Goal: Information Seeking & Learning: Learn about a topic

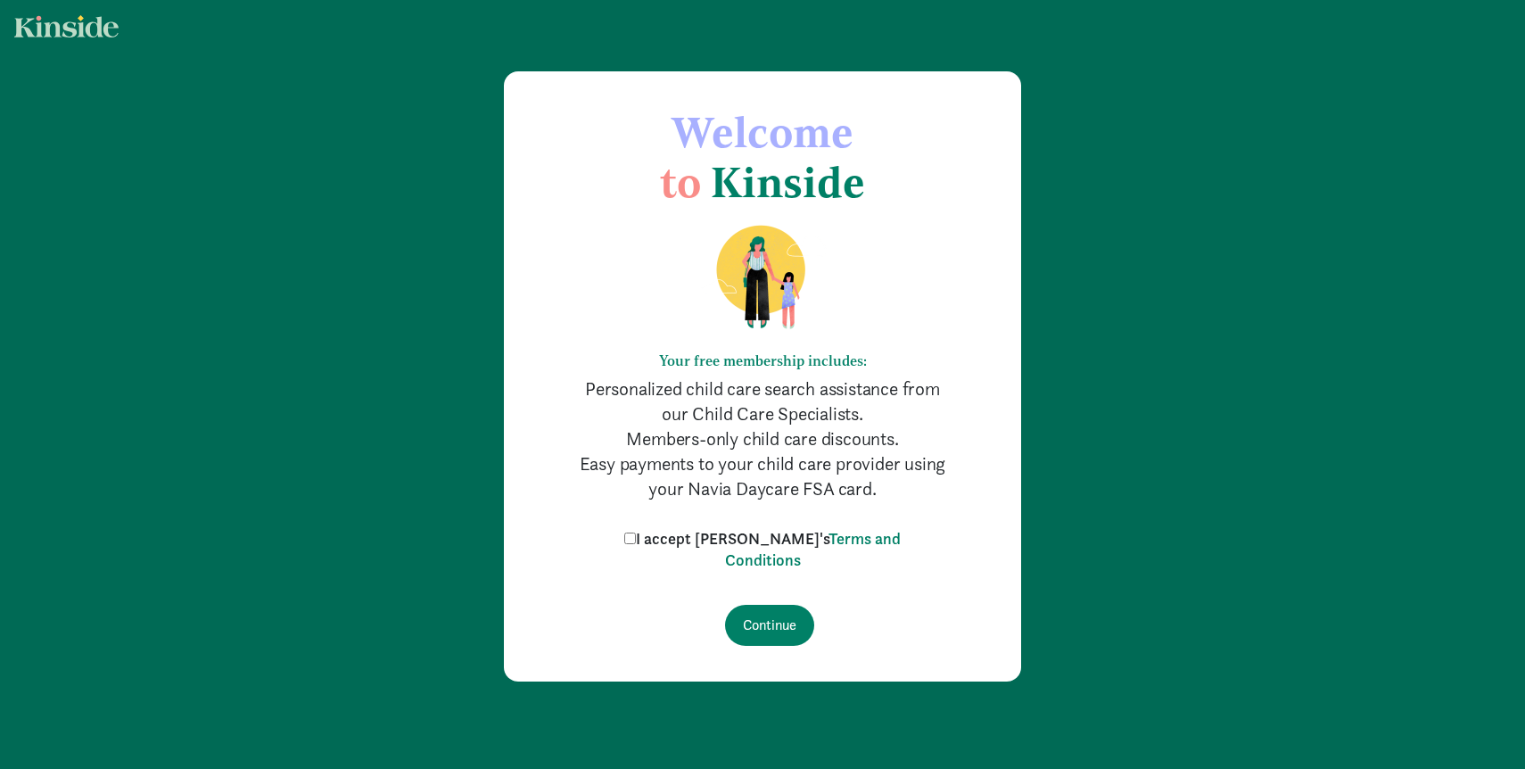
click at [636, 542] on input "I accept [PERSON_NAME]'s Terms and Conditions" at bounding box center [630, 538] width 12 height 12
checkbox input "true"
click at [784, 635] on input "Continue" at bounding box center [769, 625] width 89 height 41
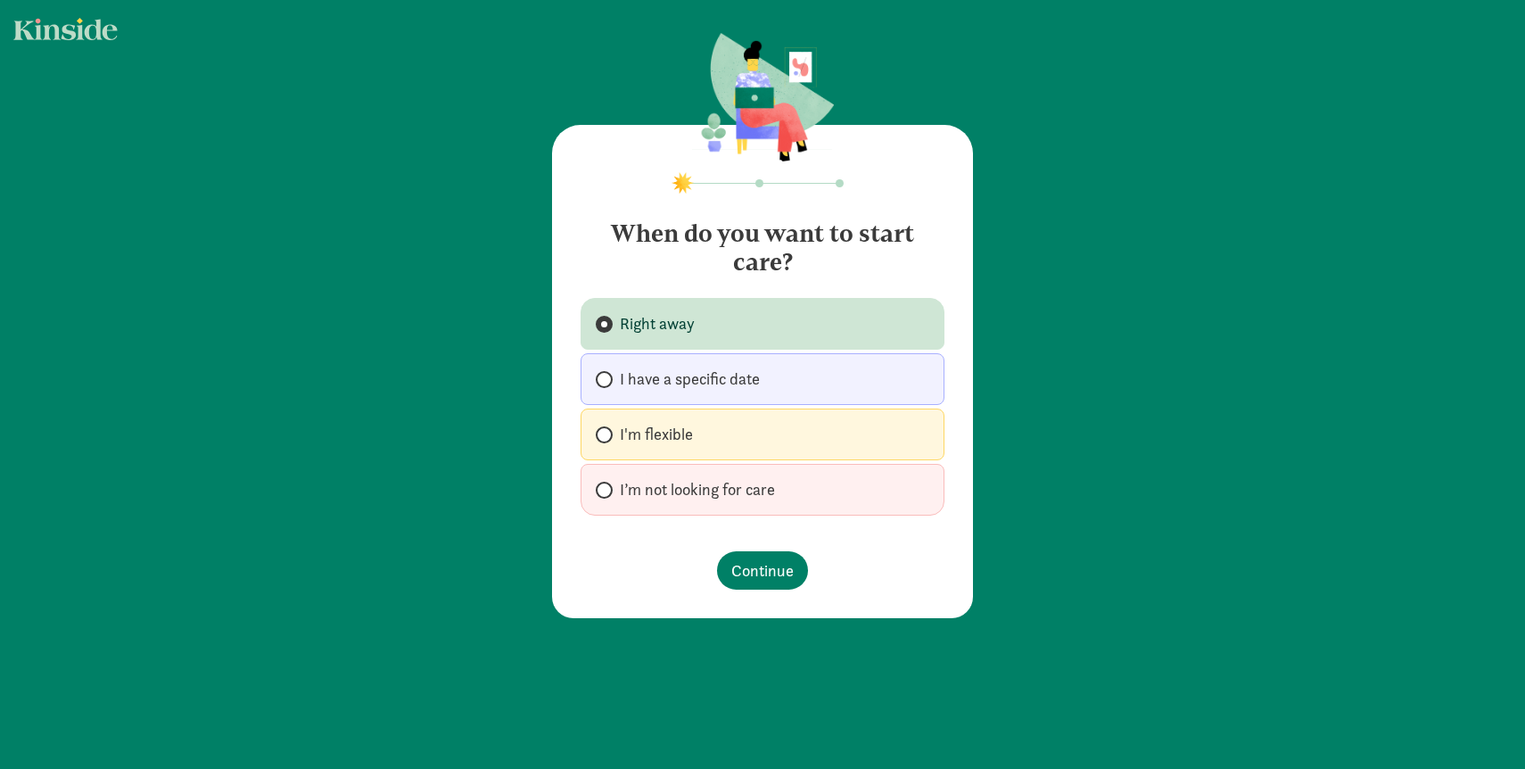
click at [681, 444] on span "I'm flexible" at bounding box center [656, 434] width 73 height 21
click at [607, 440] on input "I'm flexible" at bounding box center [602, 435] width 12 height 12
radio input "true"
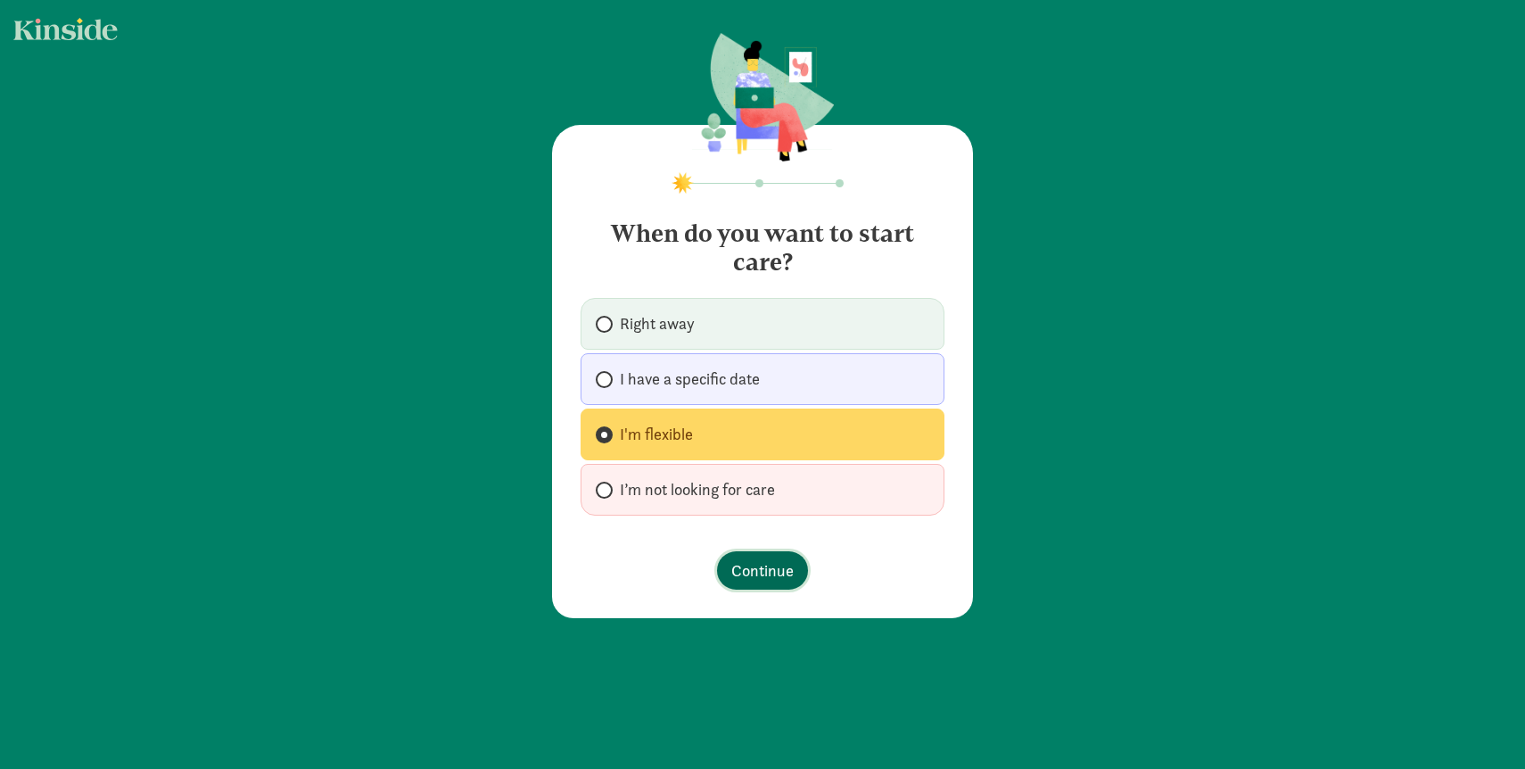
click at [765, 568] on span "Continue" at bounding box center [762, 570] width 62 height 24
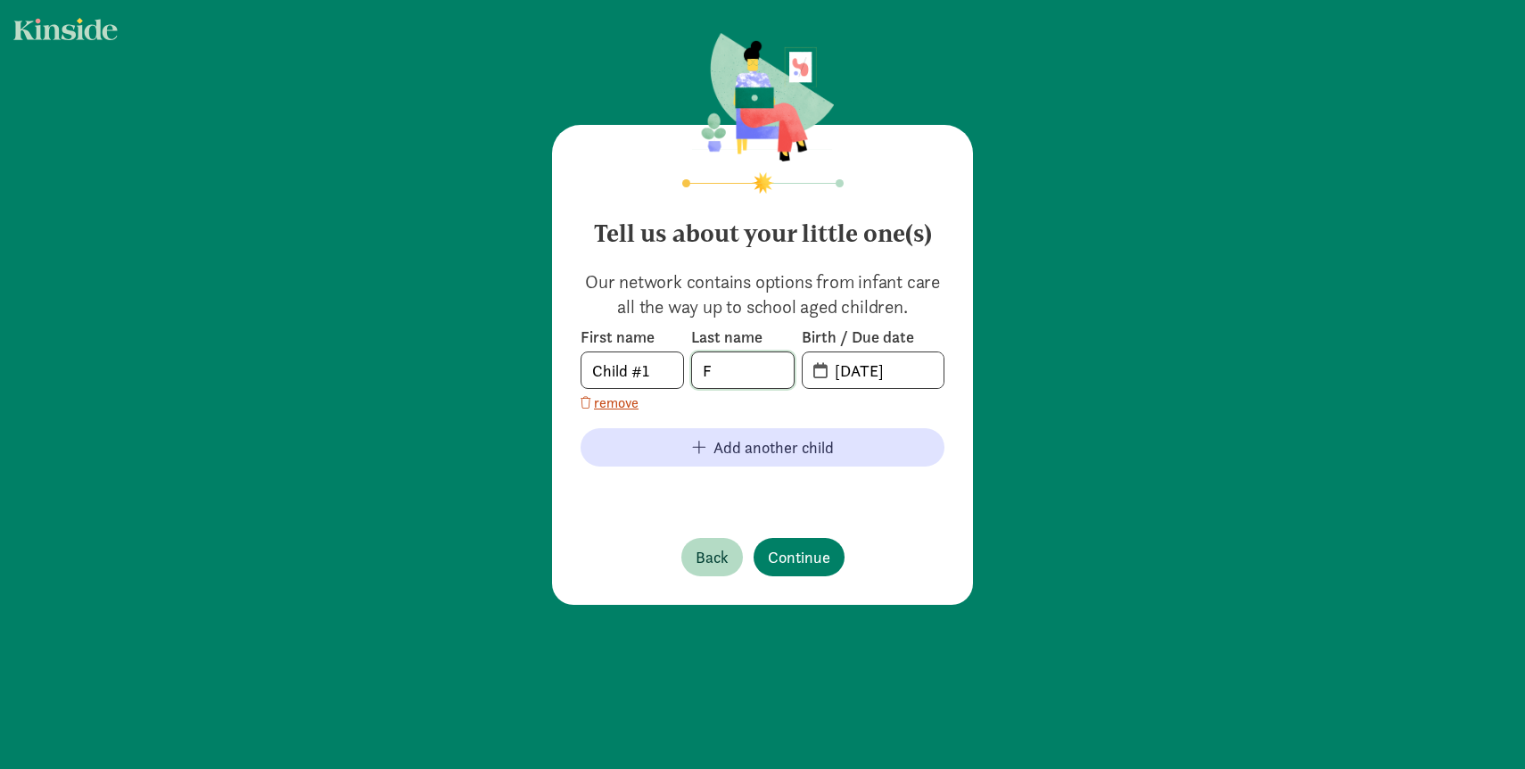
click at [737, 372] on input "F" at bounding box center [743, 370] width 102 height 36
click at [620, 374] on input "Child #1" at bounding box center [632, 370] width 102 height 36
type input "Theo"
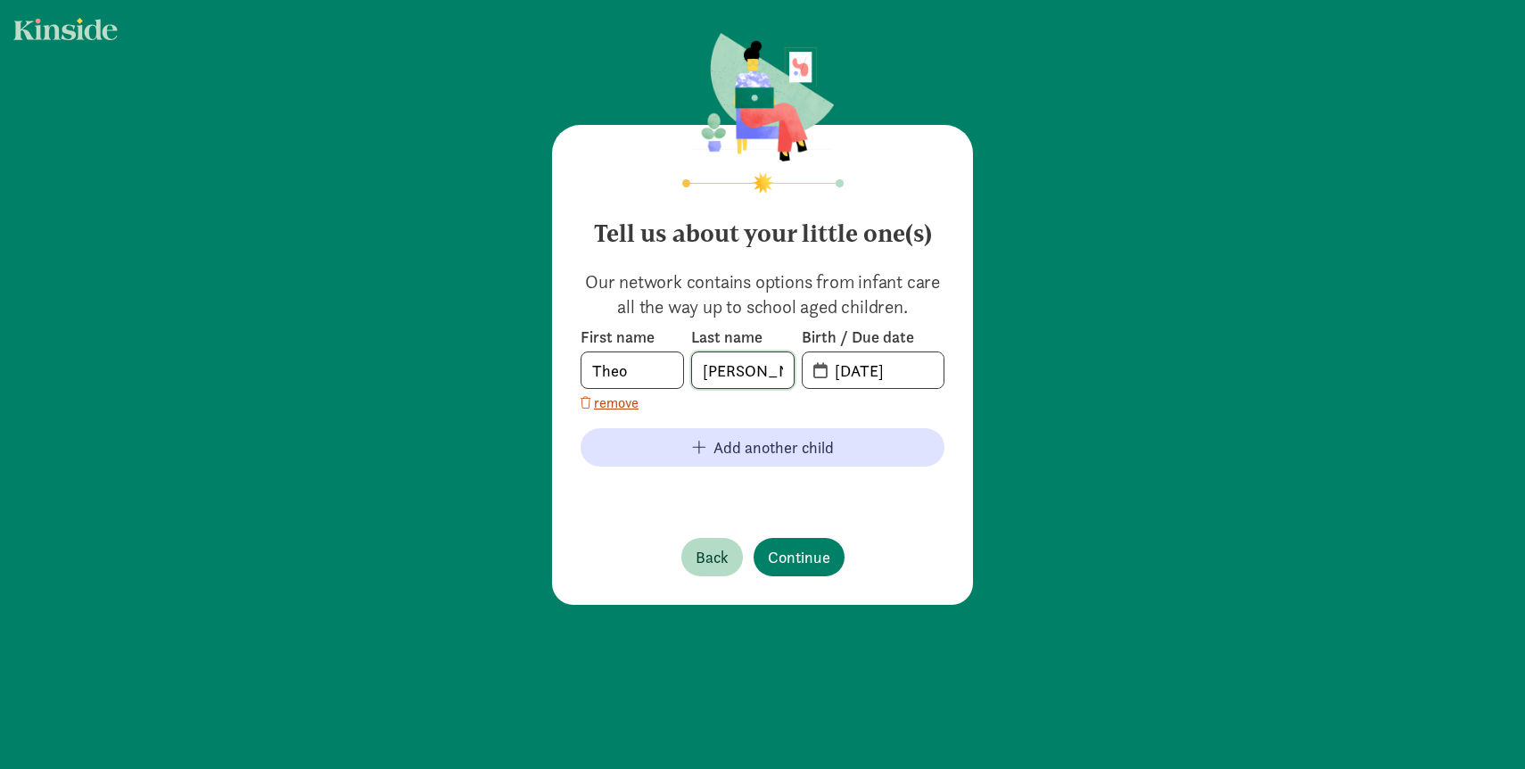
type input "Frahm"
type input "11-27-2024"
click at [884, 514] on div "Tell us about your little one(s) Our network contains options from infant care …" at bounding box center [762, 365] width 421 height 480
click at [844, 370] on input "20-24-1127" at bounding box center [883, 370] width 119 height 36
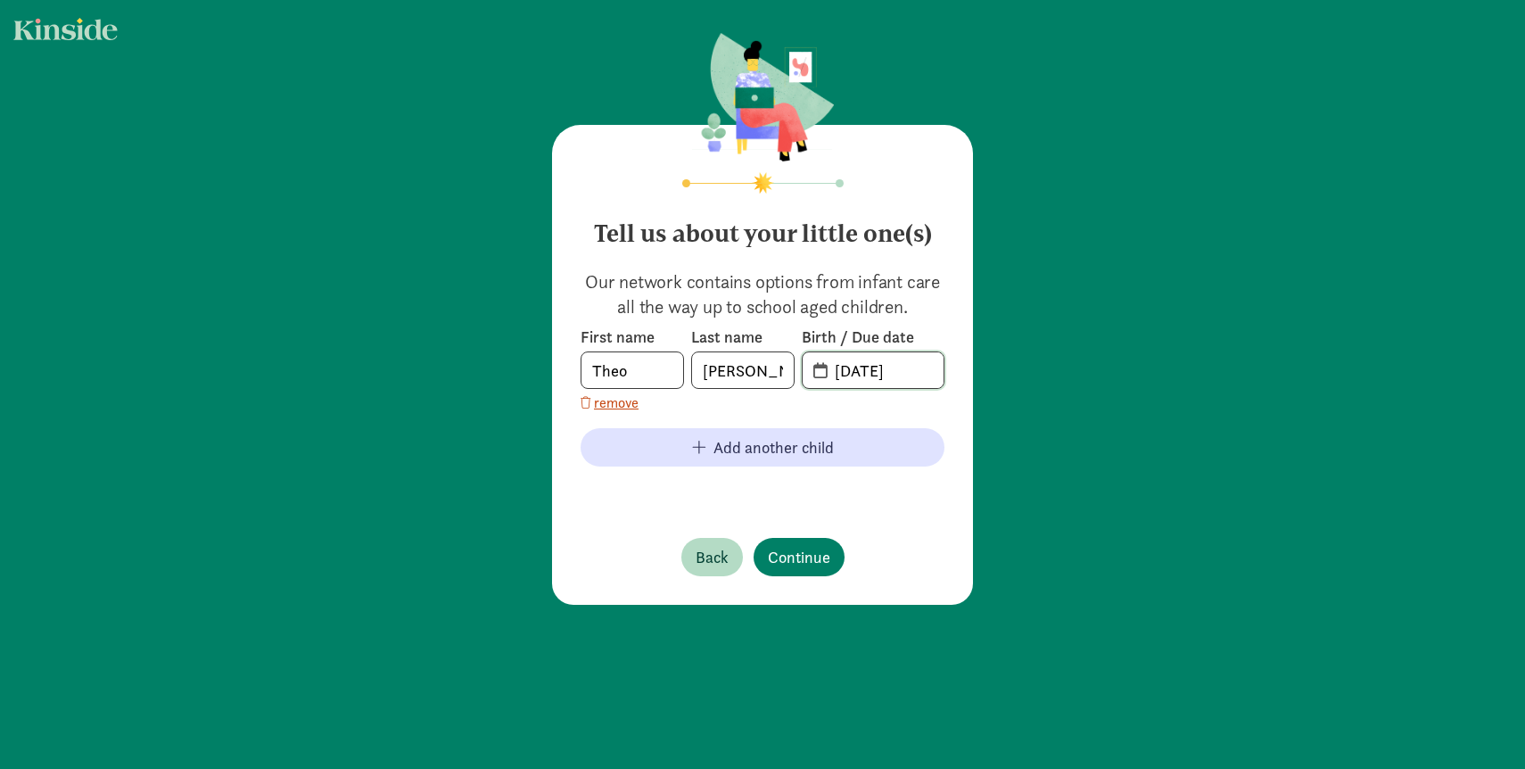
click at [866, 370] on input "11-24-1127" at bounding box center [883, 370] width 119 height 36
click at [899, 369] on input "11-24-1127" at bounding box center [883, 370] width 119 height 36
click at [860, 374] on input "11-24-1127" at bounding box center [883, 370] width 119 height 36
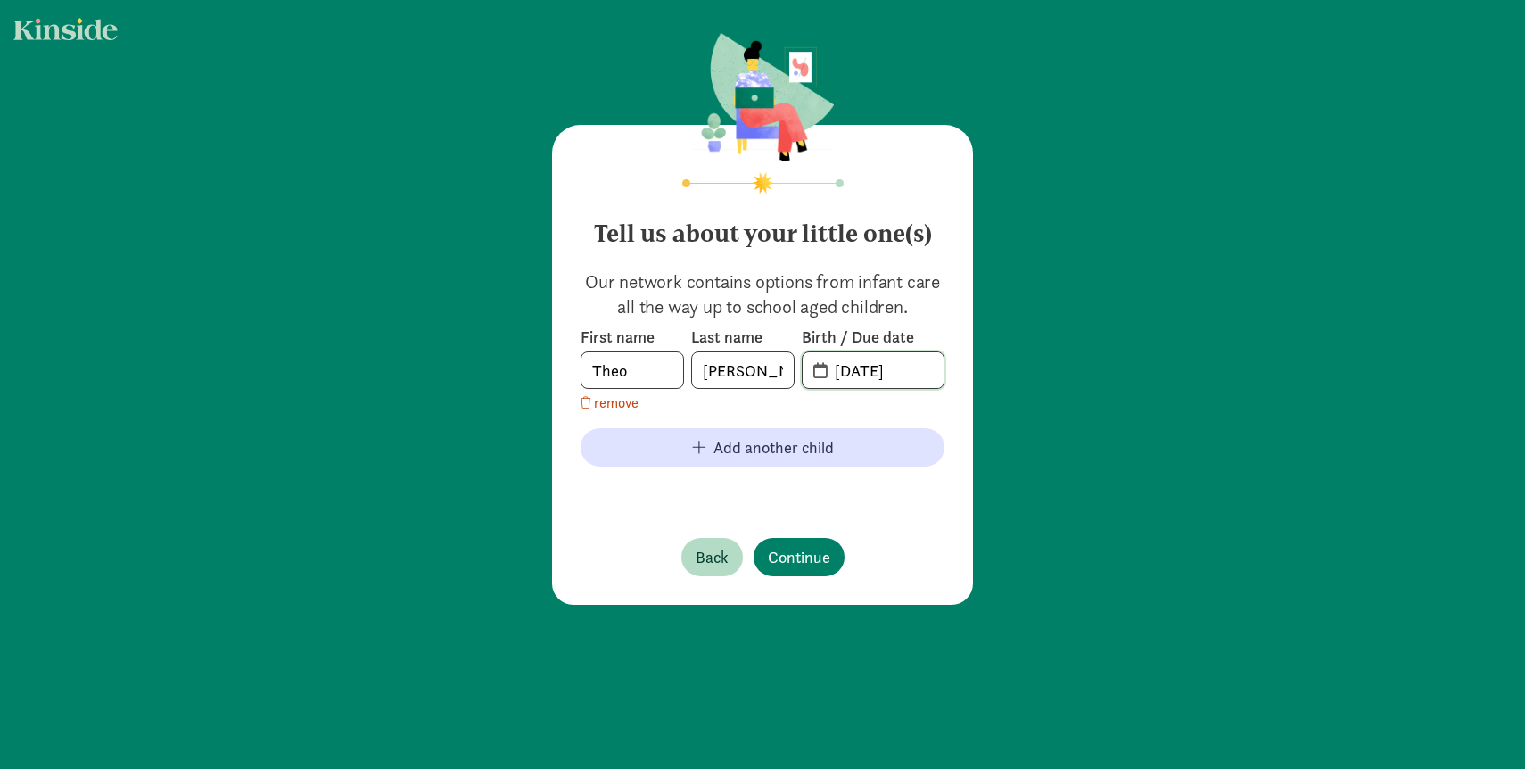
click at [886, 366] on input "11-27-1127" at bounding box center [883, 370] width 119 height 36
type input "11-27-2024"
click at [931, 511] on div "Tell us about your little one(s) Our network contains options from infant care …" at bounding box center [762, 365] width 421 height 480
click at [799, 554] on span "Continue" at bounding box center [799, 557] width 62 height 24
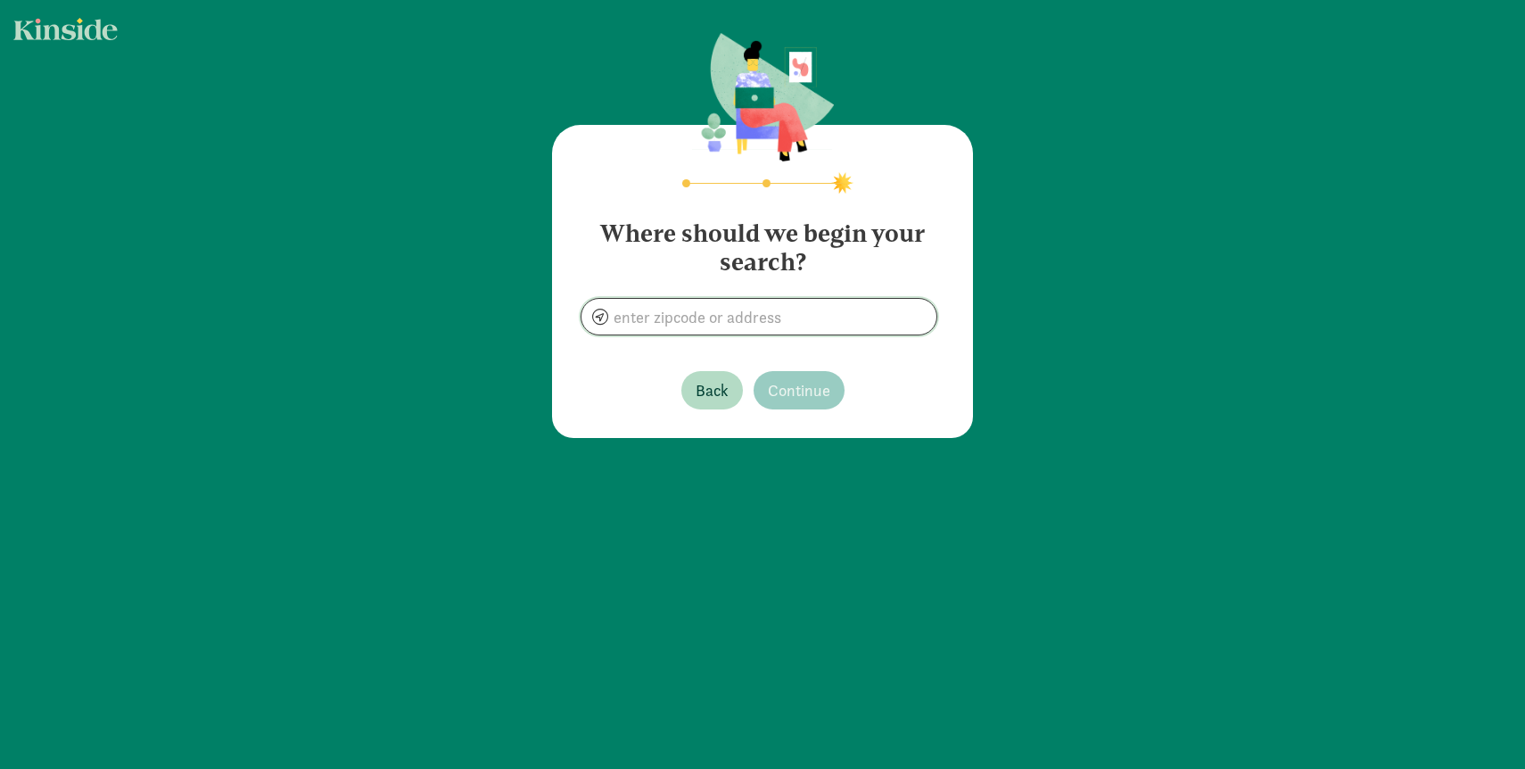
click at [689, 322] on input at bounding box center [758, 317] width 355 height 36
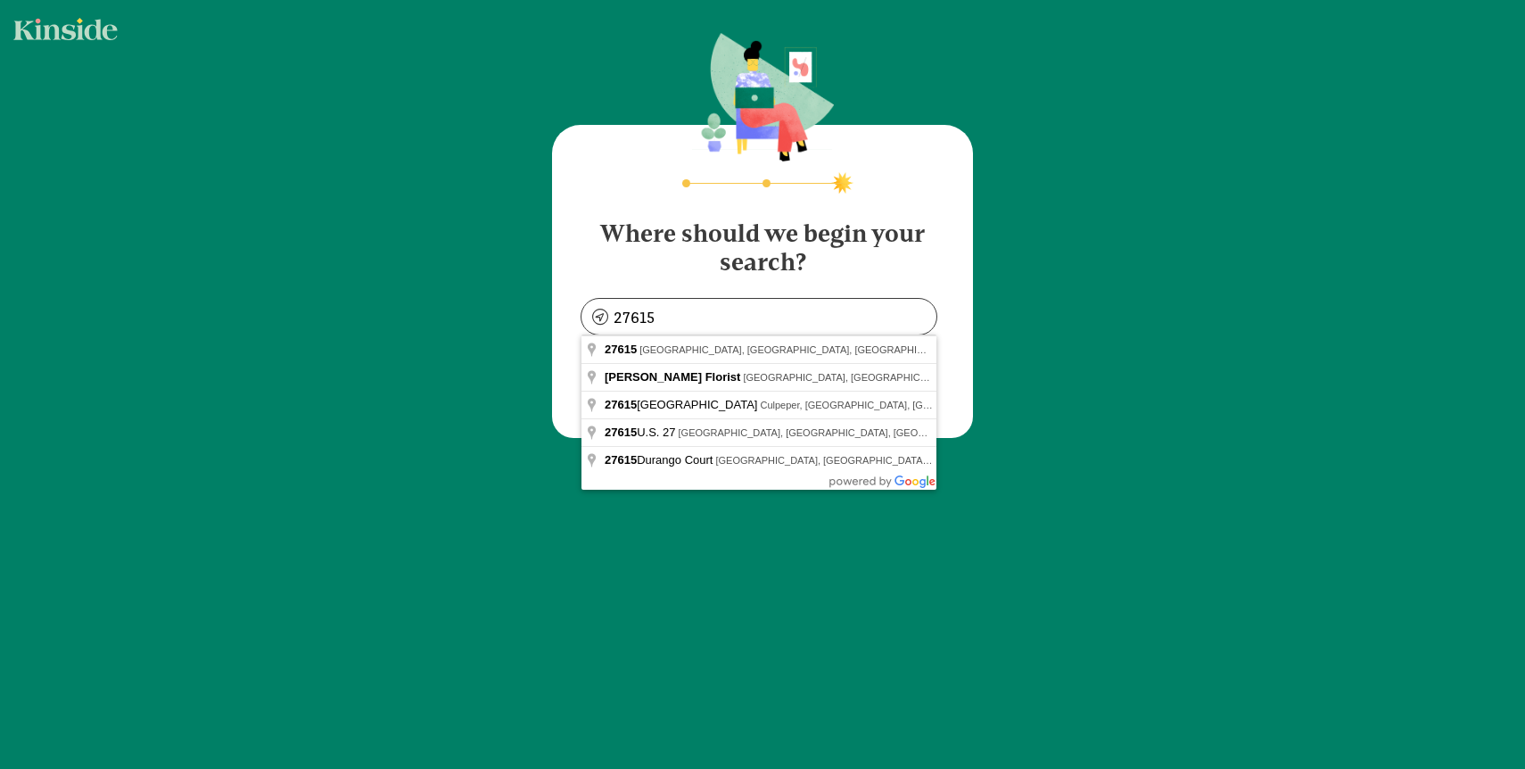
type input "Raleigh, NC 27615, USA"
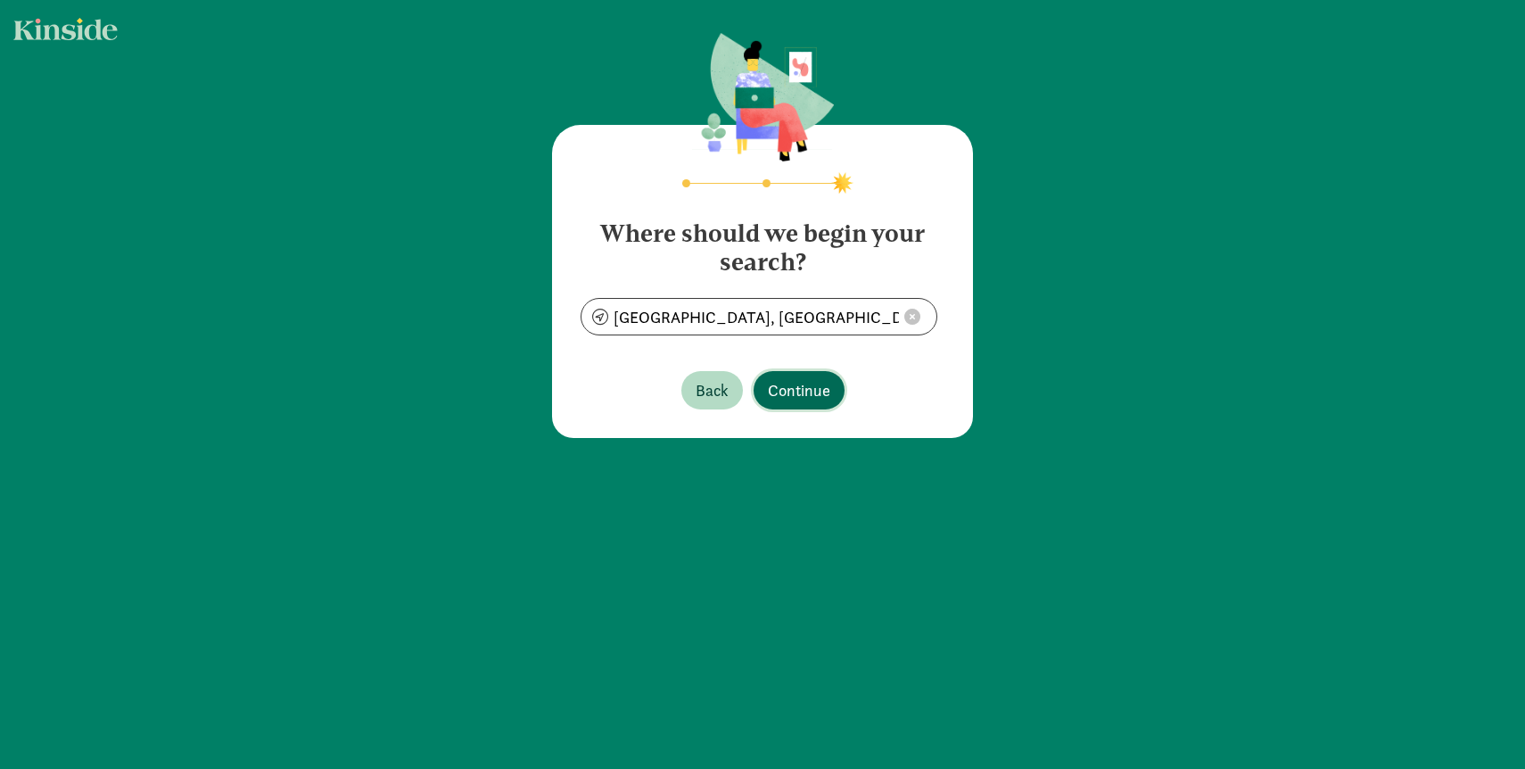
click at [804, 391] on span "Continue" at bounding box center [799, 390] width 62 height 24
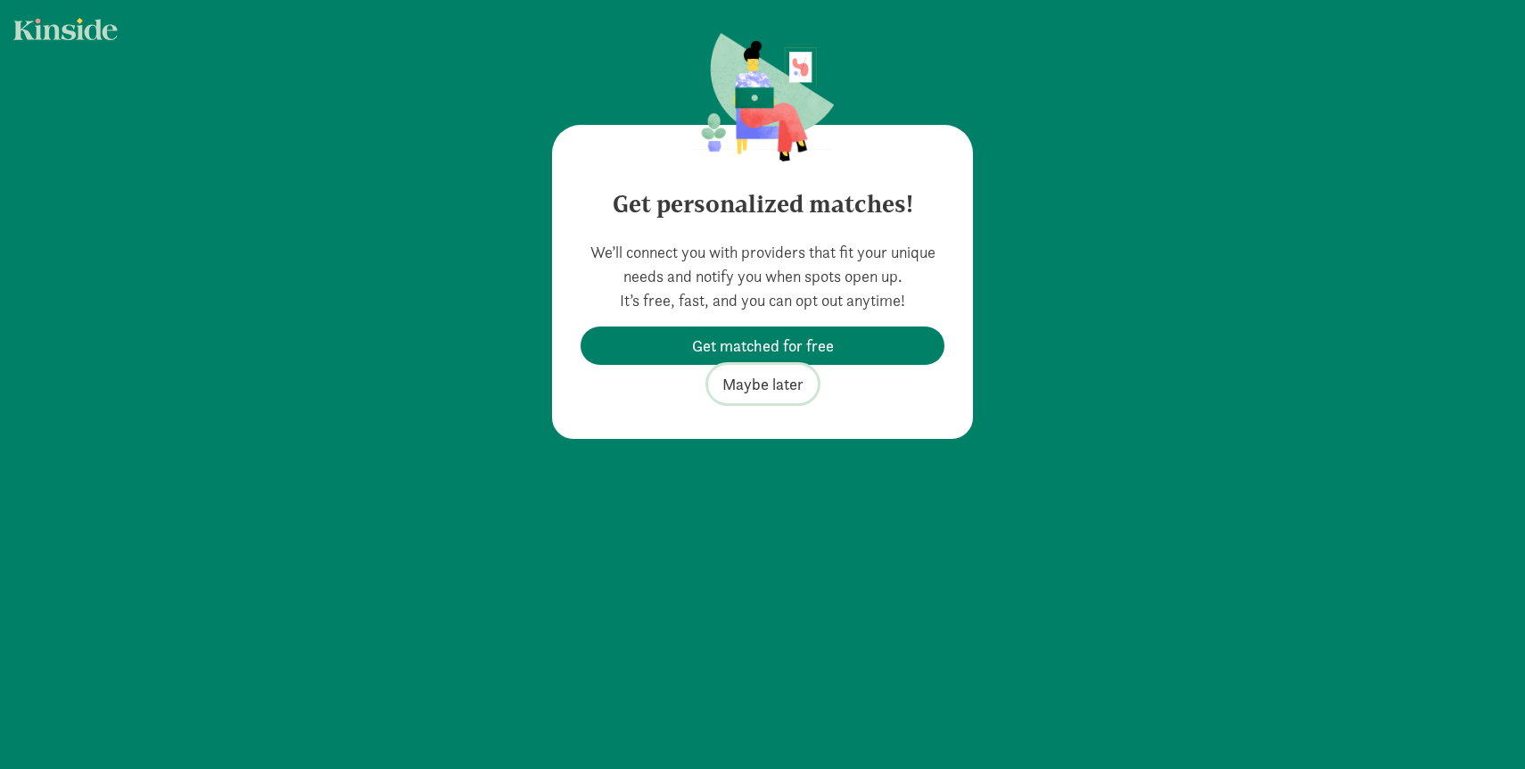
click at [767, 390] on span "Maybe later" at bounding box center [762, 384] width 81 height 24
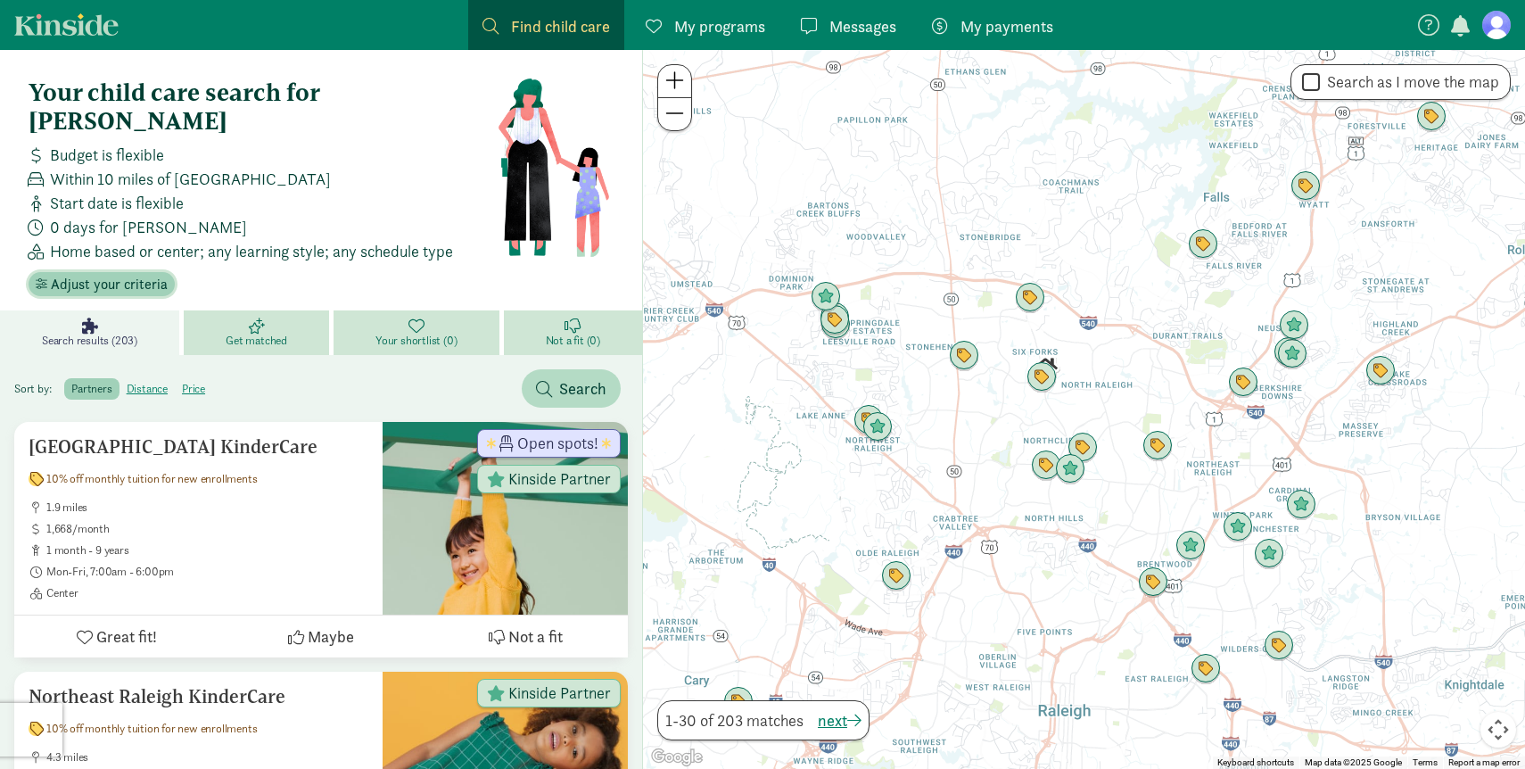
click at [120, 274] on span "Adjust your criteria" at bounding box center [109, 284] width 117 height 21
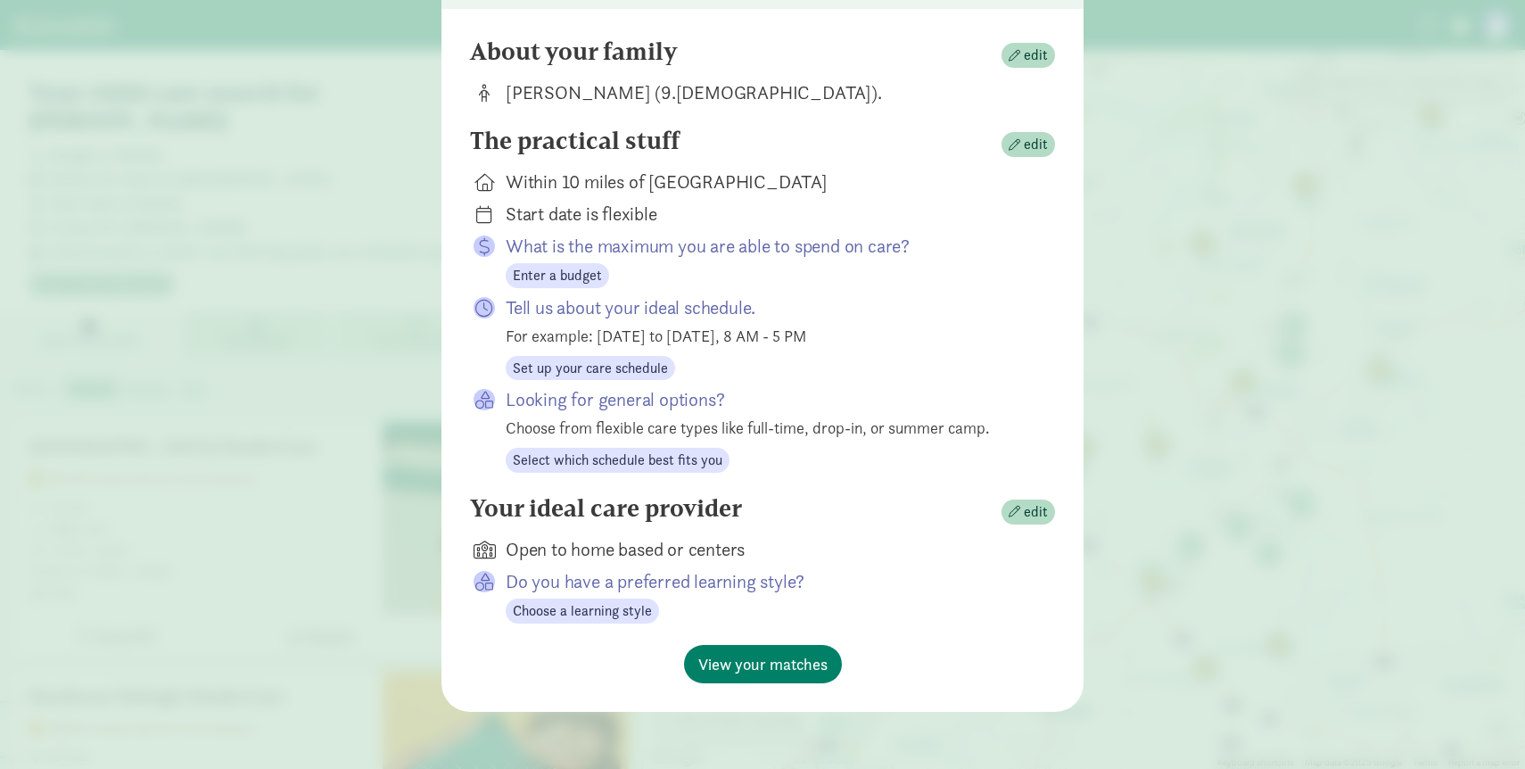
scroll to position [158, 0]
click at [559, 611] on span "Choose a learning style" at bounding box center [582, 610] width 139 height 21
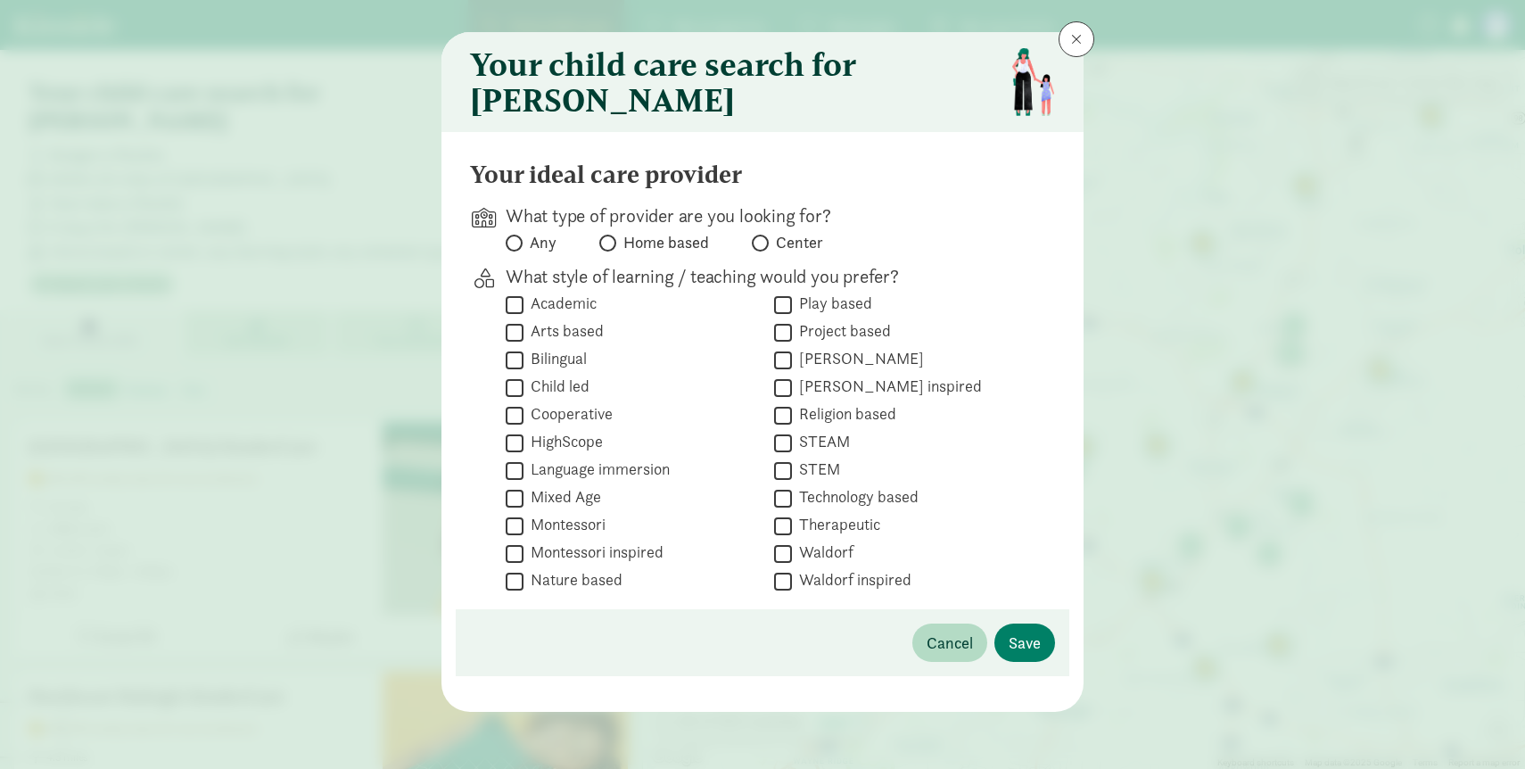
scroll to position [37, 0]
click at [762, 238] on span at bounding box center [760, 242] width 17 height 17
click at [762, 238] on input "Center" at bounding box center [758, 243] width 12 height 12
radio input "true"
click at [786, 553] on input "Waldorf" at bounding box center [783, 553] width 18 height 24
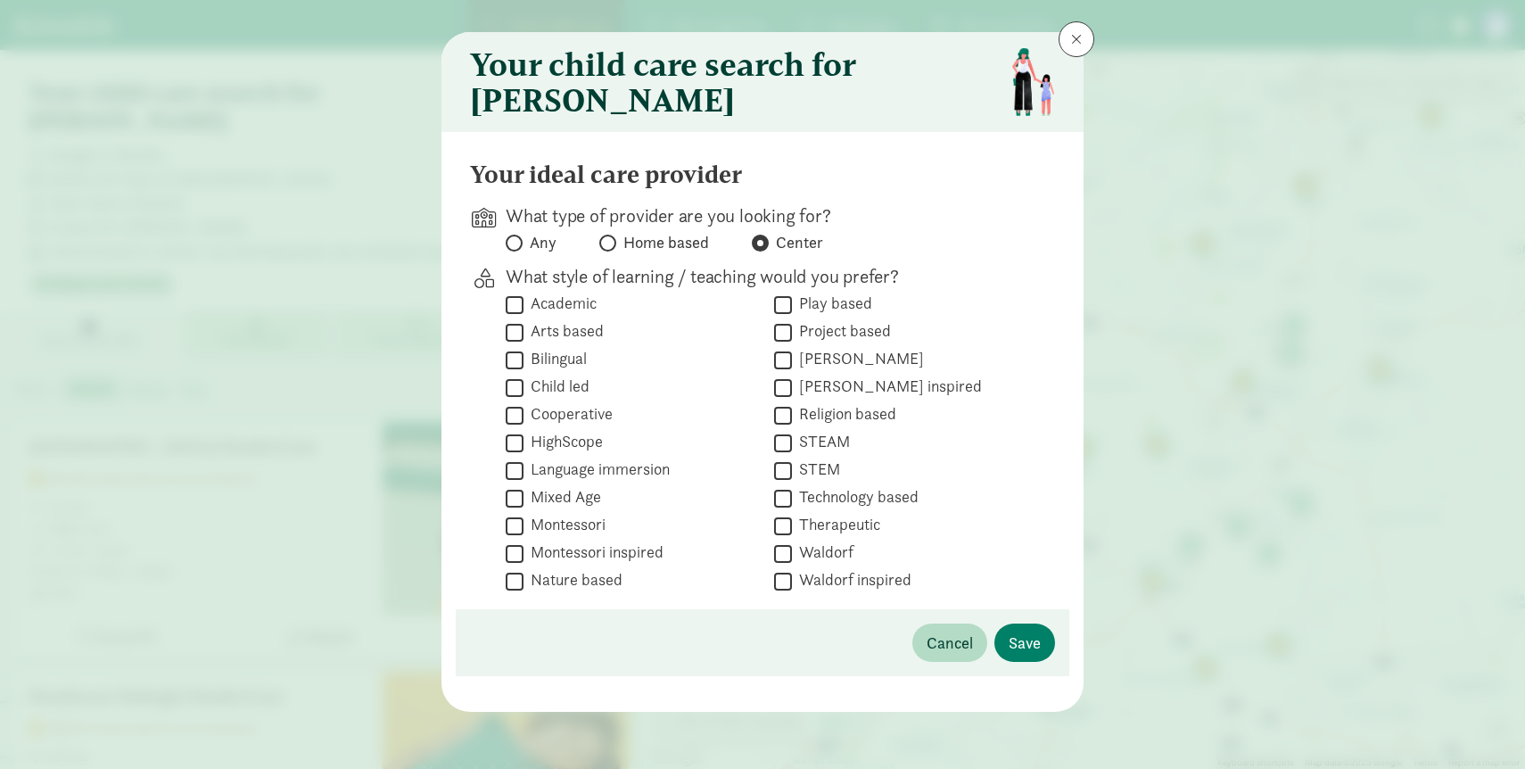
checkbox input "true"
click at [513, 526] on input "Montessori" at bounding box center [515, 526] width 18 height 24
checkbox input "true"
click at [782, 355] on input "Reggio Emilia" at bounding box center [783, 360] width 18 height 24
checkbox input "true"
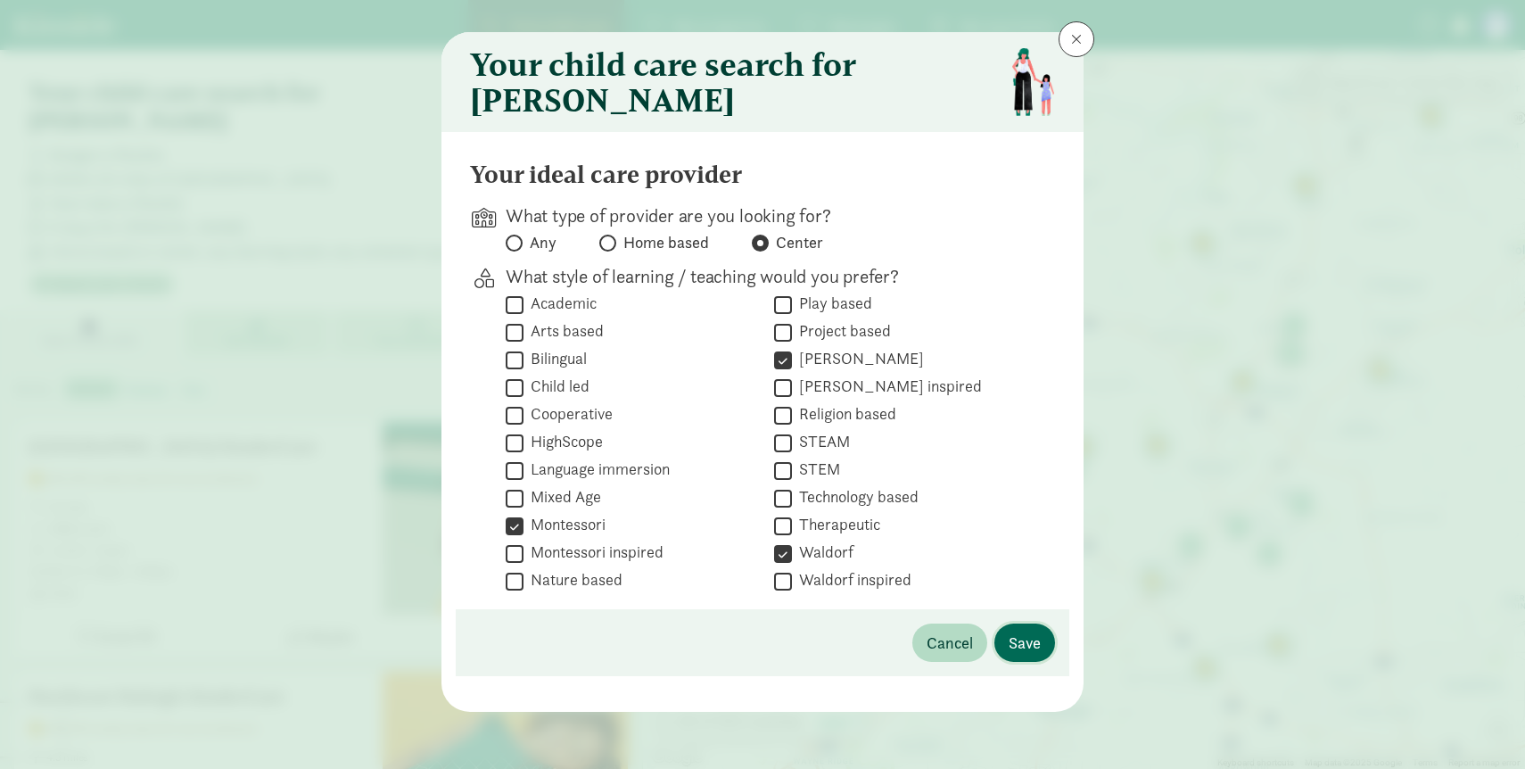
click at [1027, 639] on span "Save" at bounding box center [1024, 642] width 32 height 24
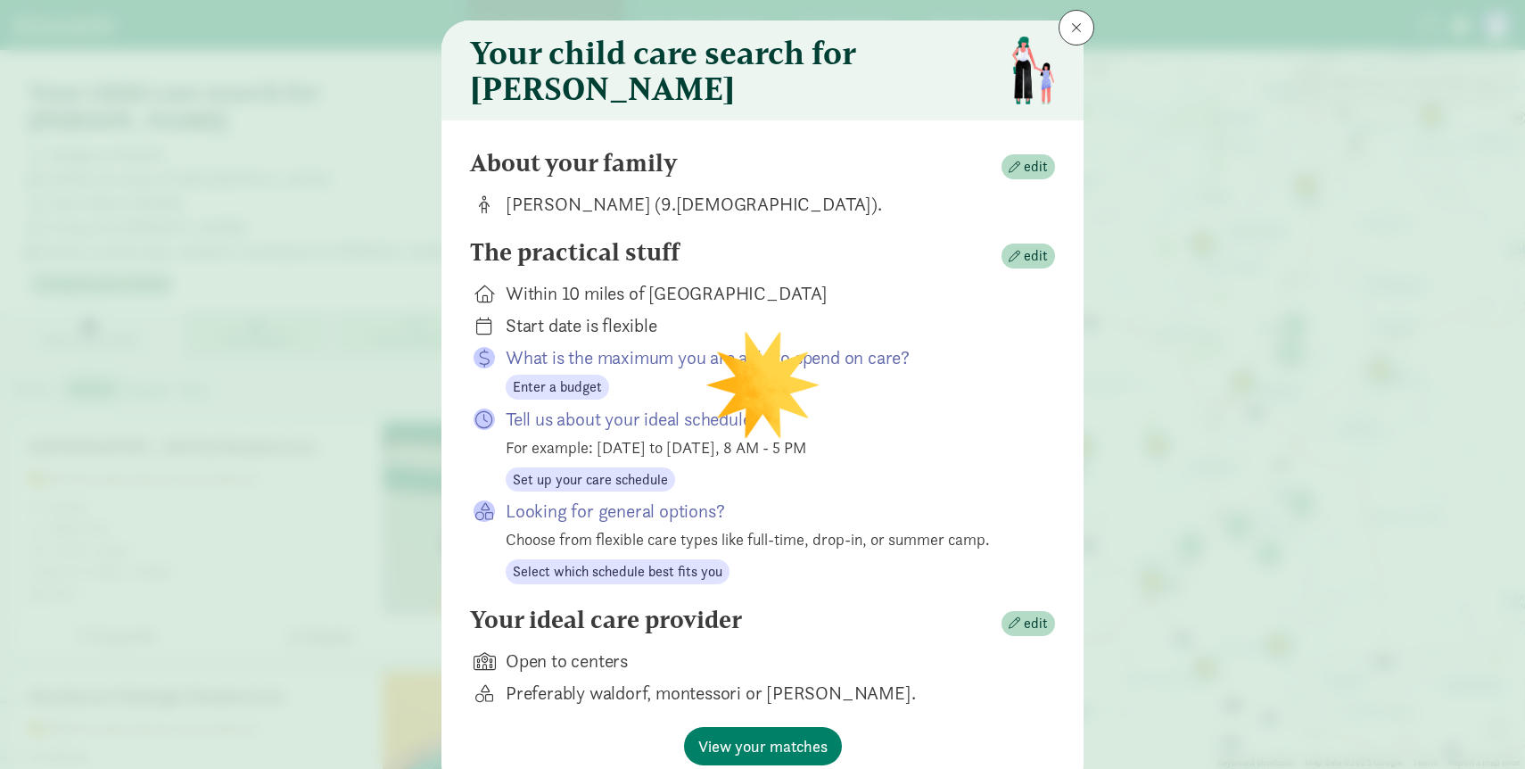
scroll to position [129, 0]
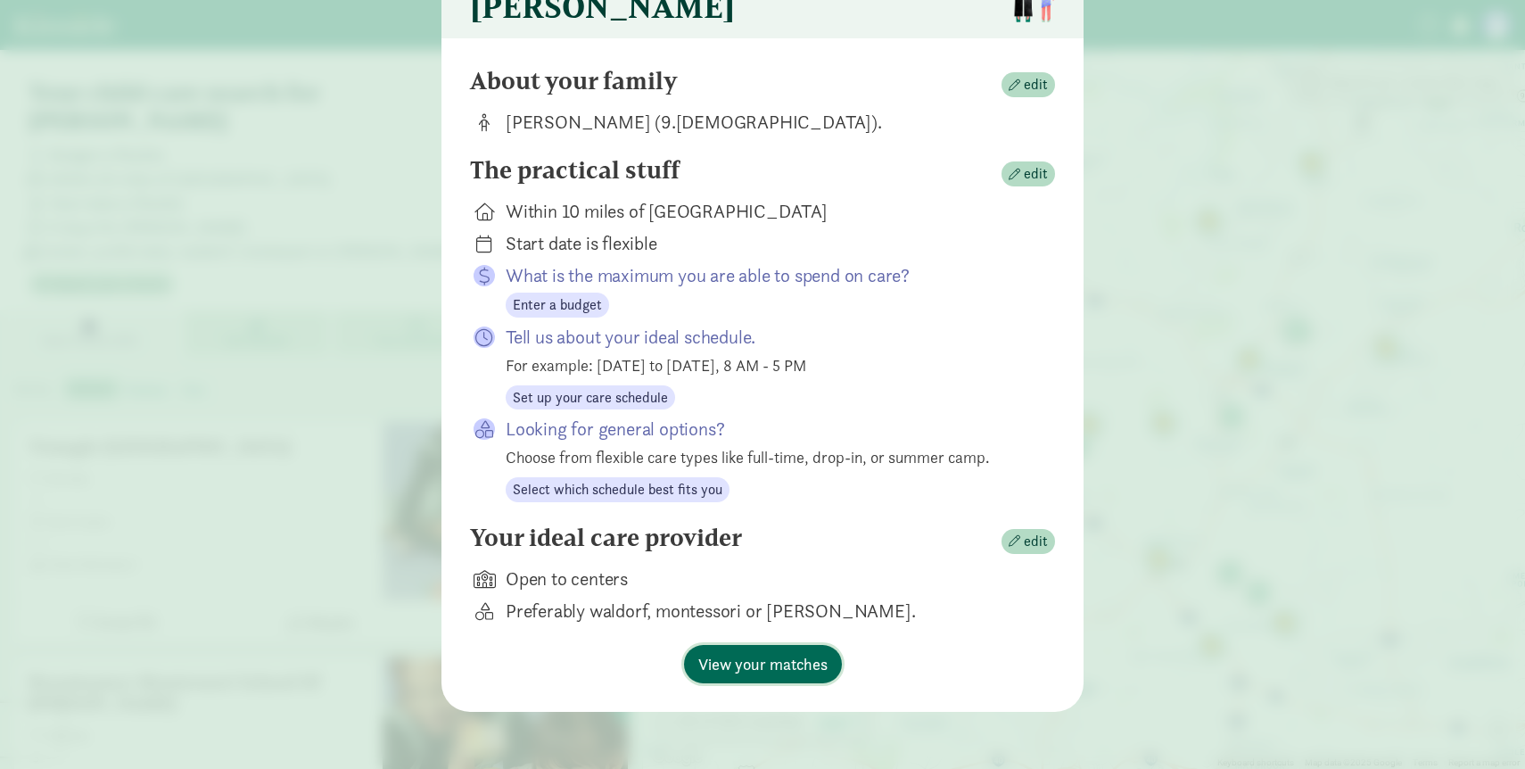
click at [773, 670] on span "View your matches" at bounding box center [762, 664] width 129 height 24
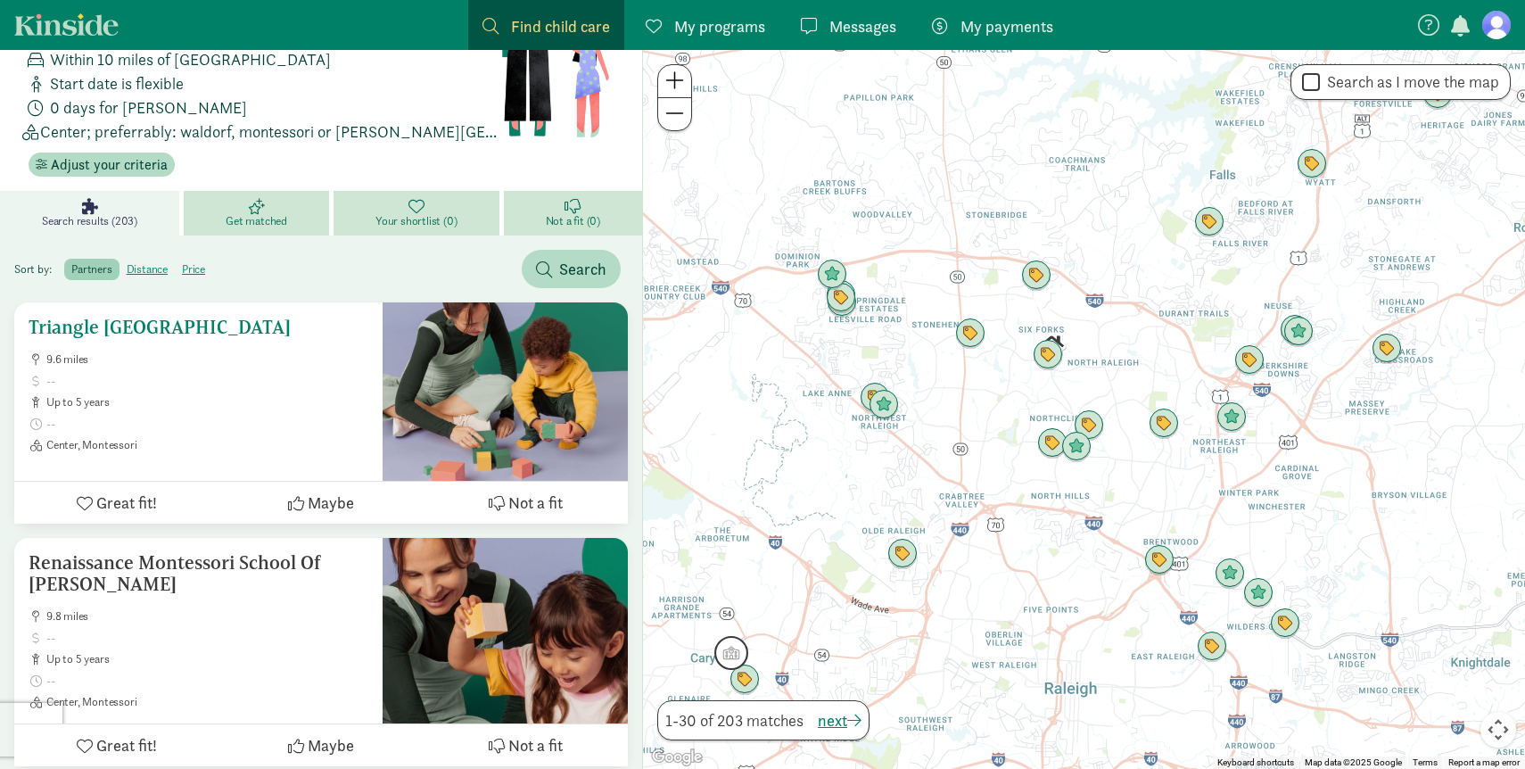
scroll to position [0, 0]
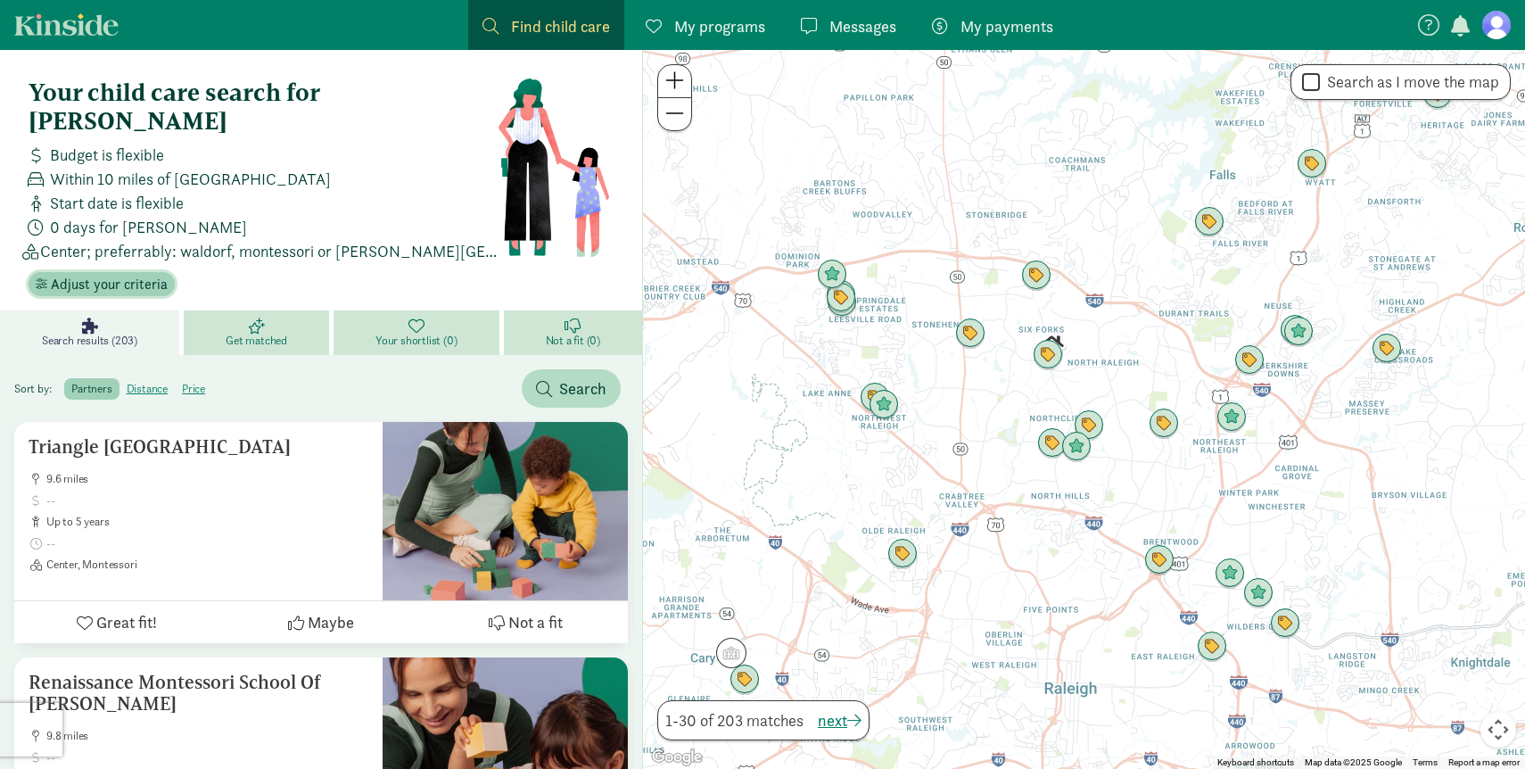
click at [110, 274] on span "Adjust your criteria" at bounding box center [109, 284] width 117 height 21
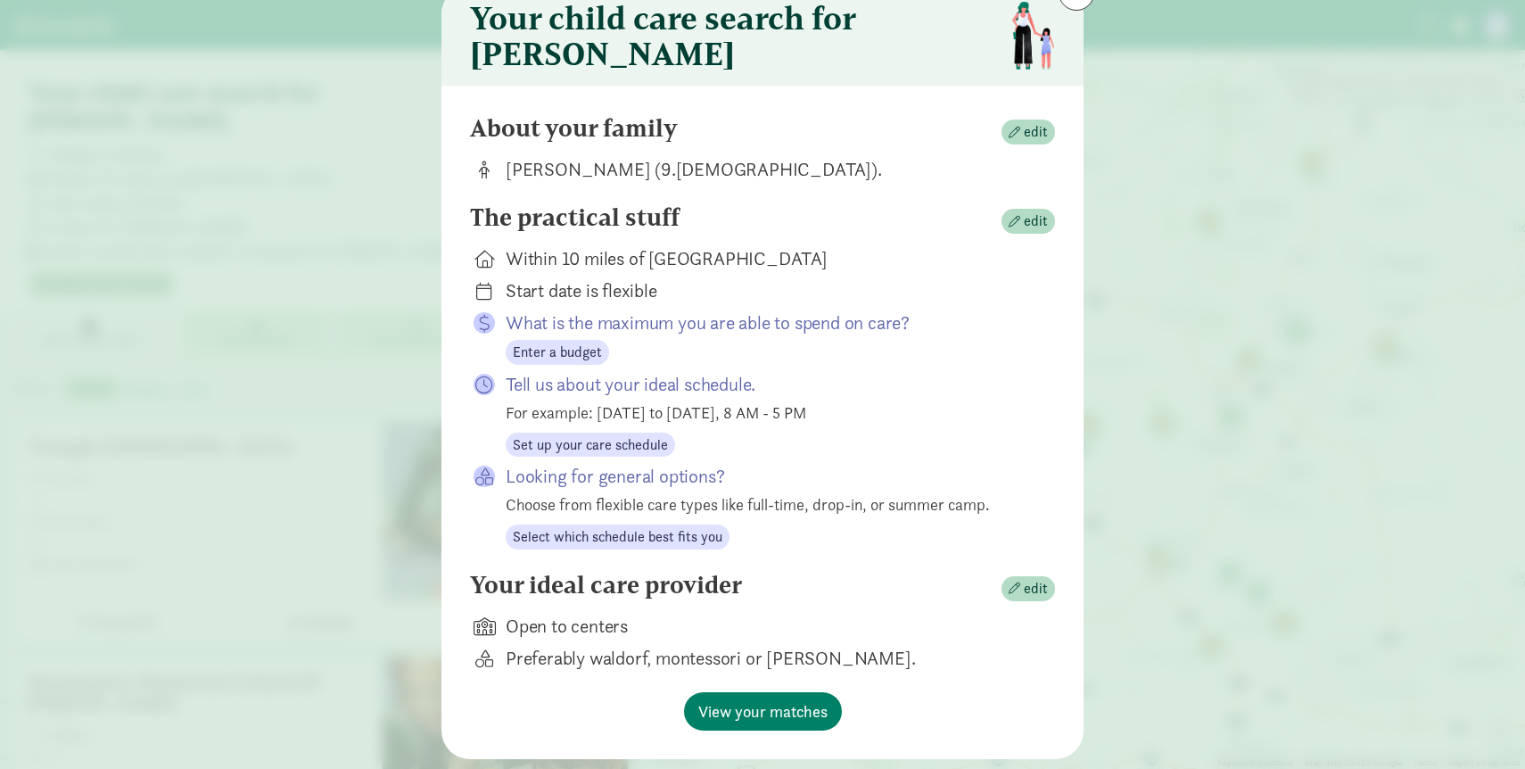
scroll to position [73, 0]
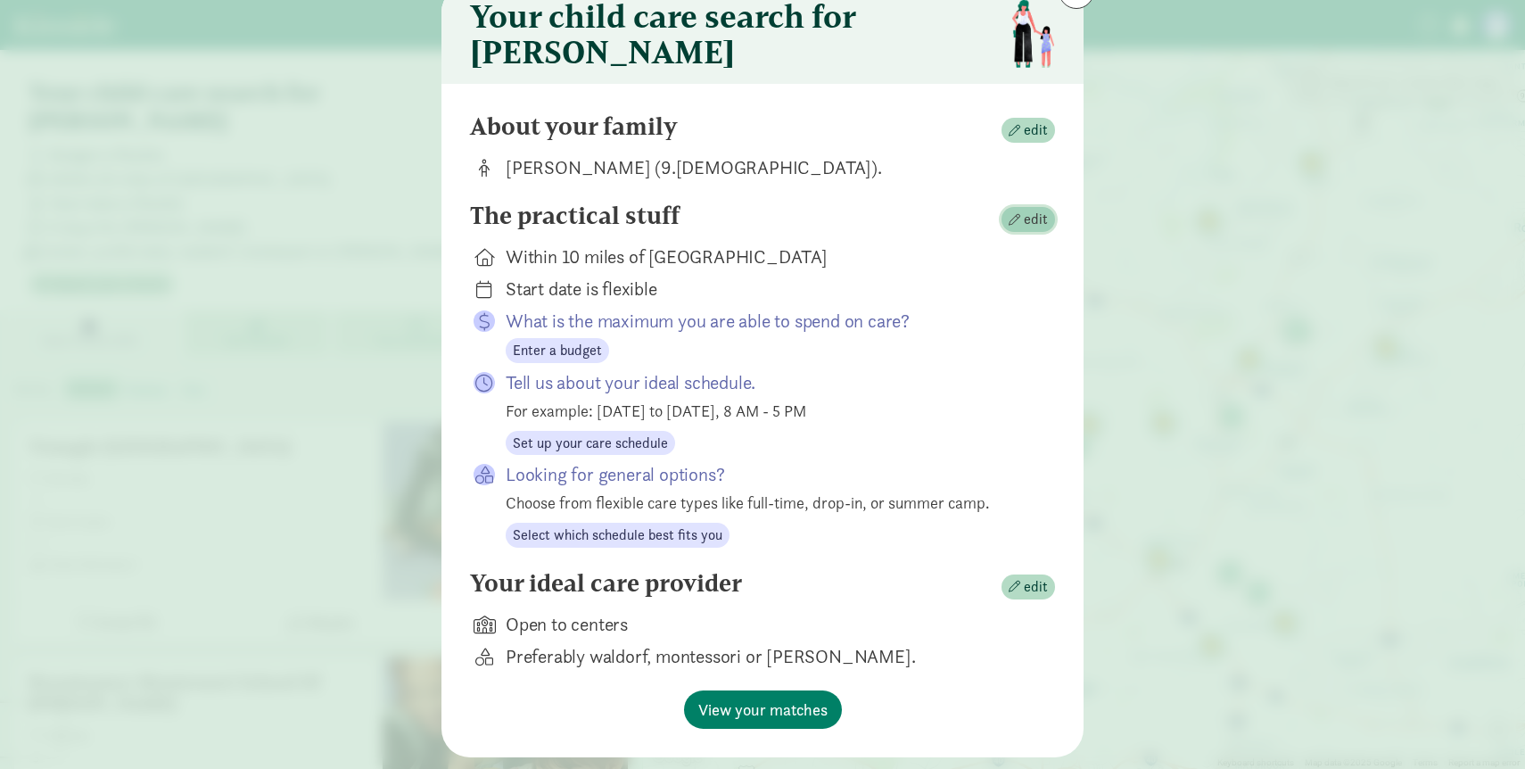
click at [1033, 226] on span "edit" at bounding box center [1036, 219] width 24 height 21
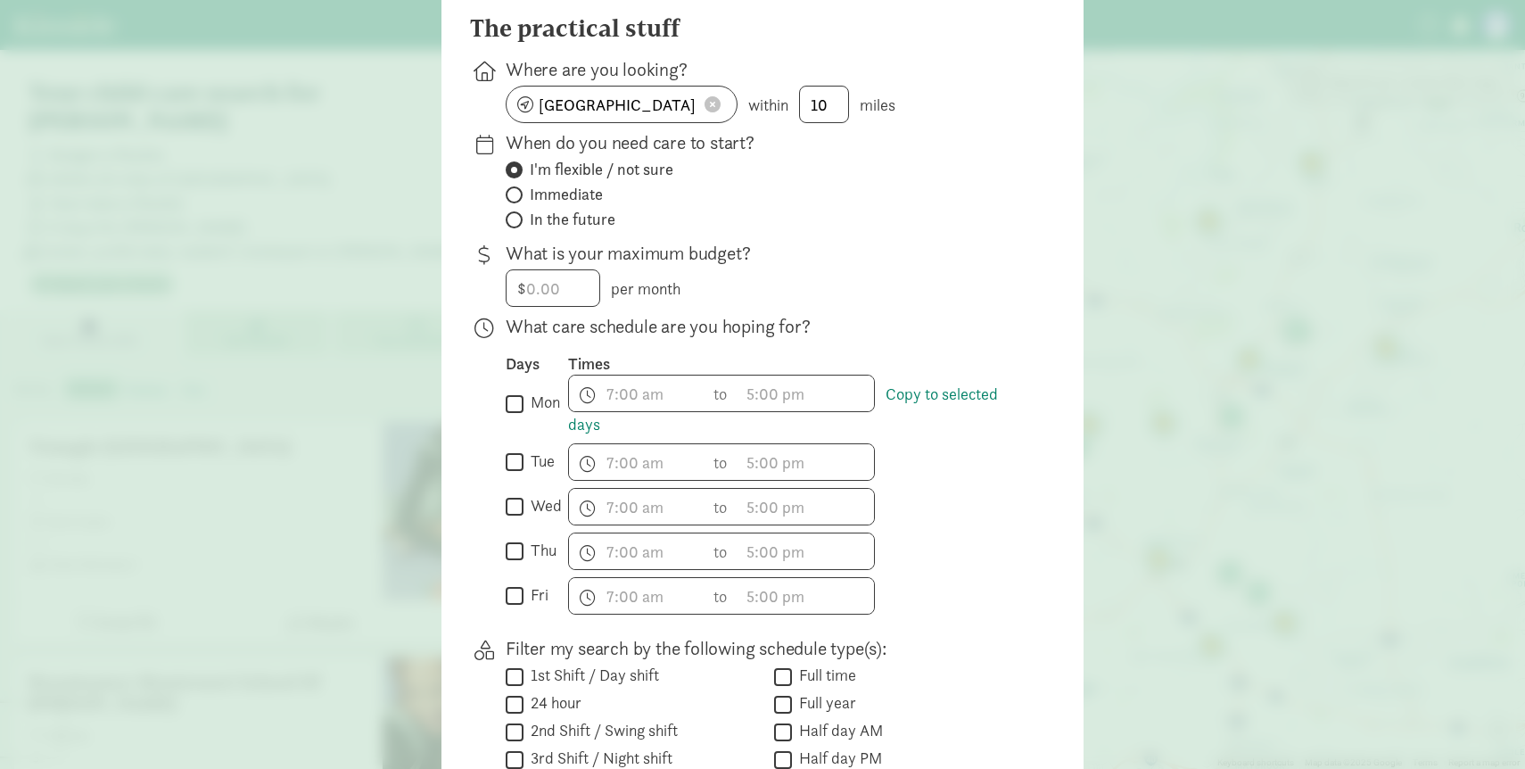
scroll to position [172, 0]
click at [521, 227] on span at bounding box center [514, 218] width 17 height 17
click at [517, 225] on input "In the future" at bounding box center [512, 219] width 12 height 12
radio input "true"
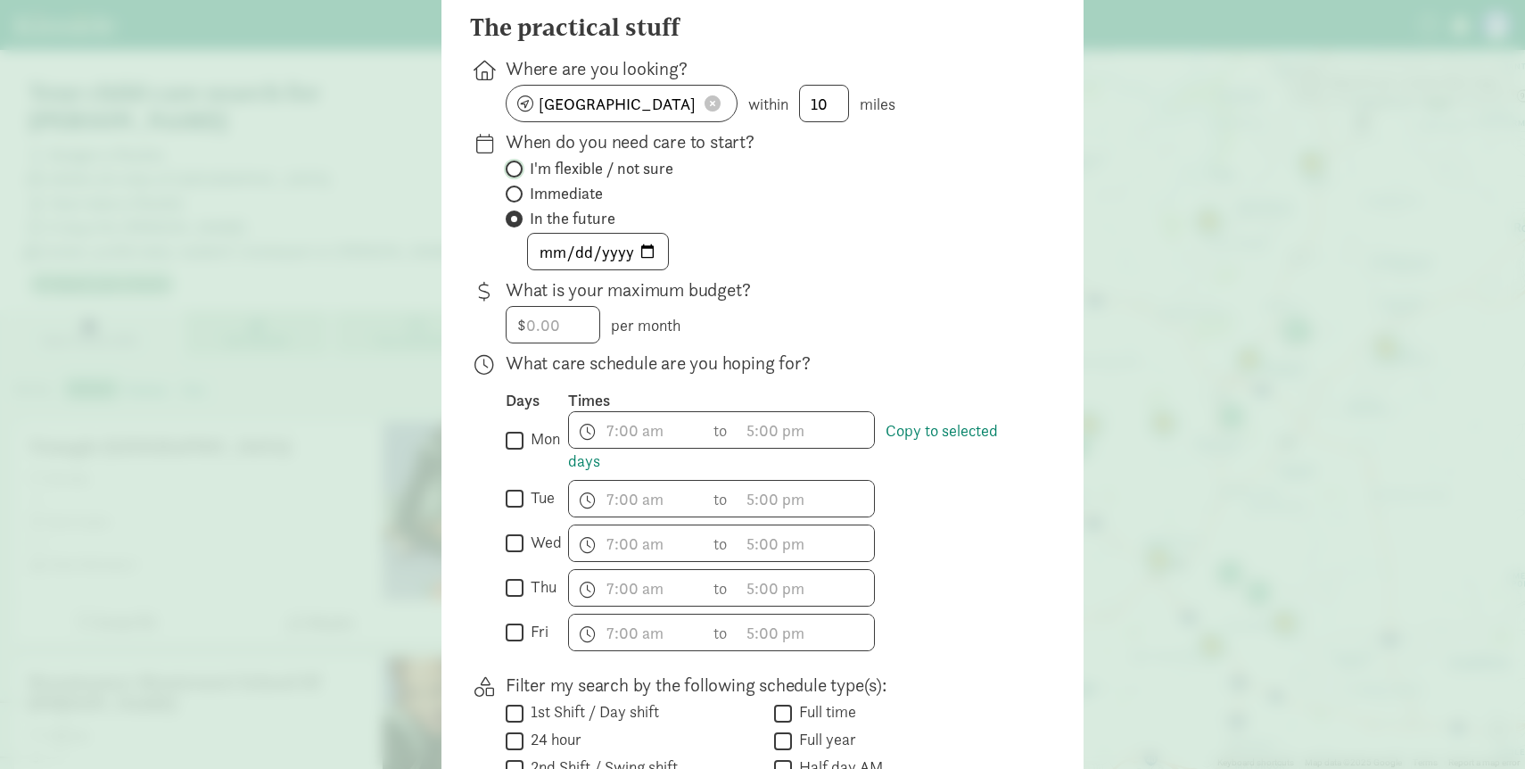
click at [512, 175] on input "I'm flexible / not sure" at bounding box center [512, 169] width 12 height 12
radio input "true"
radio input "false"
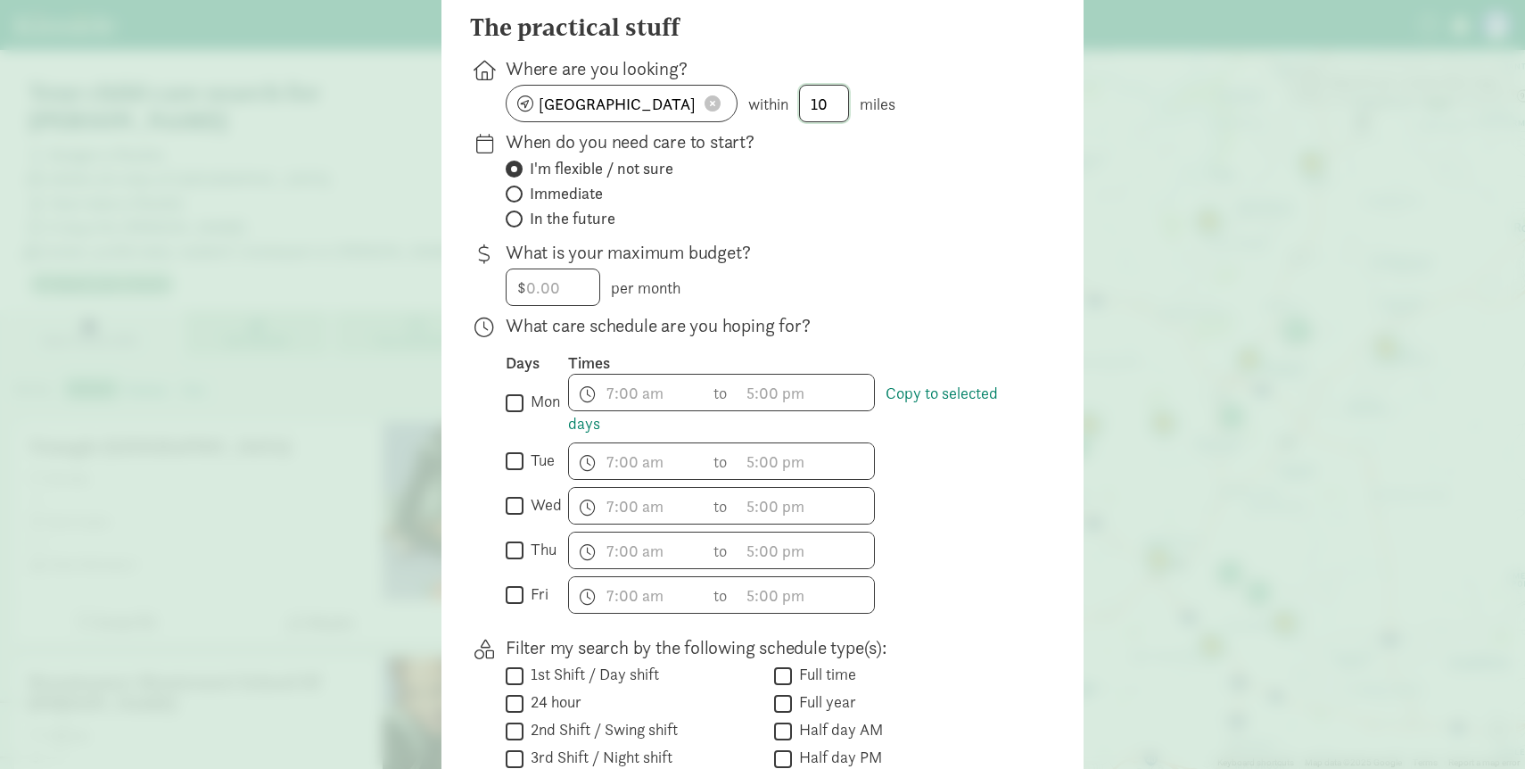
click at [822, 110] on input "10" at bounding box center [824, 104] width 48 height 36
type input "25"
click at [979, 253] on p "What is your maximum budget?" at bounding box center [766, 252] width 521 height 25
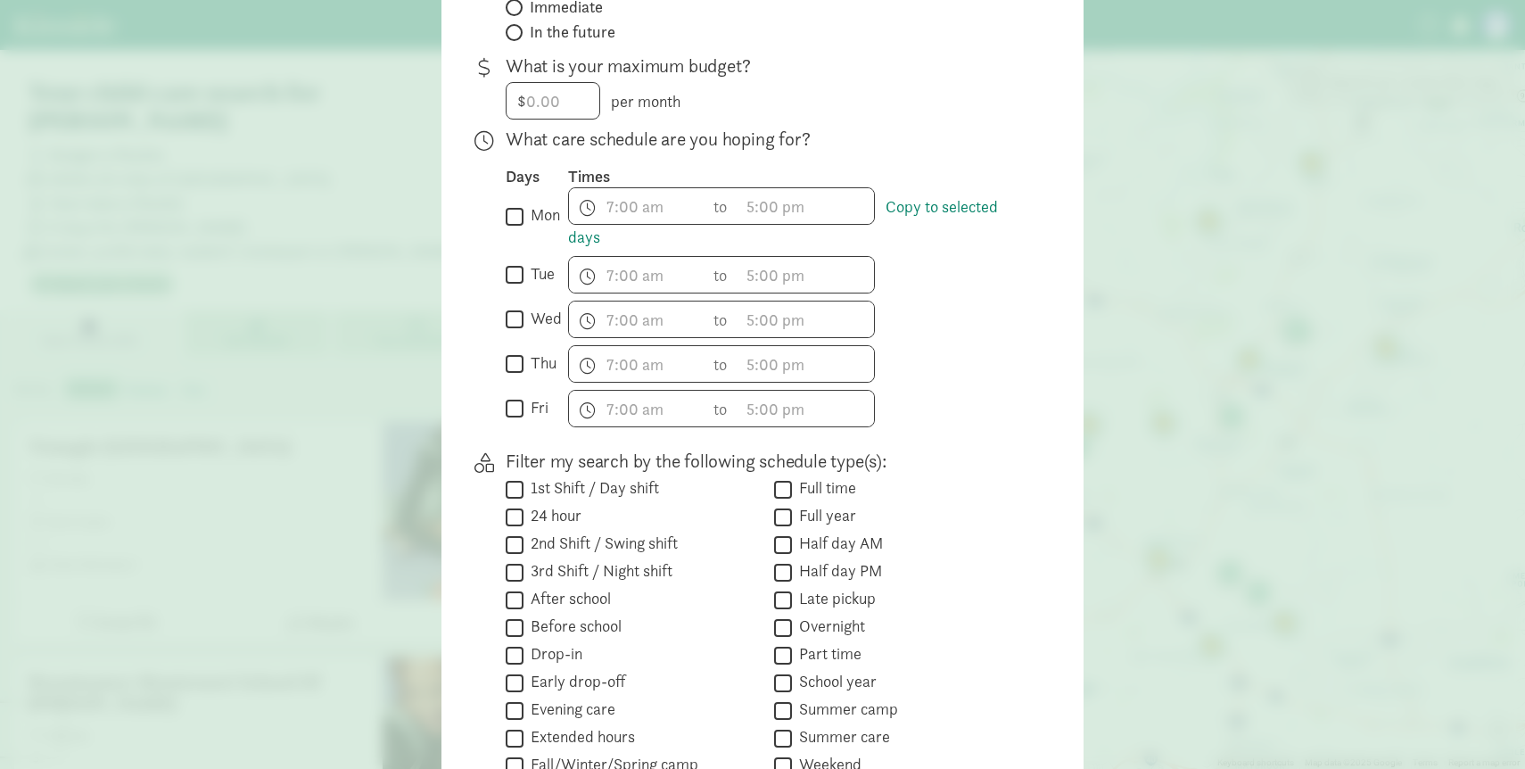
scroll to position [580, 0]
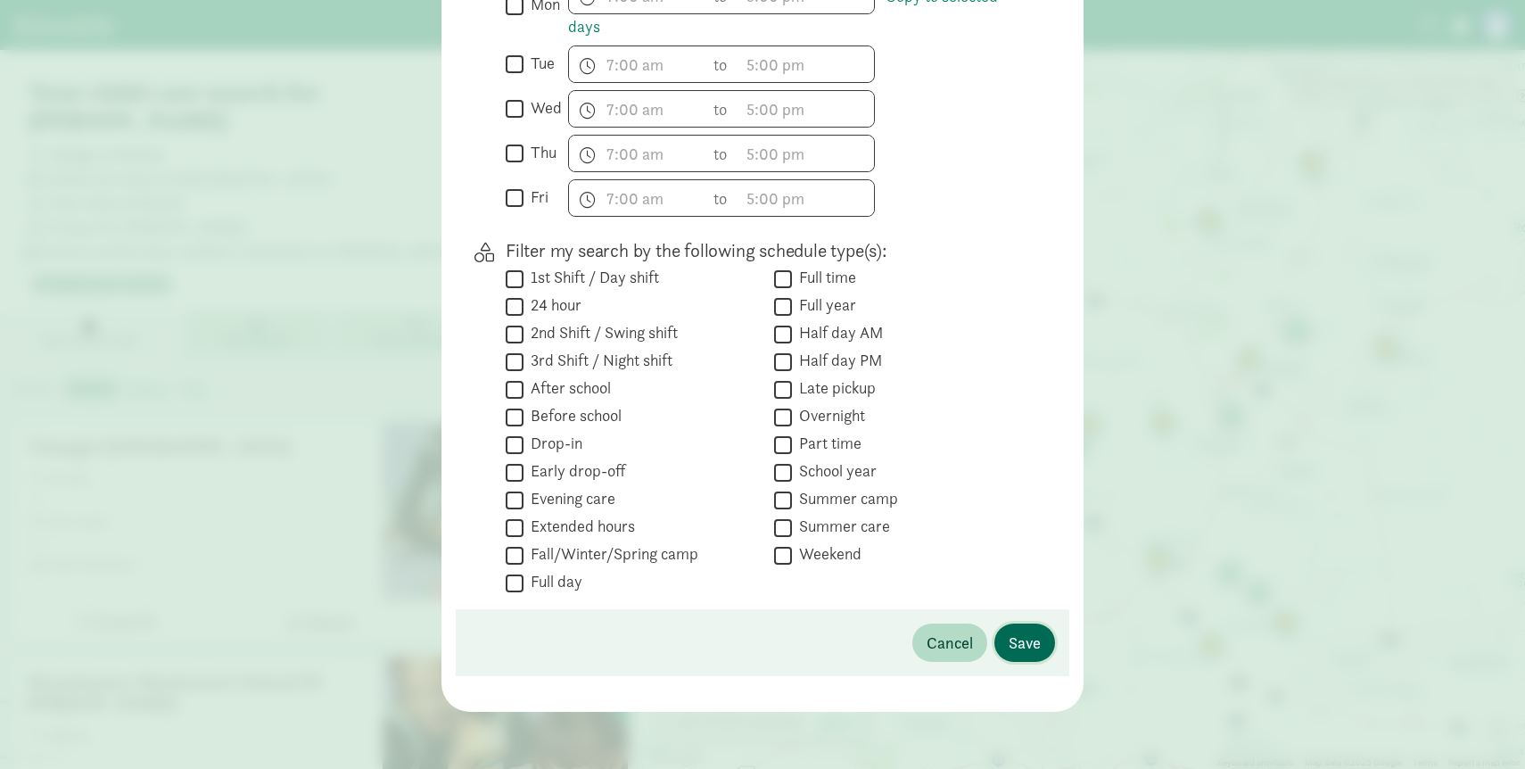
click at [1031, 650] on span "Save" at bounding box center [1024, 642] width 32 height 24
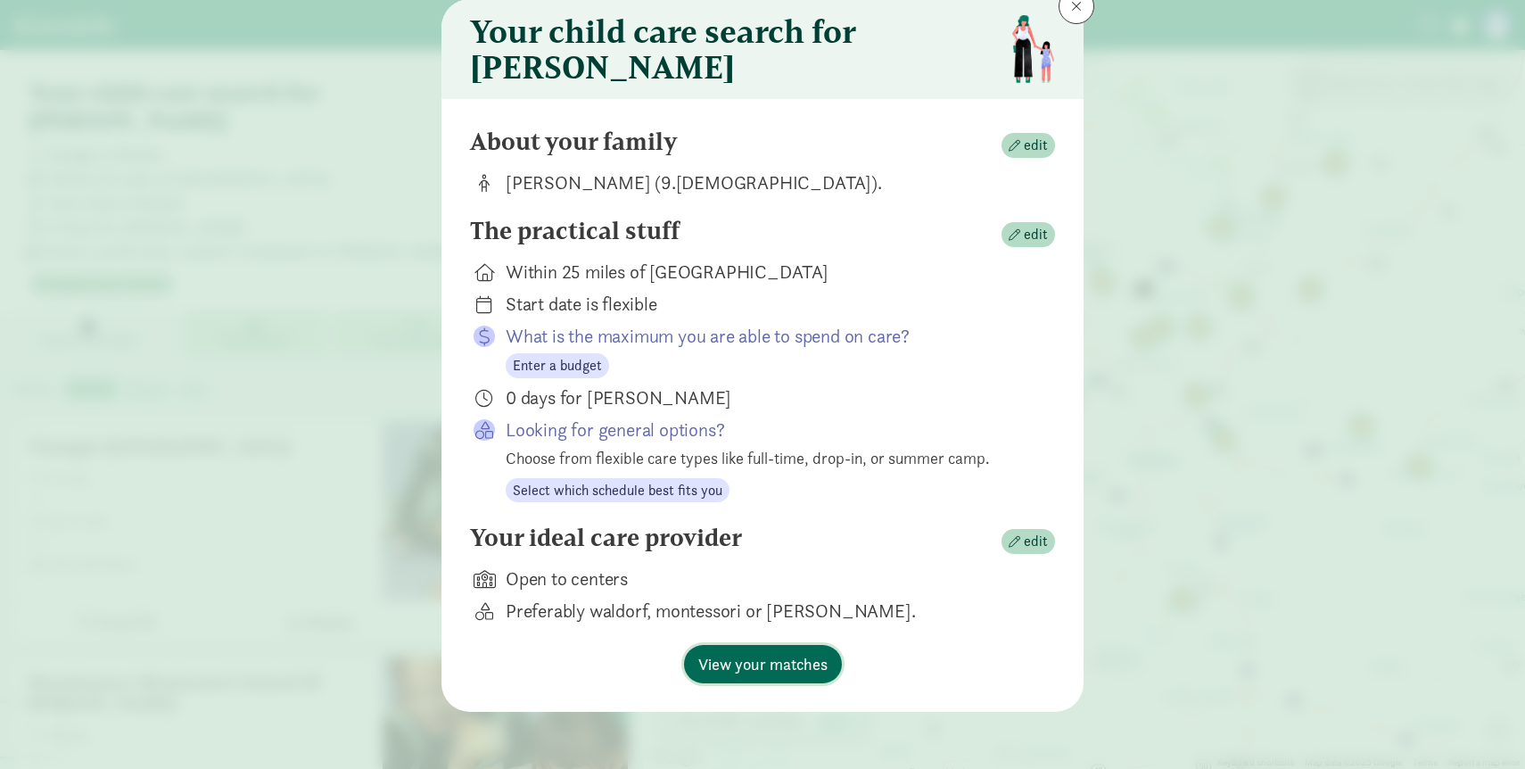
click at [778, 673] on span "View your matches" at bounding box center [762, 664] width 129 height 24
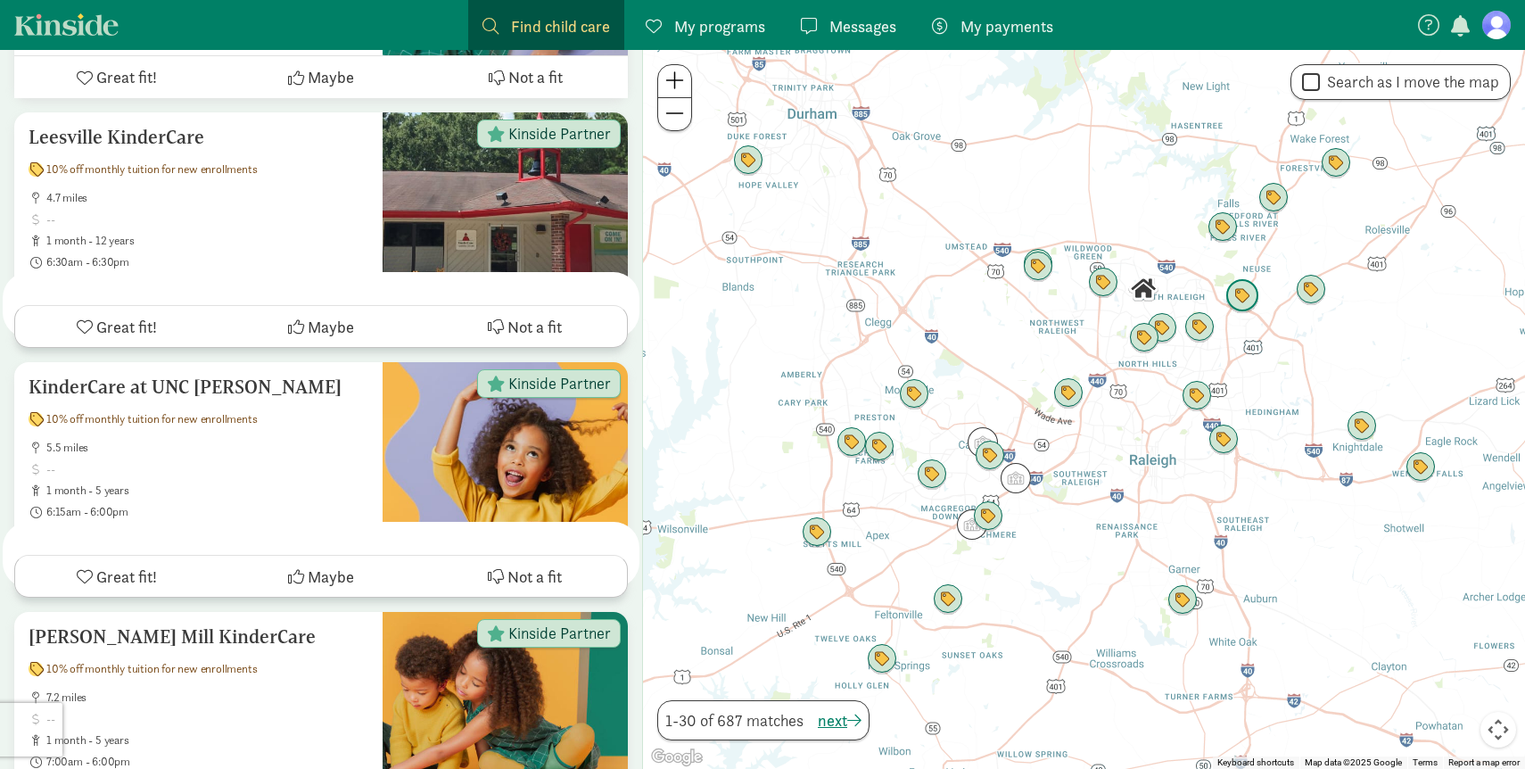
scroll to position [0, 0]
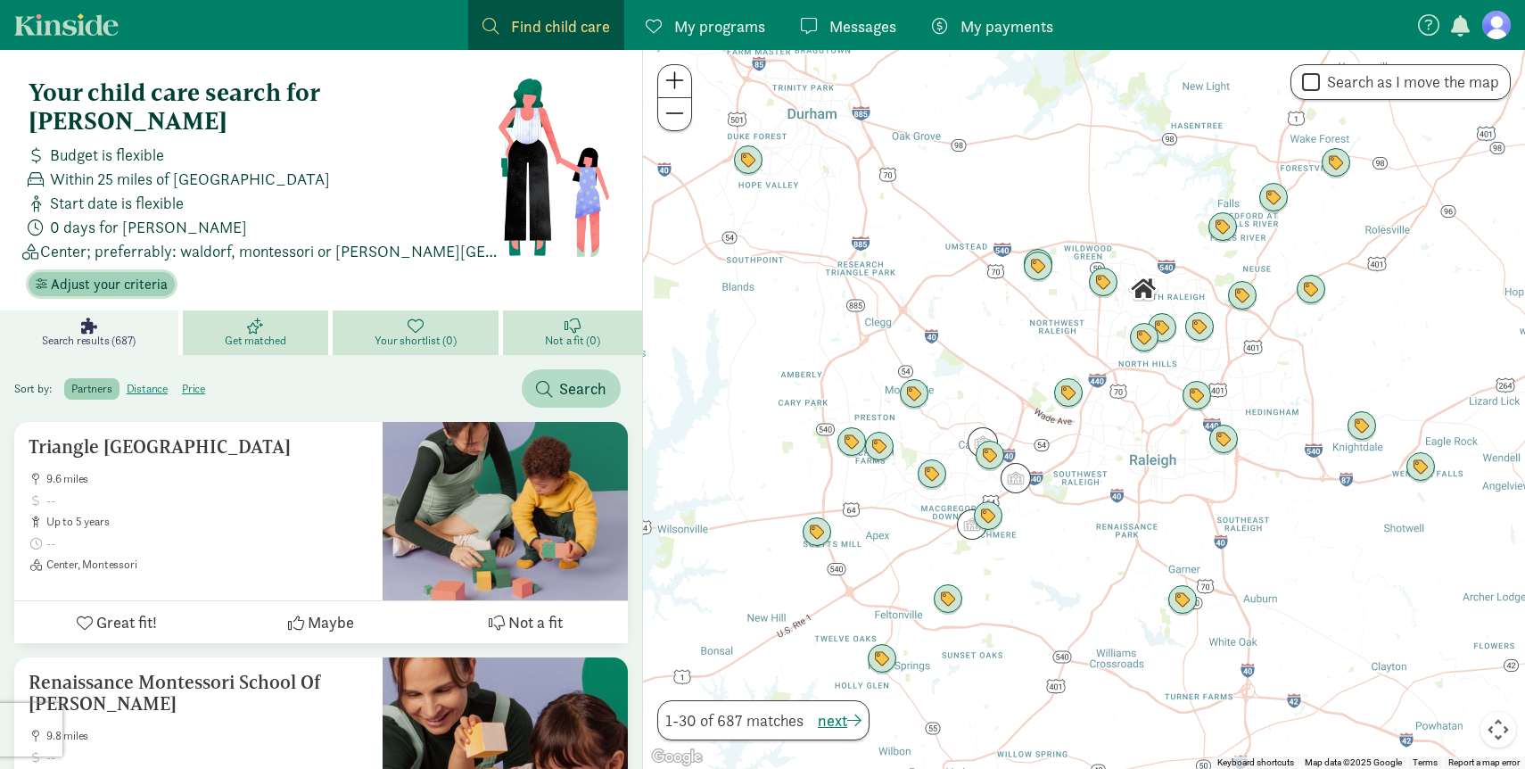
click at [120, 274] on span "Adjust your criteria" at bounding box center [109, 284] width 117 height 21
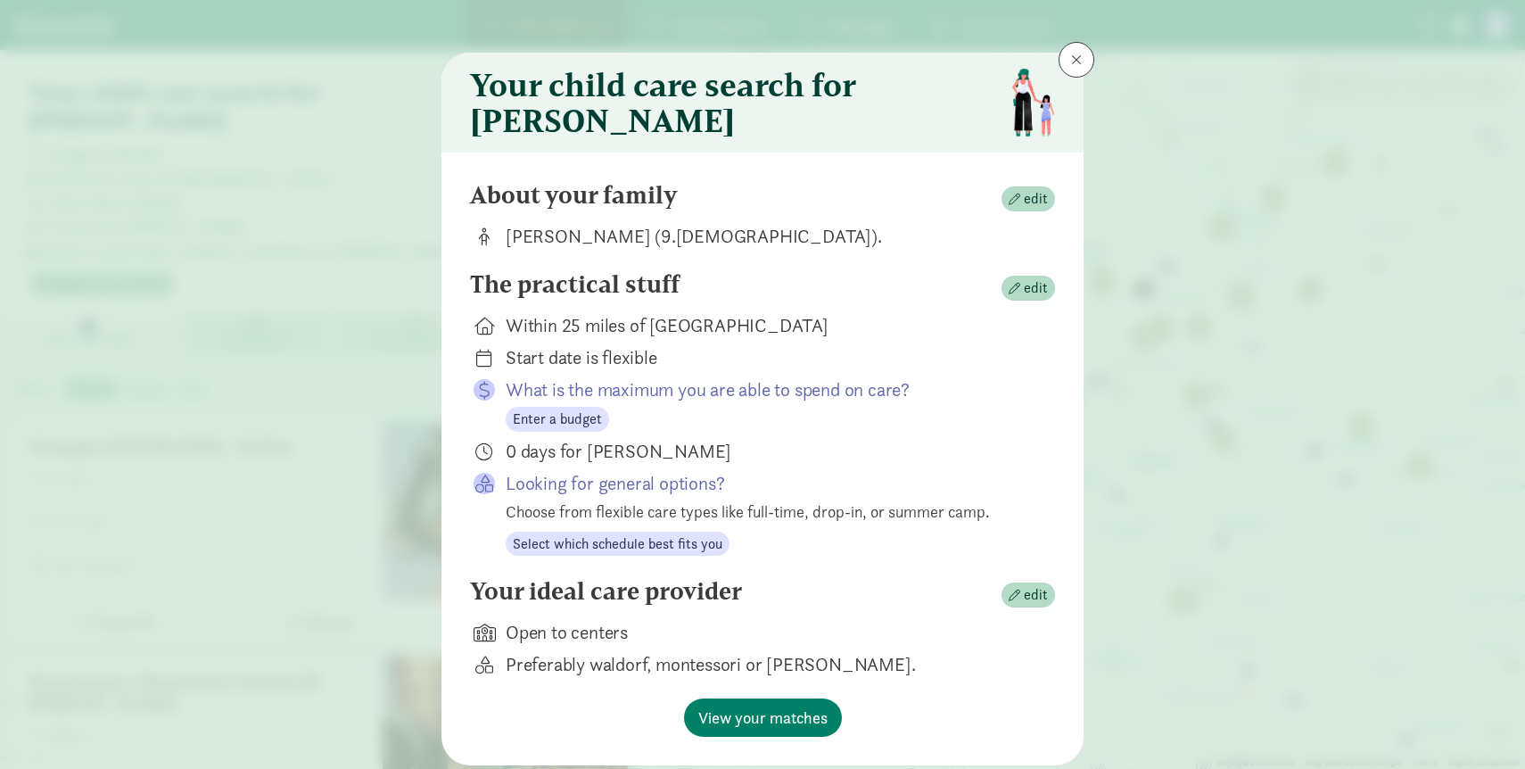
scroll to position [70, 0]
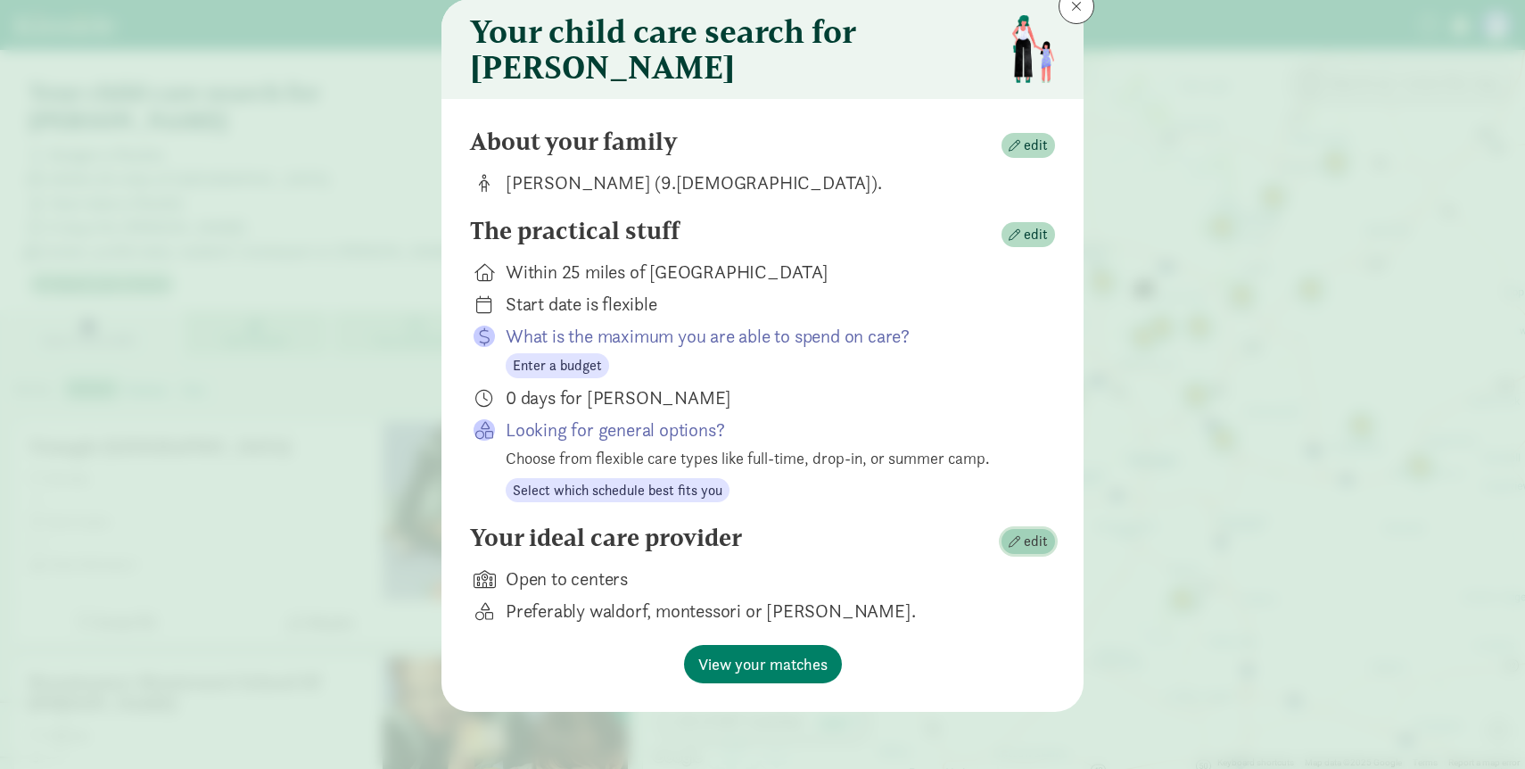
click at [1028, 538] on span "edit" at bounding box center [1036, 541] width 24 height 21
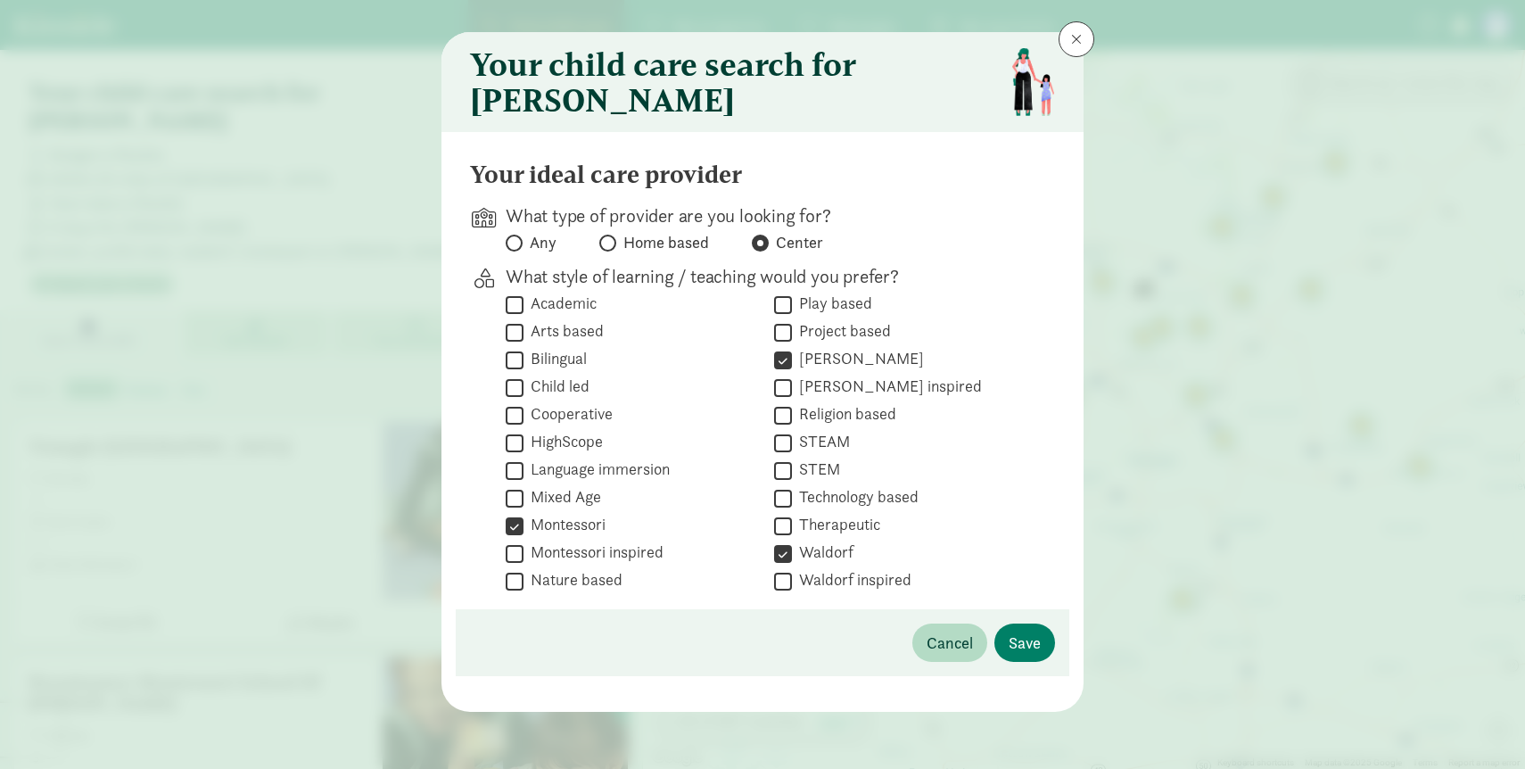
click at [518, 304] on input "Academic" at bounding box center [515, 304] width 18 height 24
checkbox input "true"
click at [515, 333] on input "Arts based" at bounding box center [515, 332] width 18 height 24
checkbox input "true"
click at [787, 301] on input "Play based" at bounding box center [783, 304] width 18 height 24
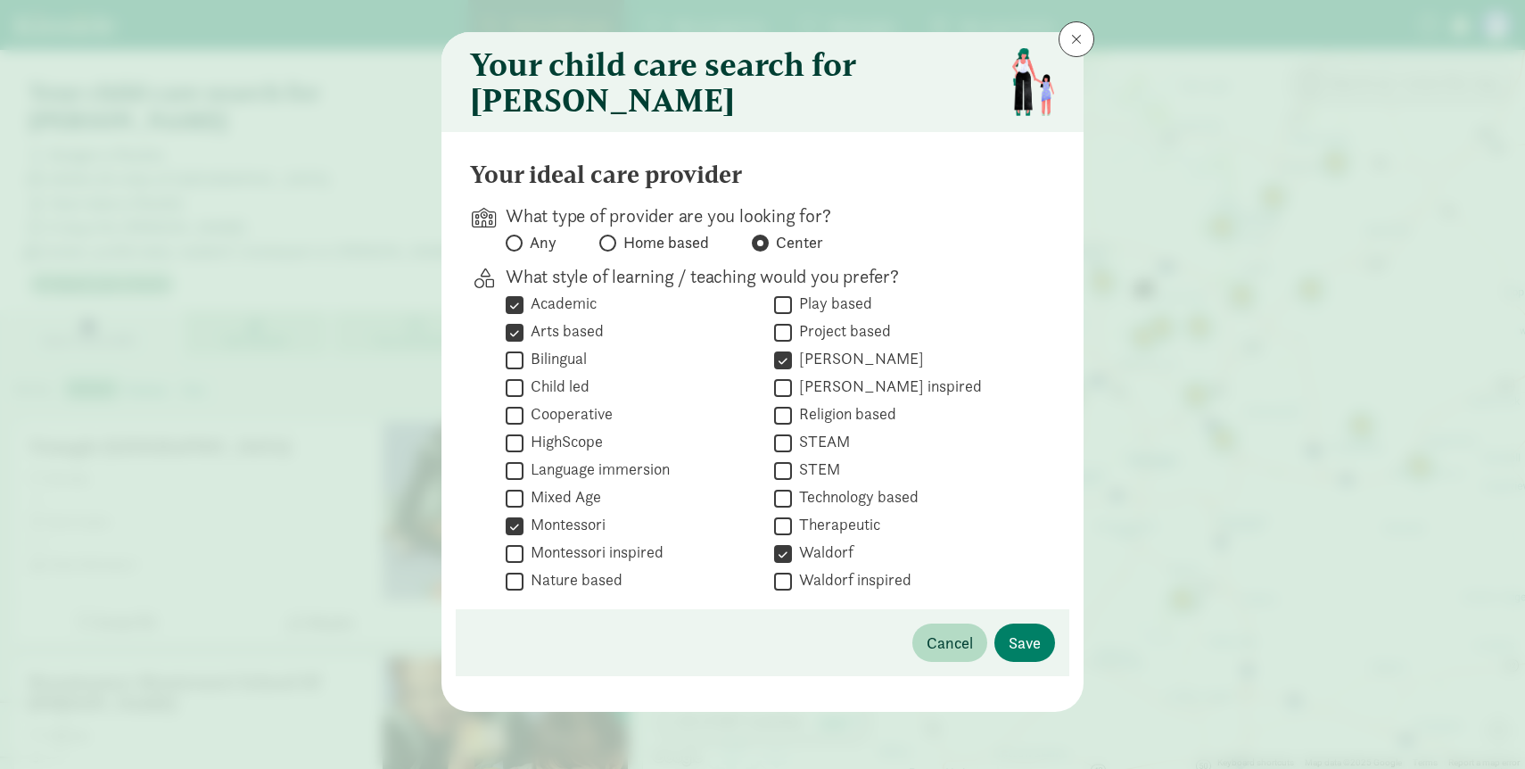
checkbox input "true"
click at [1027, 644] on span "Save" at bounding box center [1024, 642] width 32 height 24
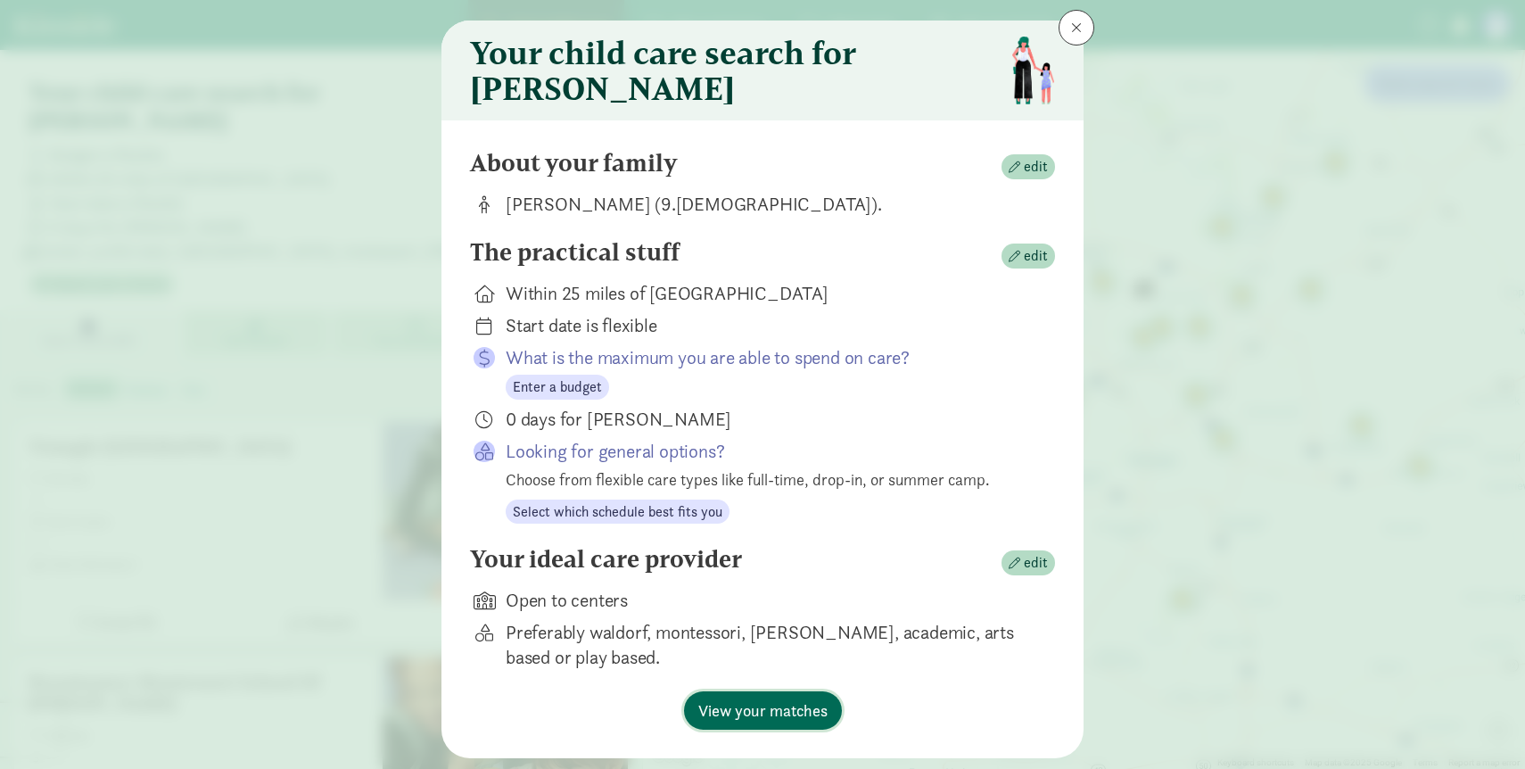
click at [781, 721] on span "View your matches" at bounding box center [762, 710] width 129 height 24
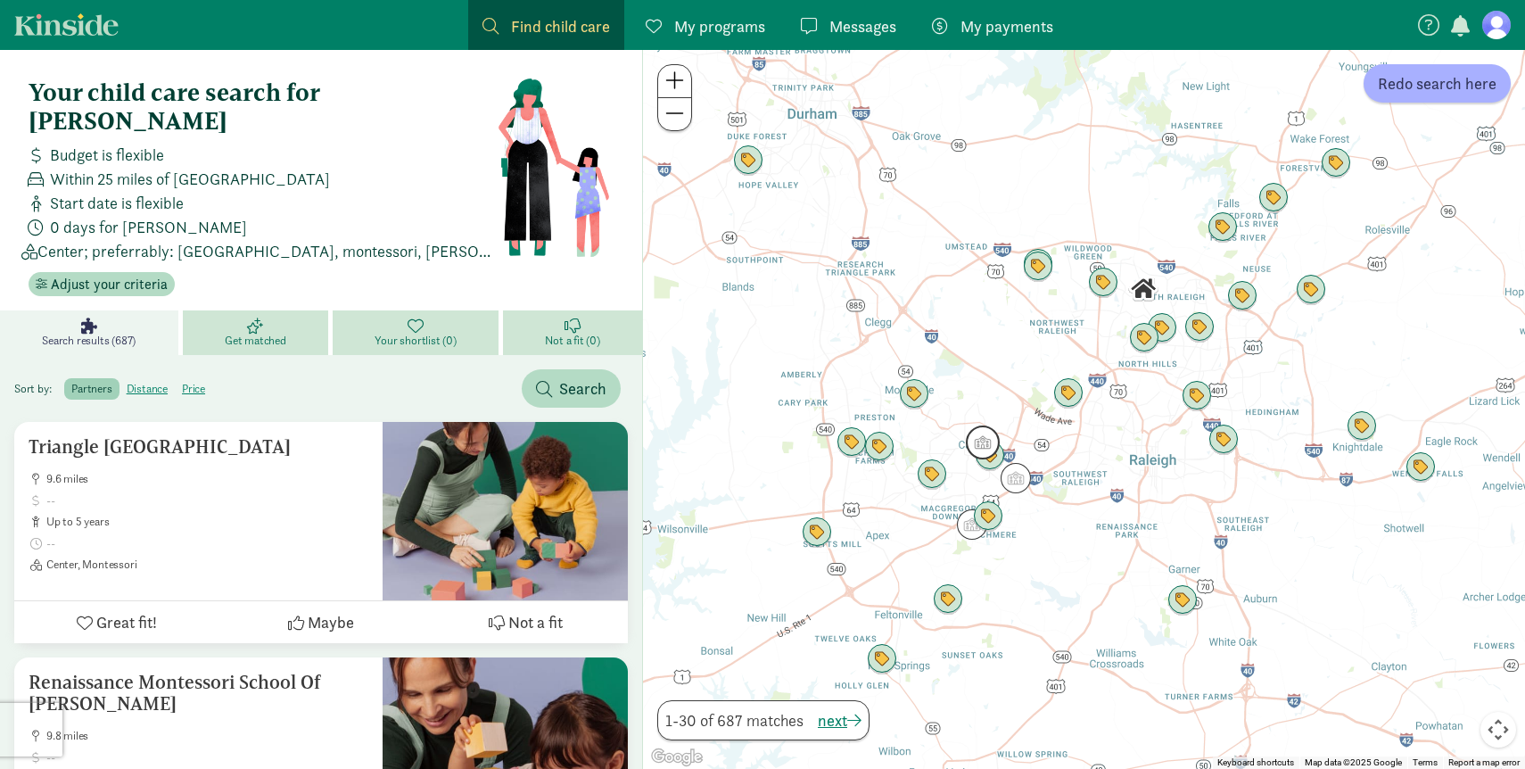
click at [978, 440] on img "Click to see details" at bounding box center [983, 442] width 34 height 34
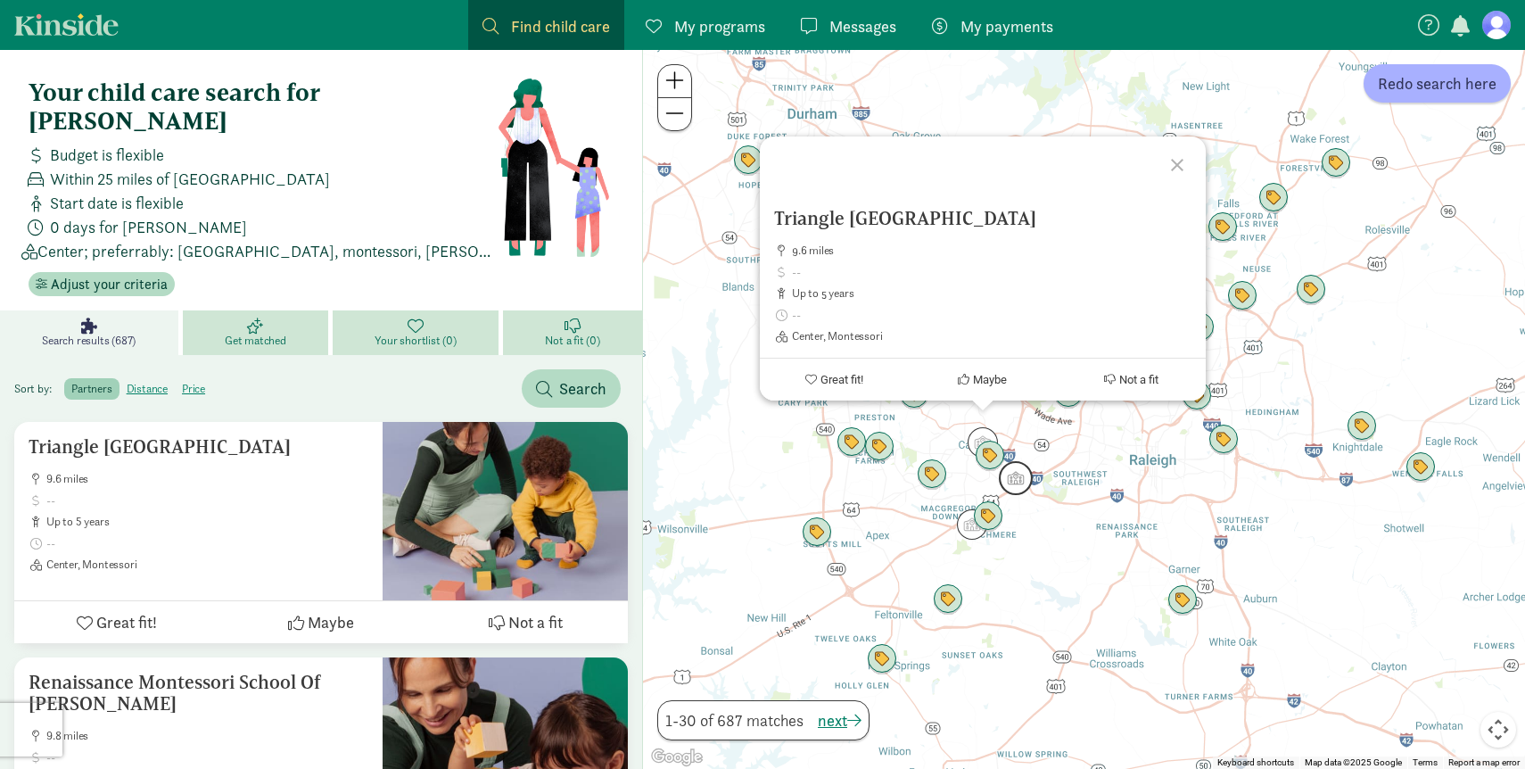
click at [1010, 470] on img "Click to see details" at bounding box center [1016, 478] width 34 height 34
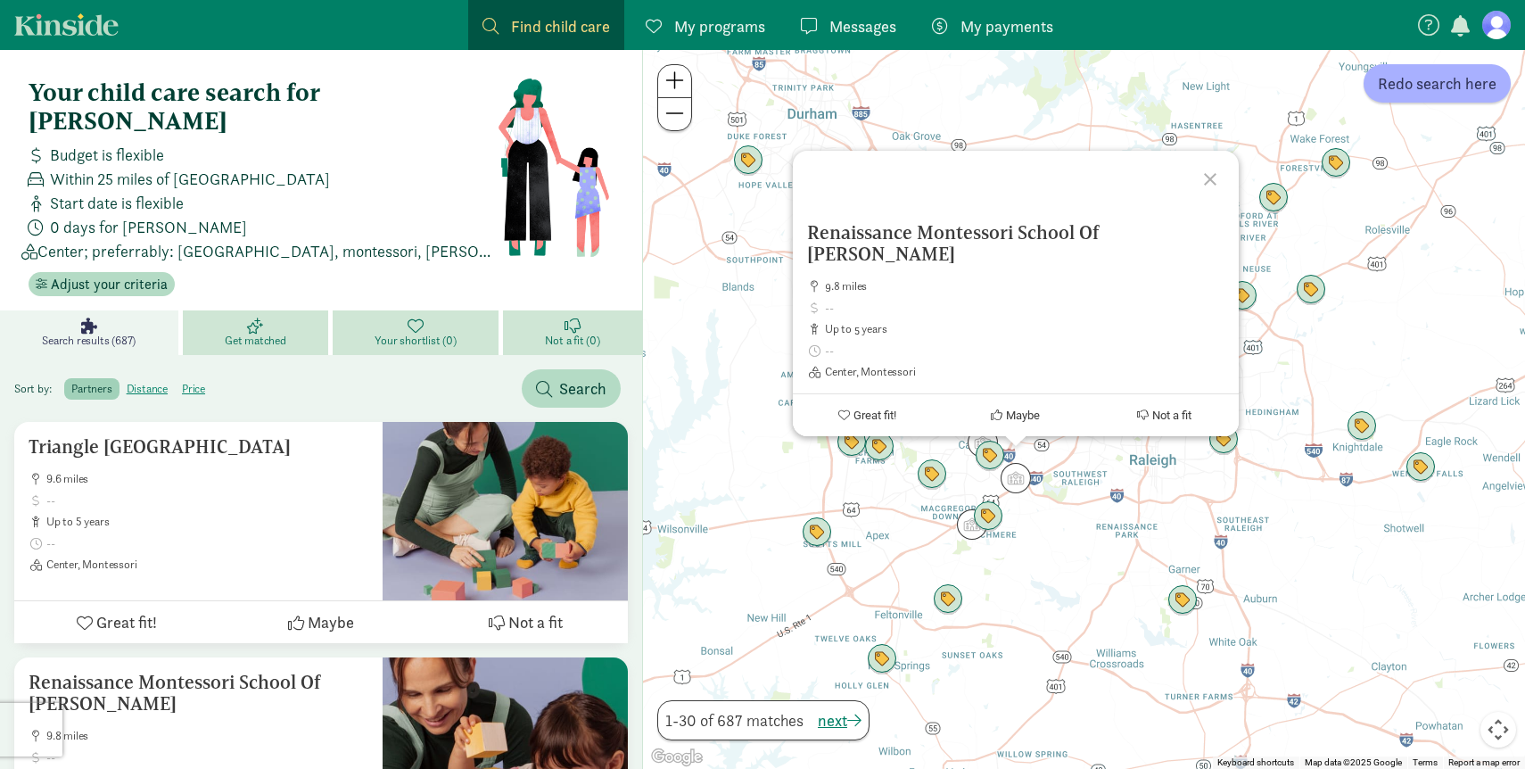
click at [1070, 588] on div "To navigate, press the arrow keys. Renaissance Montessori School Of Cary 9.8 mi…" at bounding box center [1084, 409] width 882 height 719
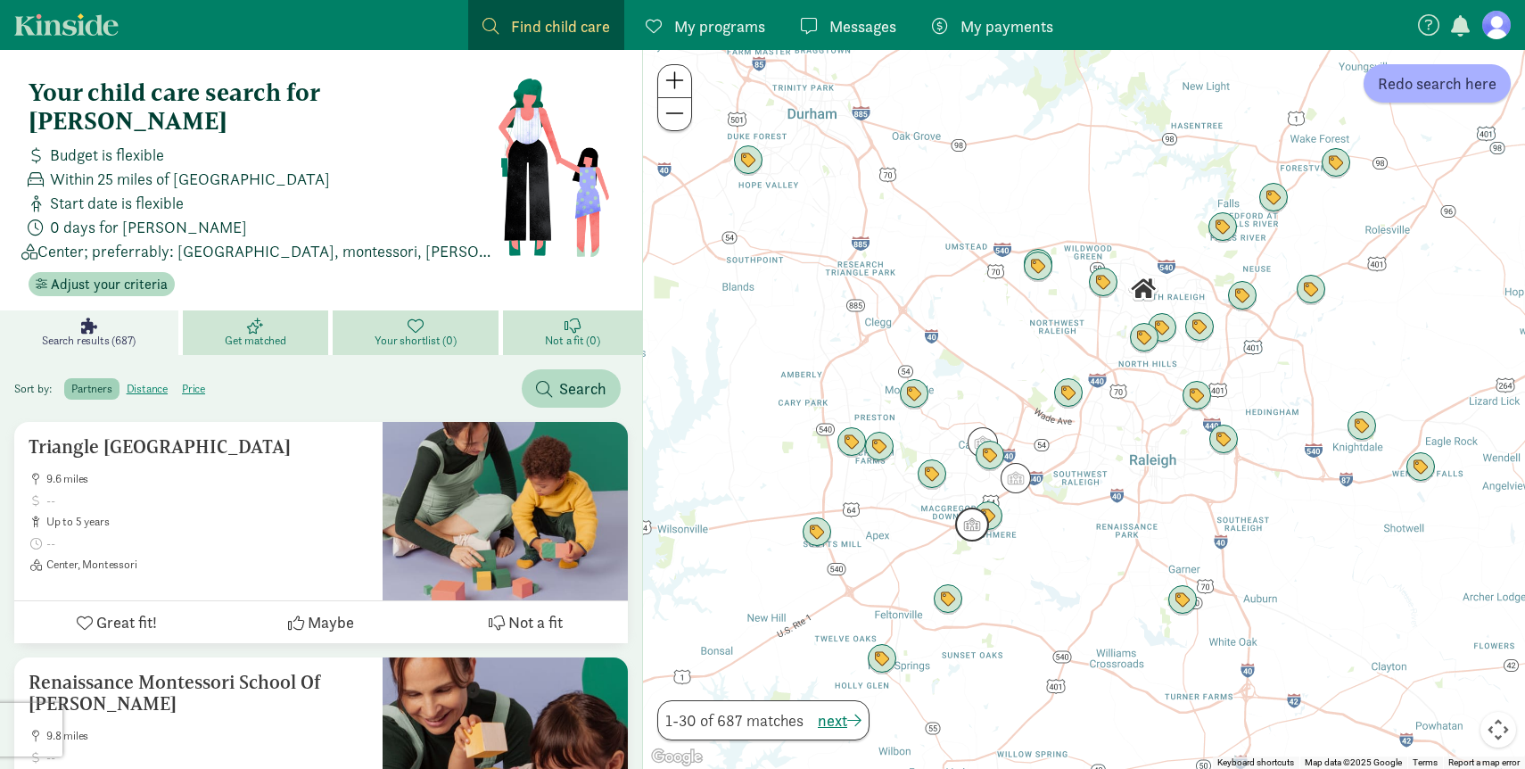
click at [963, 522] on img "Click to see details" at bounding box center [972, 524] width 34 height 34
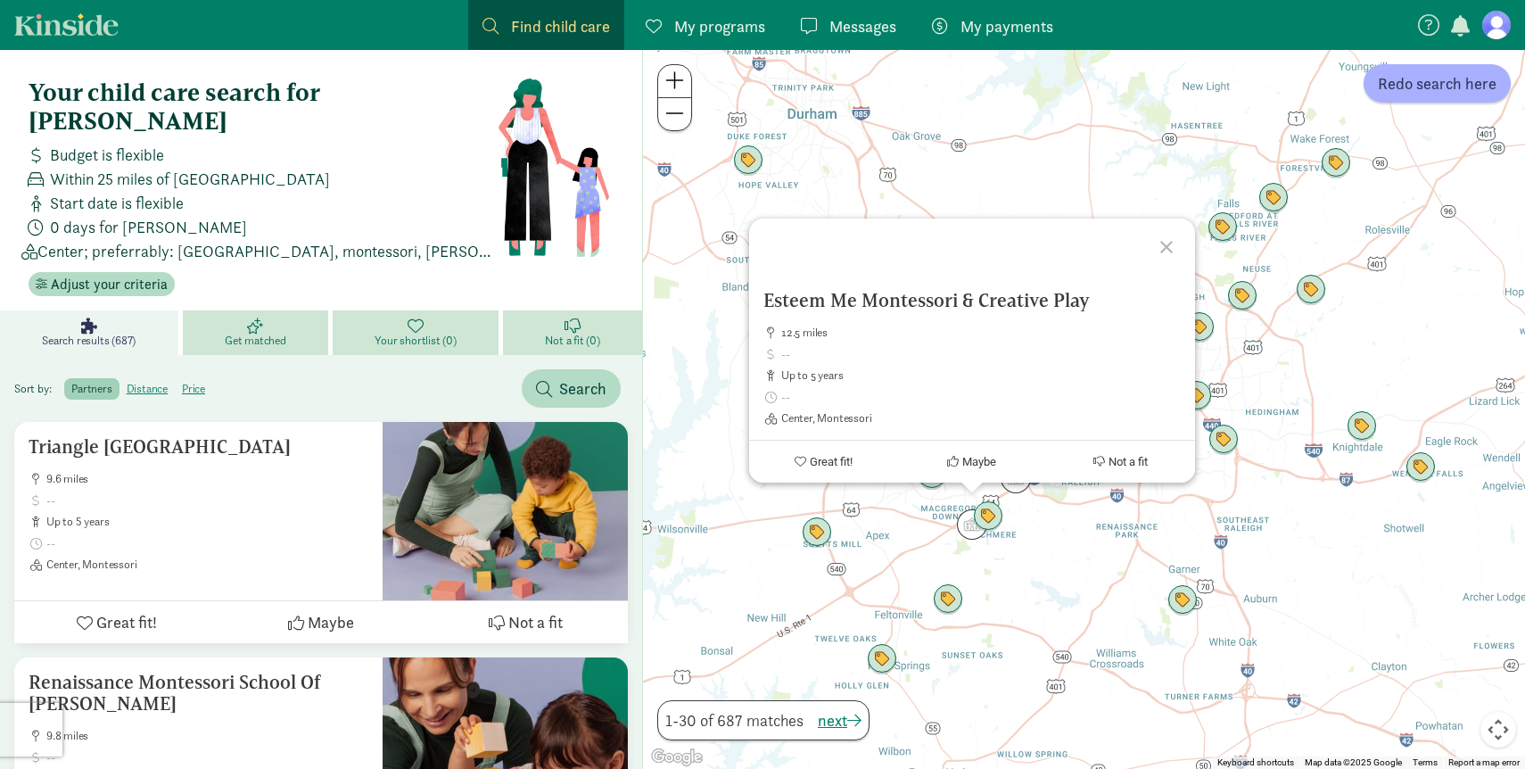
click at [1105, 533] on div "Esteem Me Montessori & Creative Play 12.5 miles up to 5 years Center, Montessor…" at bounding box center [1084, 409] width 882 height 719
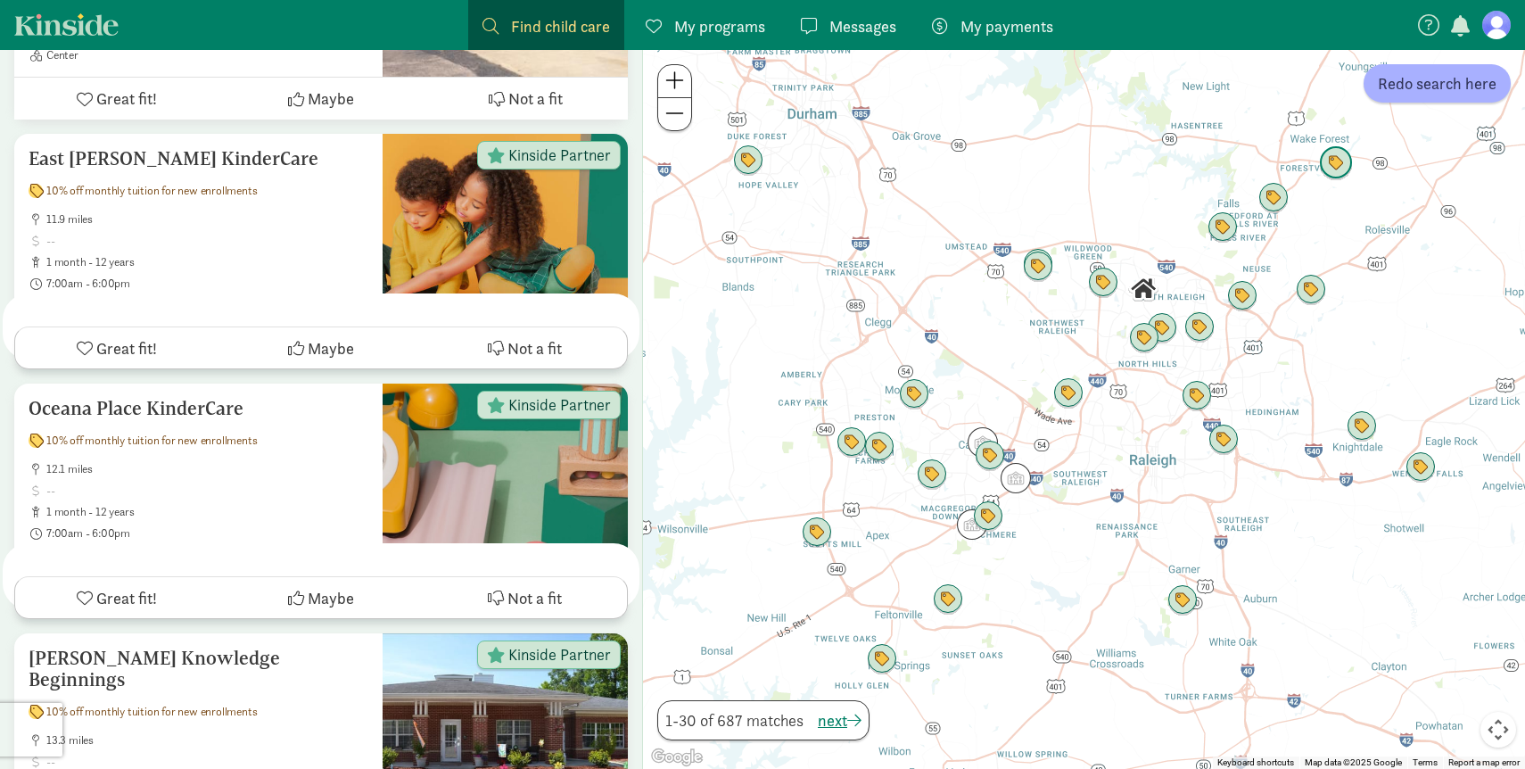
scroll to position [6473, 0]
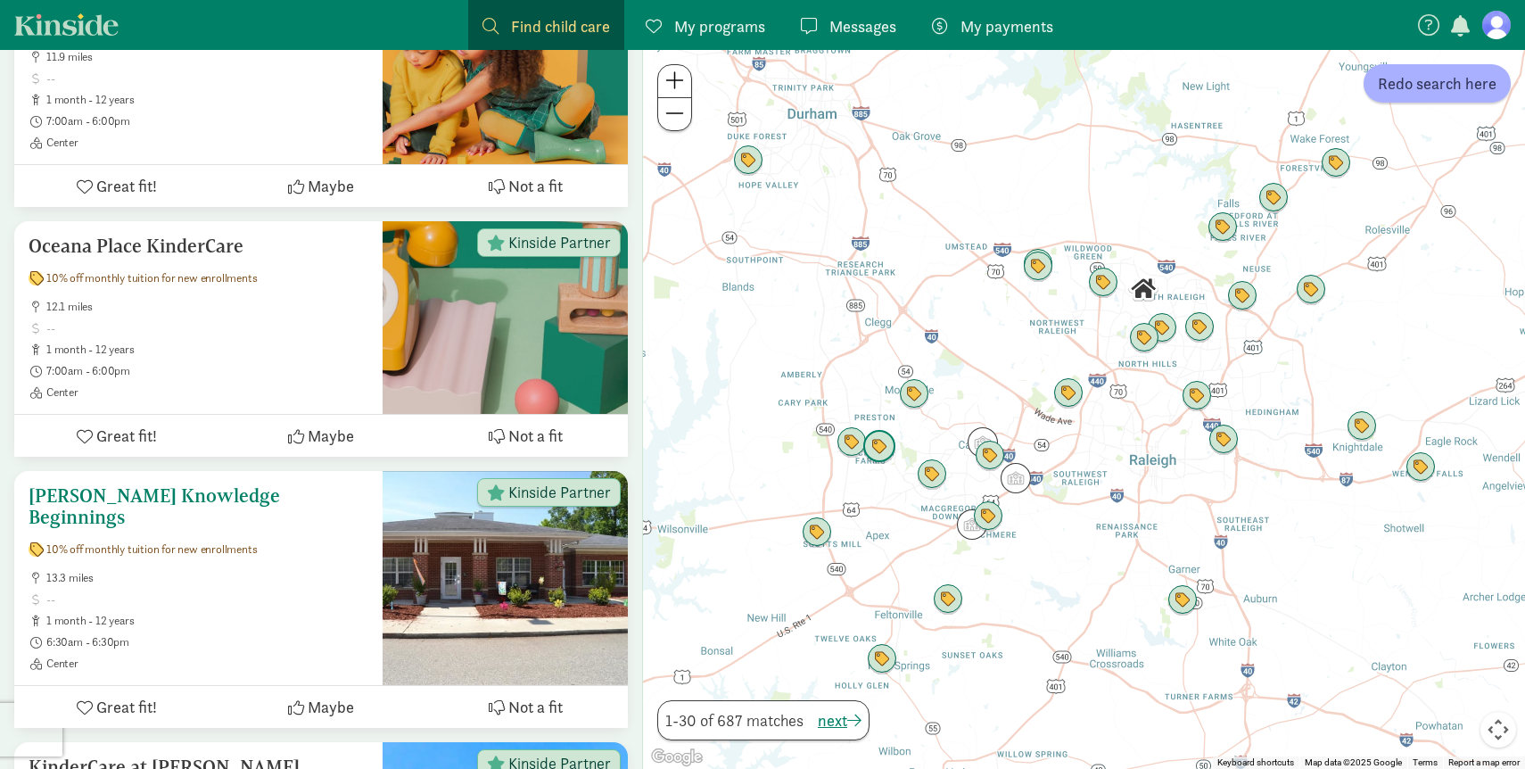
click at [293, 542] on div "10% off monthly tuition for new enrollments" at bounding box center [199, 549] width 340 height 14
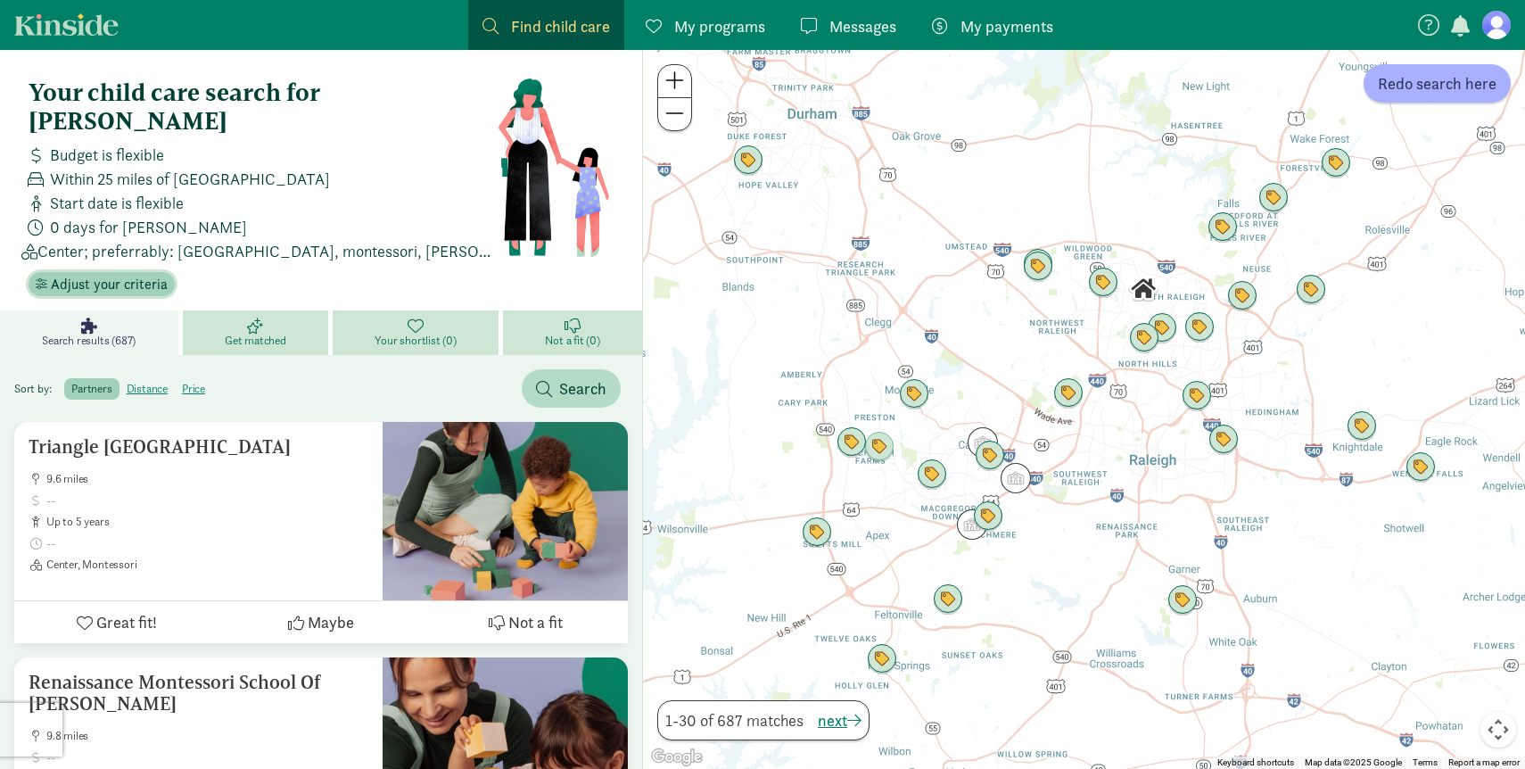
click at [113, 274] on span "Adjust your criteria" at bounding box center [109, 284] width 117 height 21
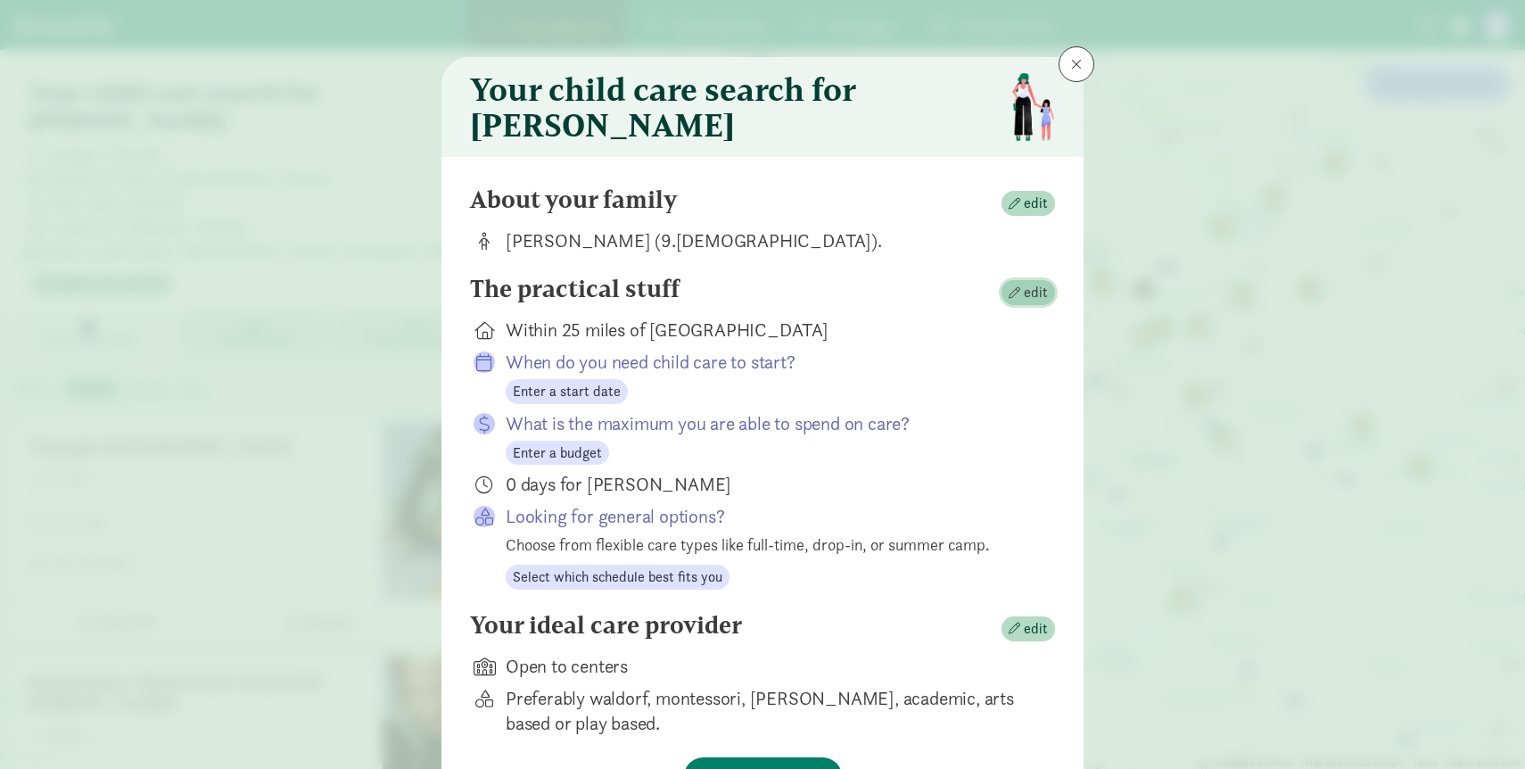
click at [1038, 303] on span "edit" at bounding box center [1036, 292] width 24 height 21
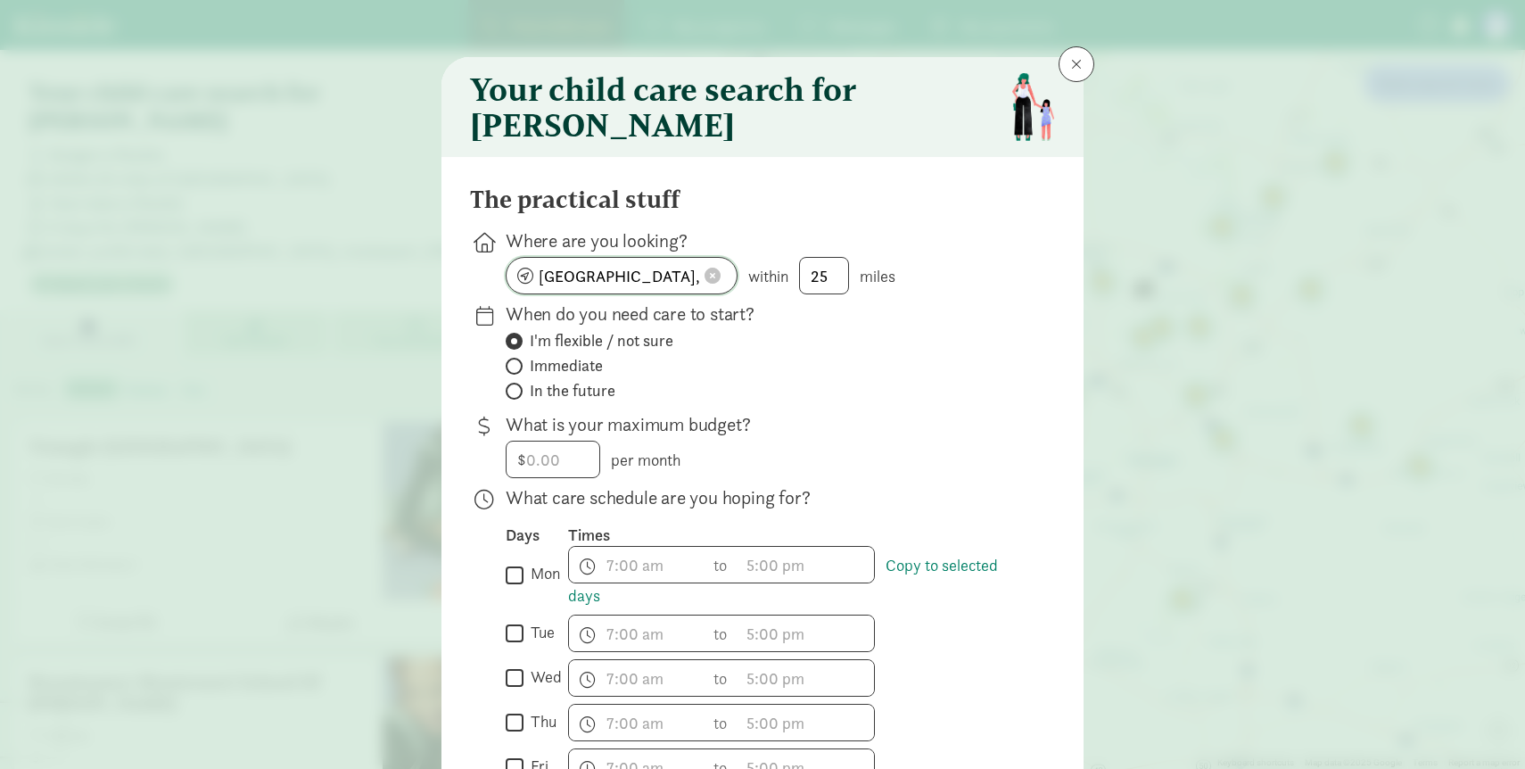
click at [713, 284] on span at bounding box center [712, 275] width 16 height 16
click at [648, 291] on input at bounding box center [621, 276] width 230 height 36
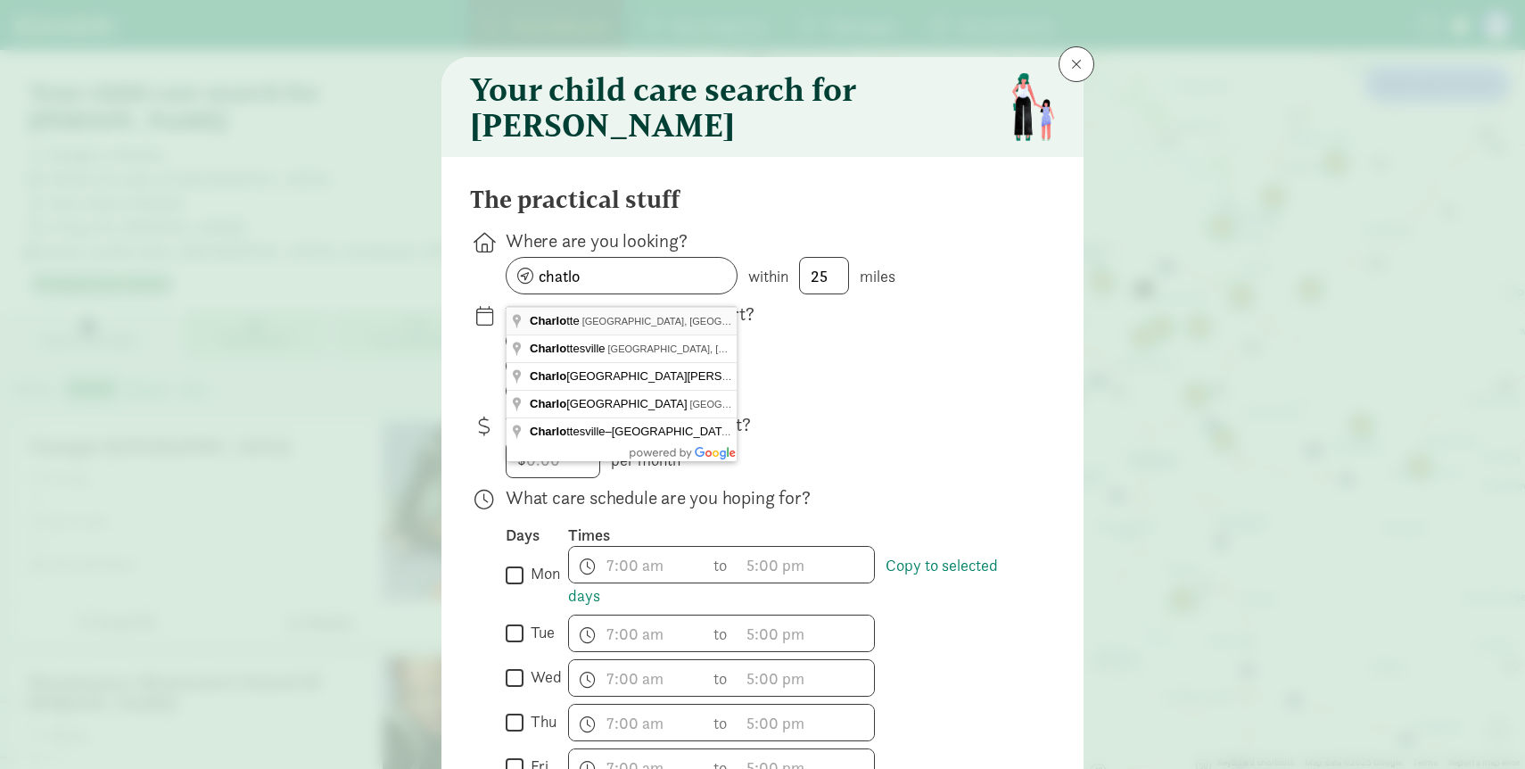
type input "Charlotte, NC, USA"
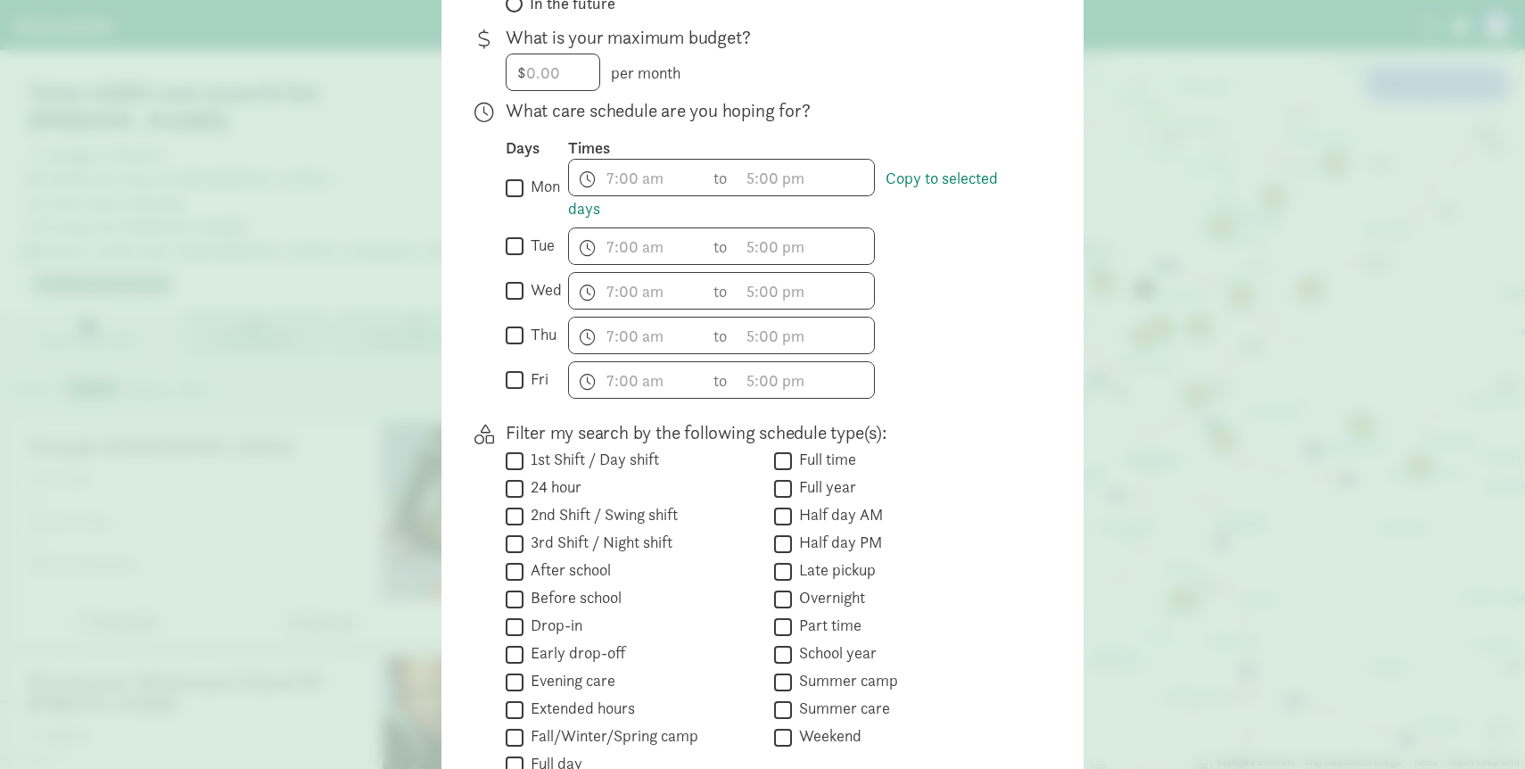
scroll to position [580, 0]
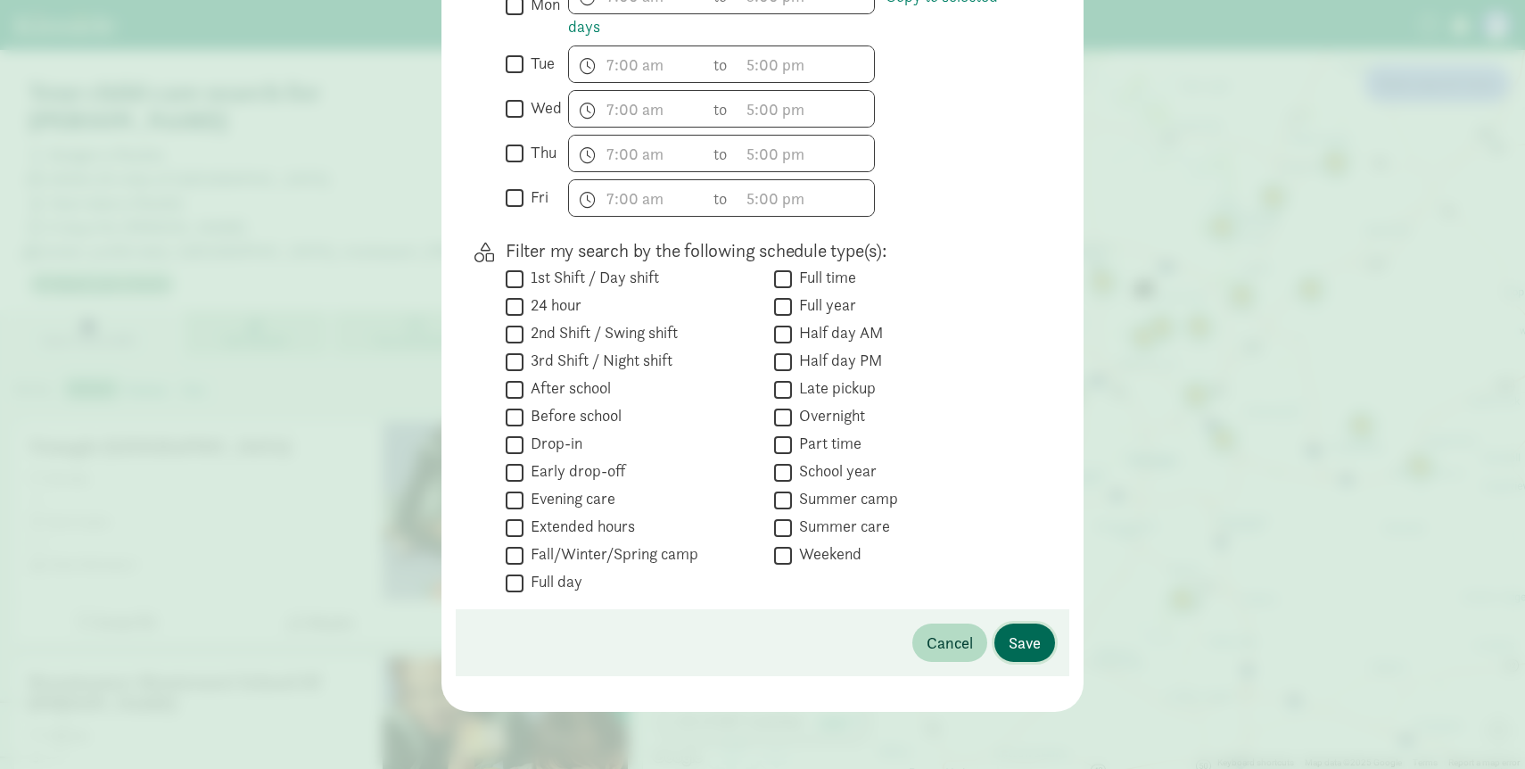
click at [1030, 636] on span "Save" at bounding box center [1024, 642] width 32 height 24
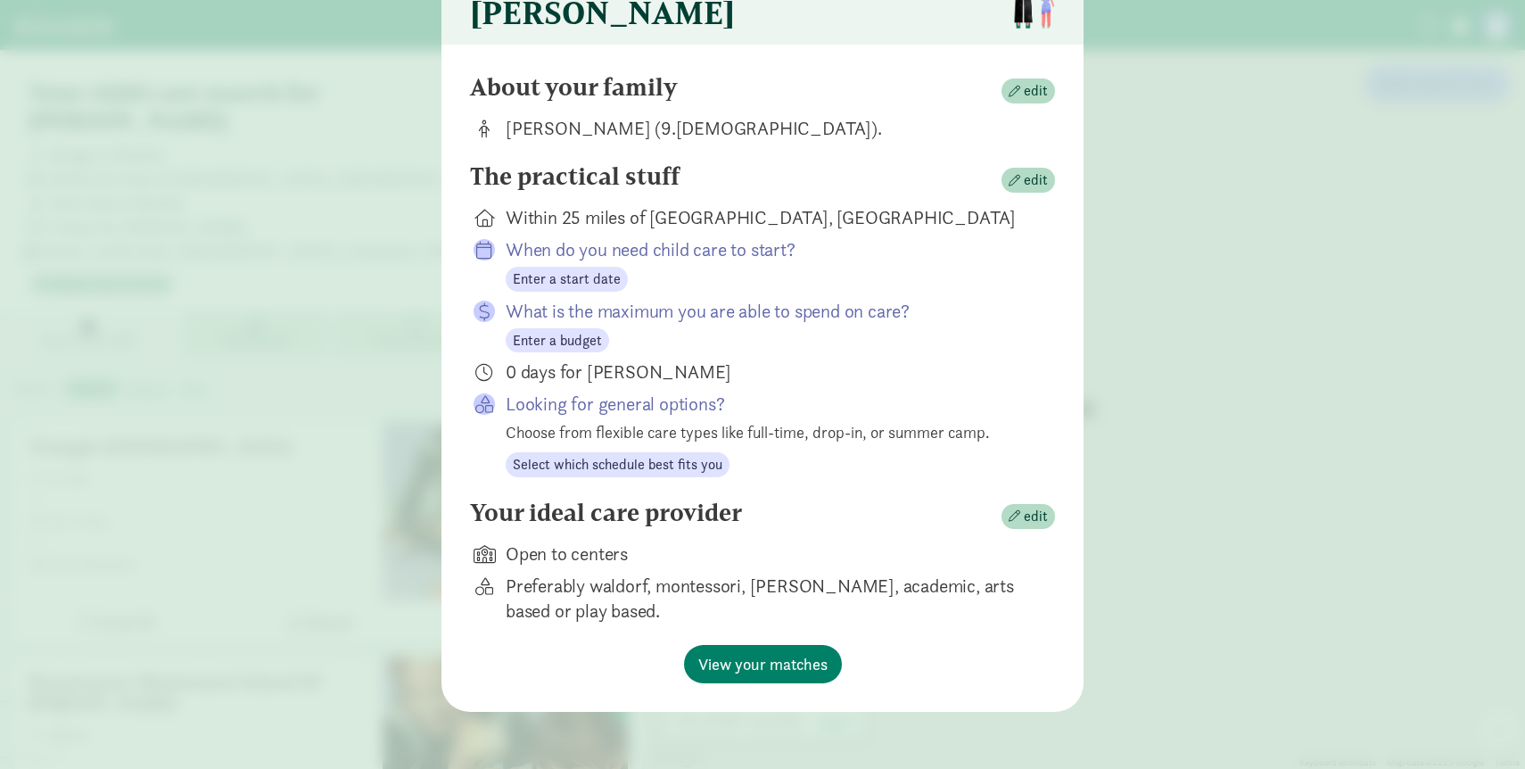
scroll to position [123, 0]
click at [1027, 528] on div "Your ideal care provider edit" at bounding box center [762, 516] width 585 height 36
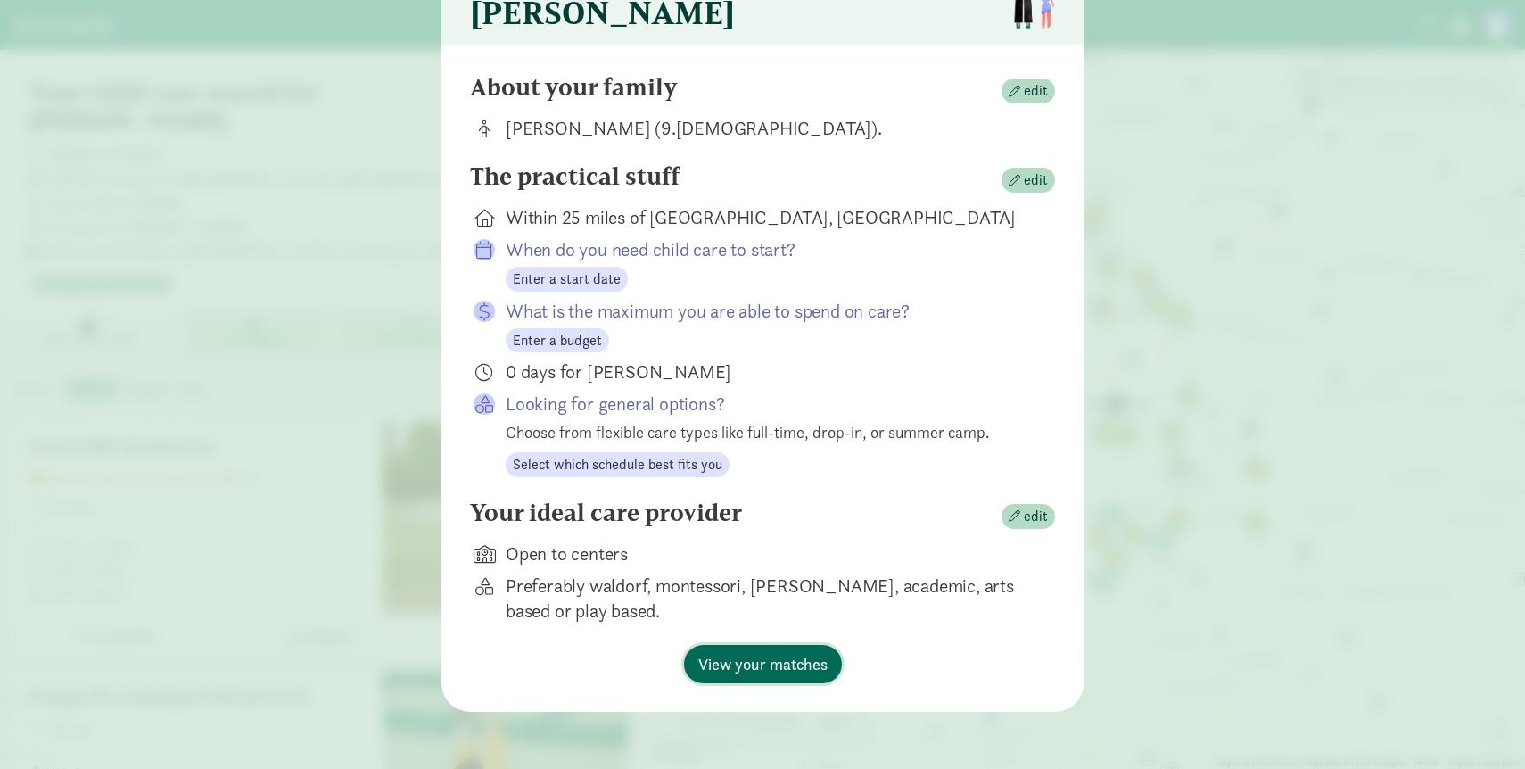
click at [770, 663] on span "View your matches" at bounding box center [762, 664] width 129 height 24
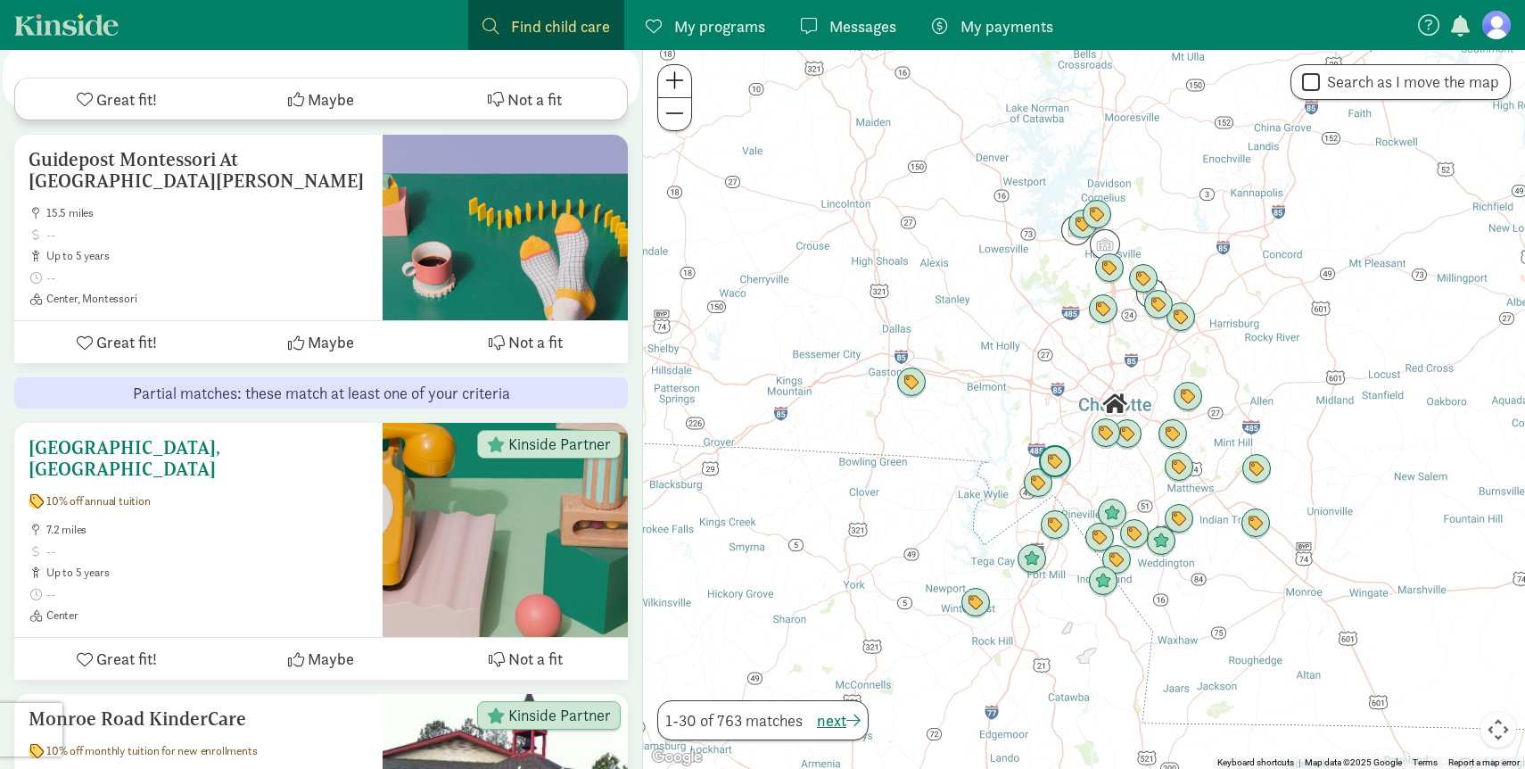
scroll to position [1016, 0]
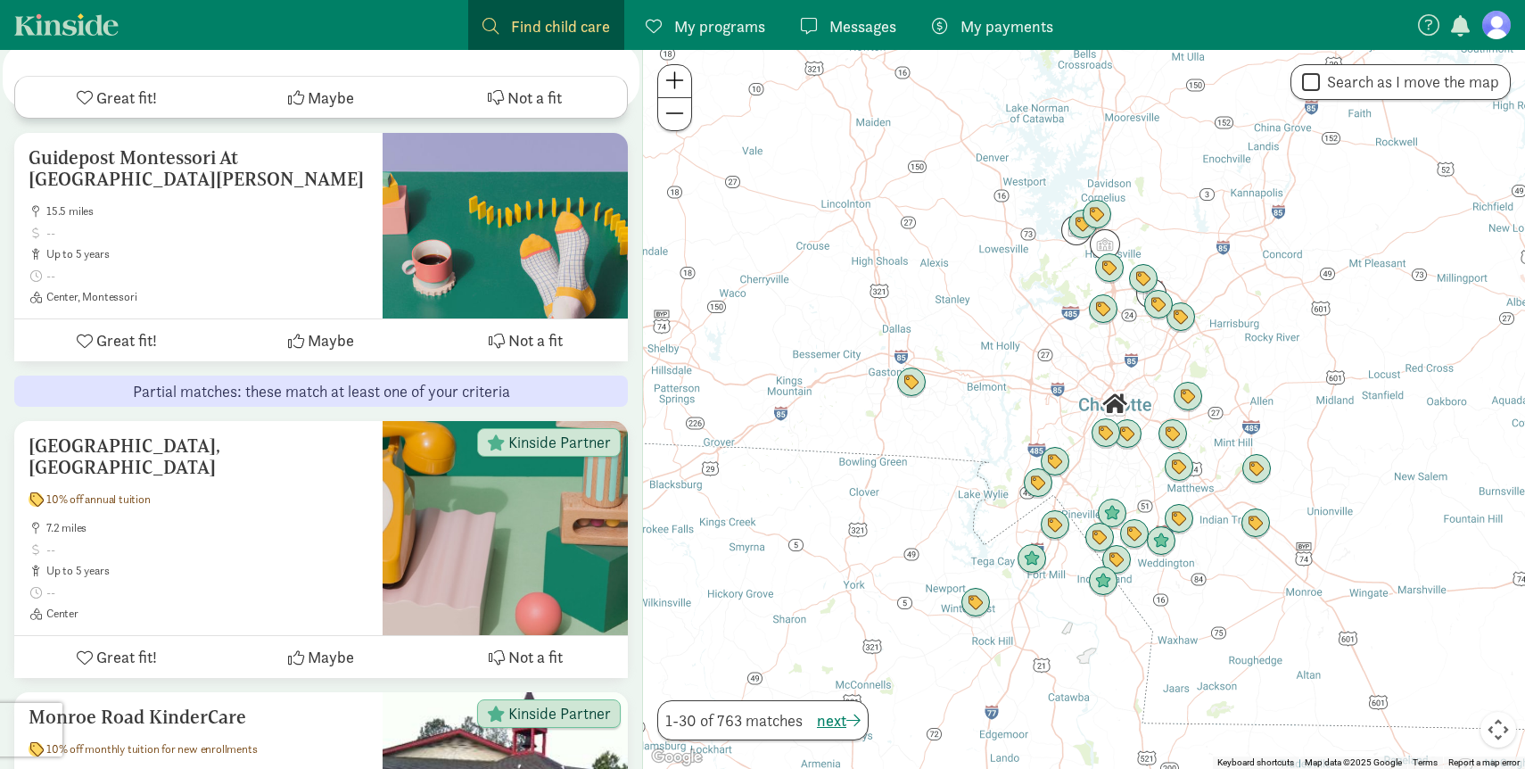
click at [1070, 369] on div at bounding box center [1084, 409] width 882 height 719
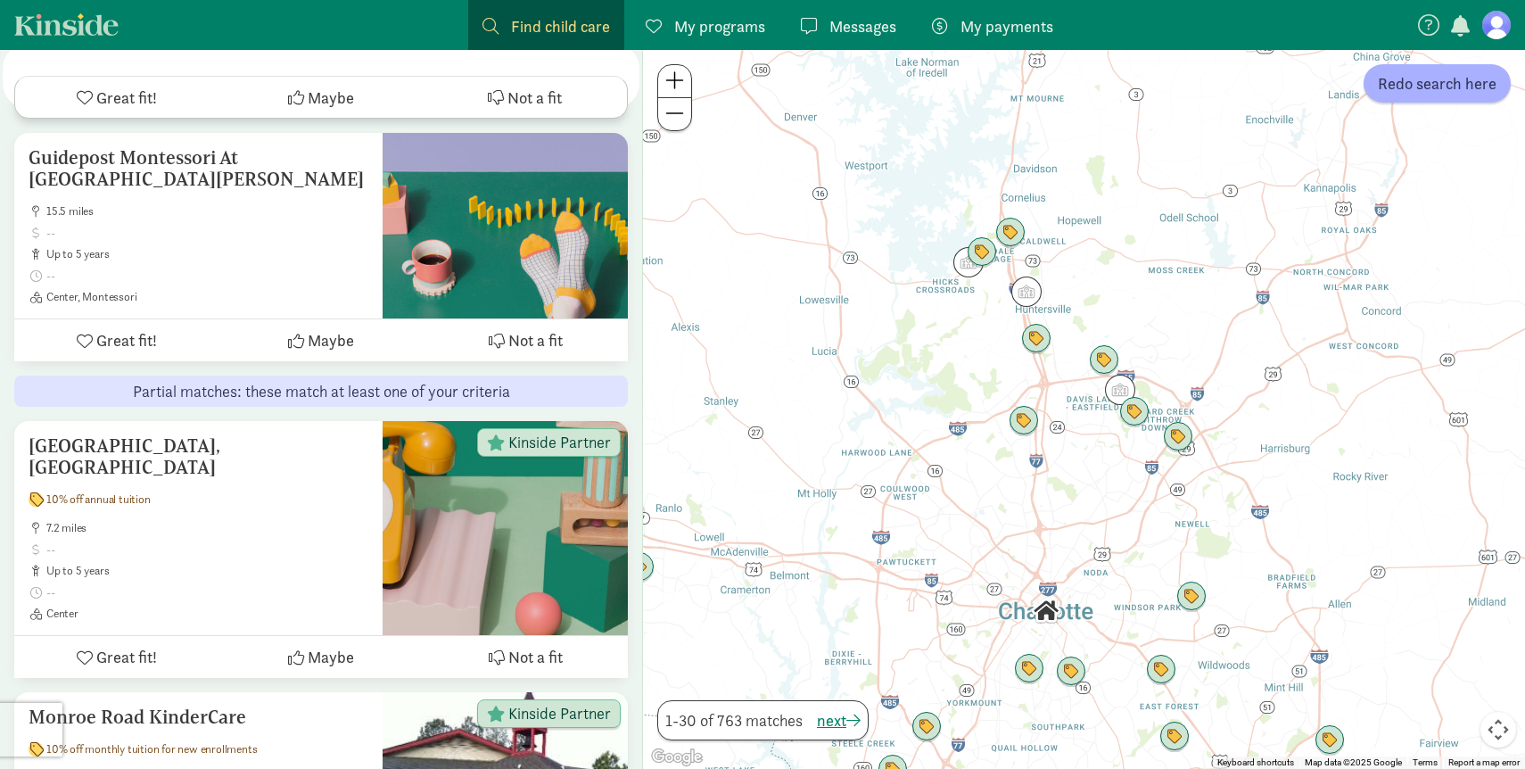
drag, startPoint x: 1073, startPoint y: 351, endPoint x: 958, endPoint y: 524, distance: 207.7
click at [958, 524] on div at bounding box center [1084, 409] width 882 height 719
click at [1395, 89] on span "Redo search here" at bounding box center [1437, 83] width 119 height 24
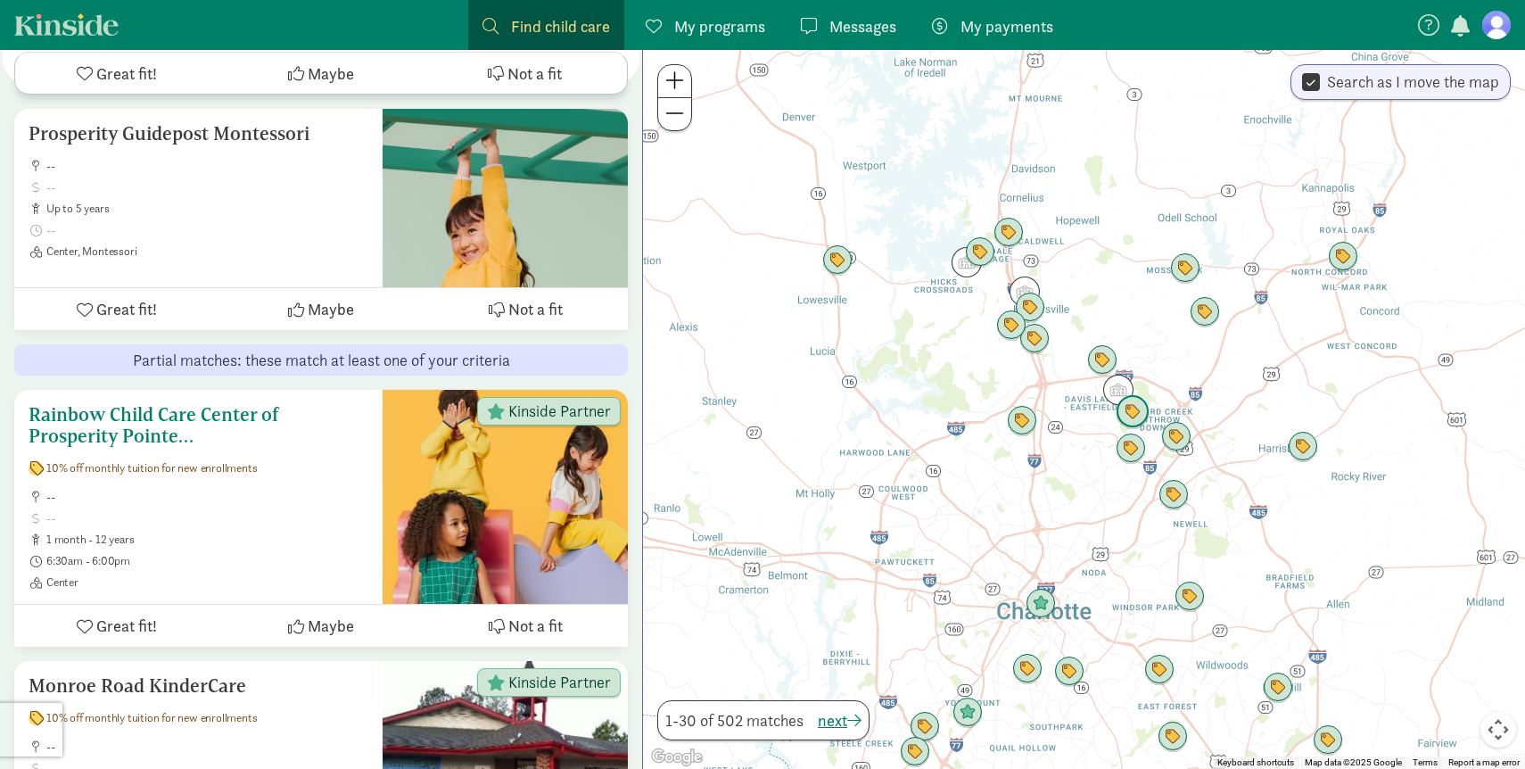
scroll to position [1051, 0]
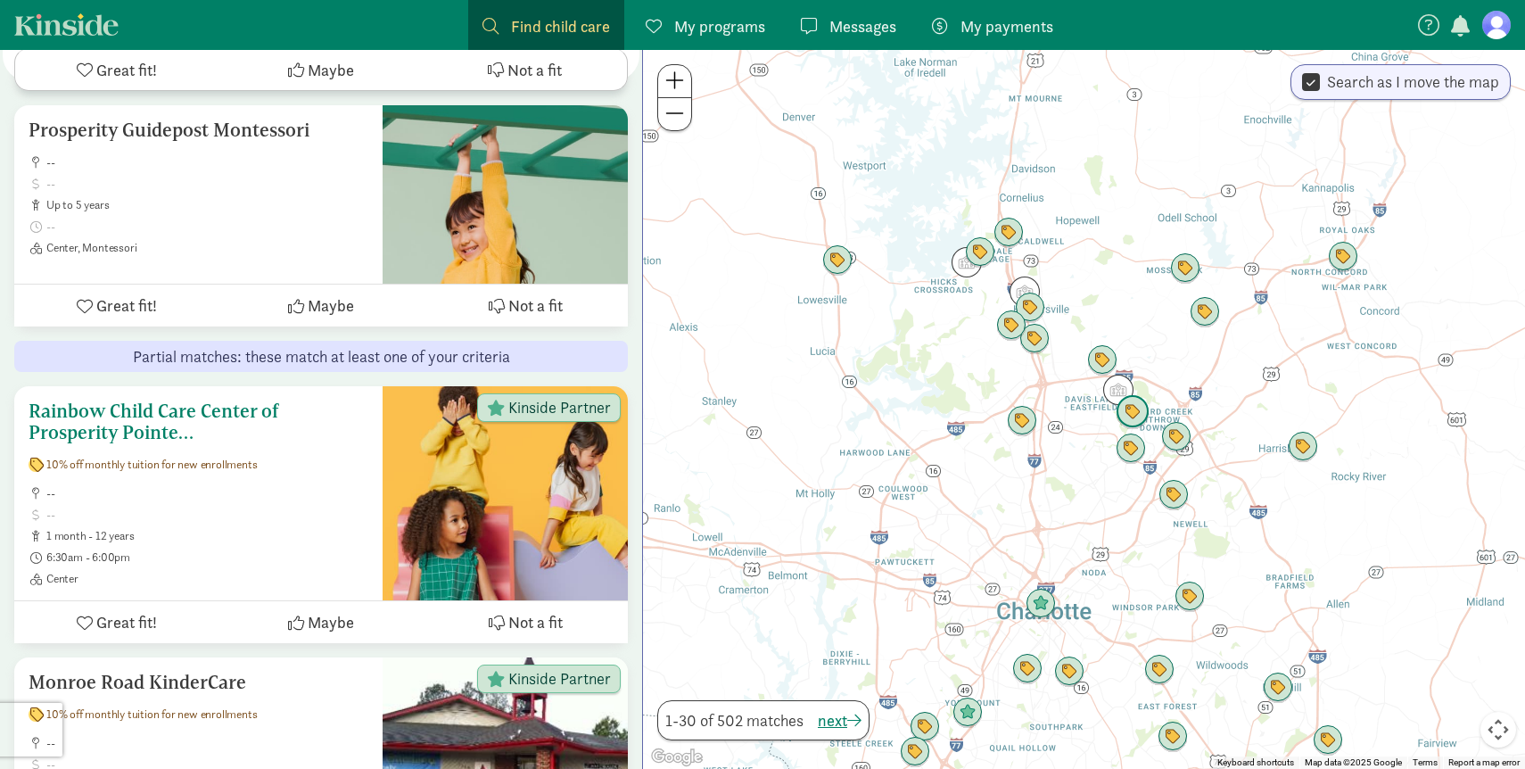
click at [162, 400] on h5 "Rainbow Child Care Center of Prosperity Pointe NC" at bounding box center [199, 421] width 340 height 43
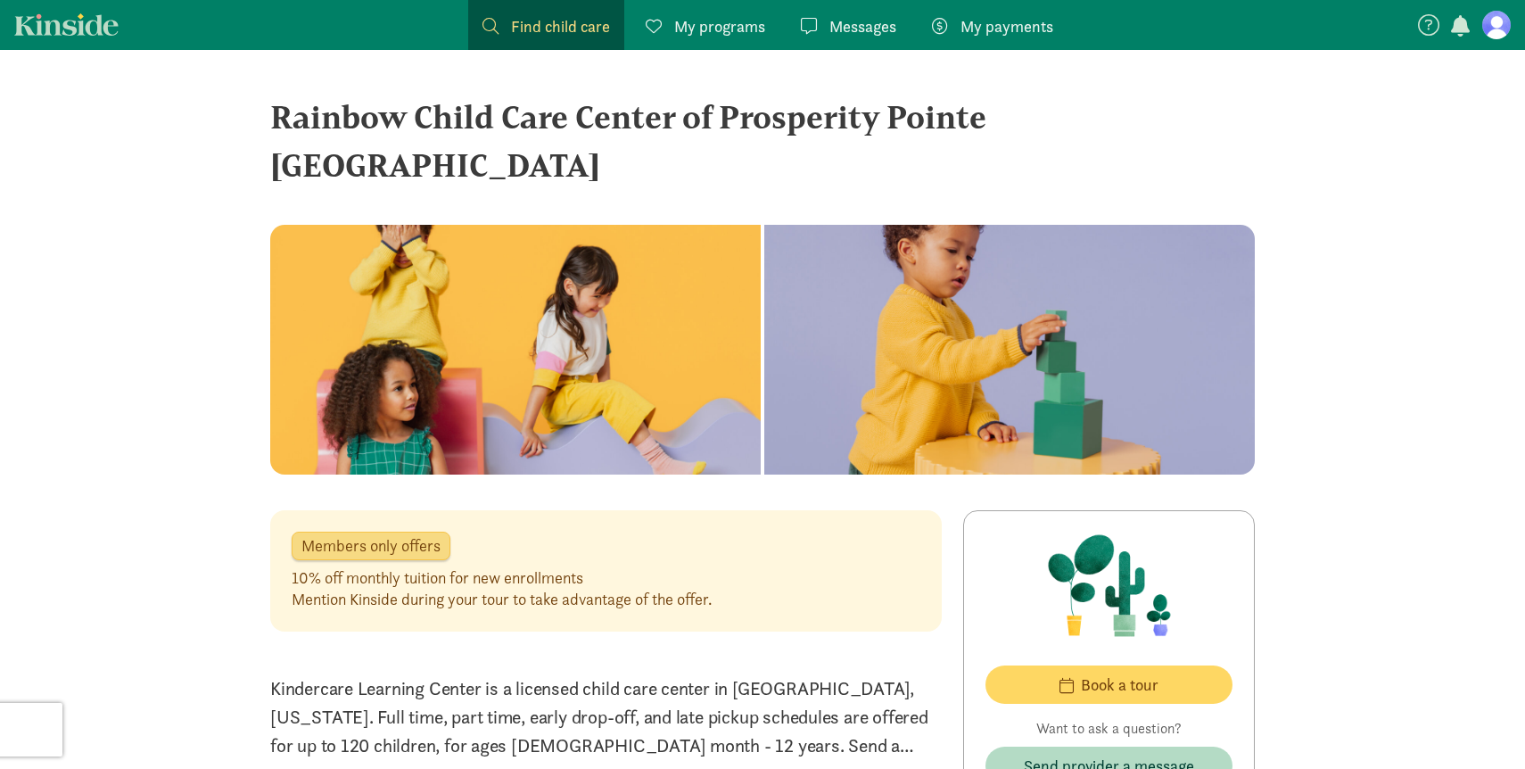
click at [487, 99] on div "Rainbow Child Care Center of Prosperity Pointe [GEOGRAPHIC_DATA]" at bounding box center [762, 141] width 984 height 96
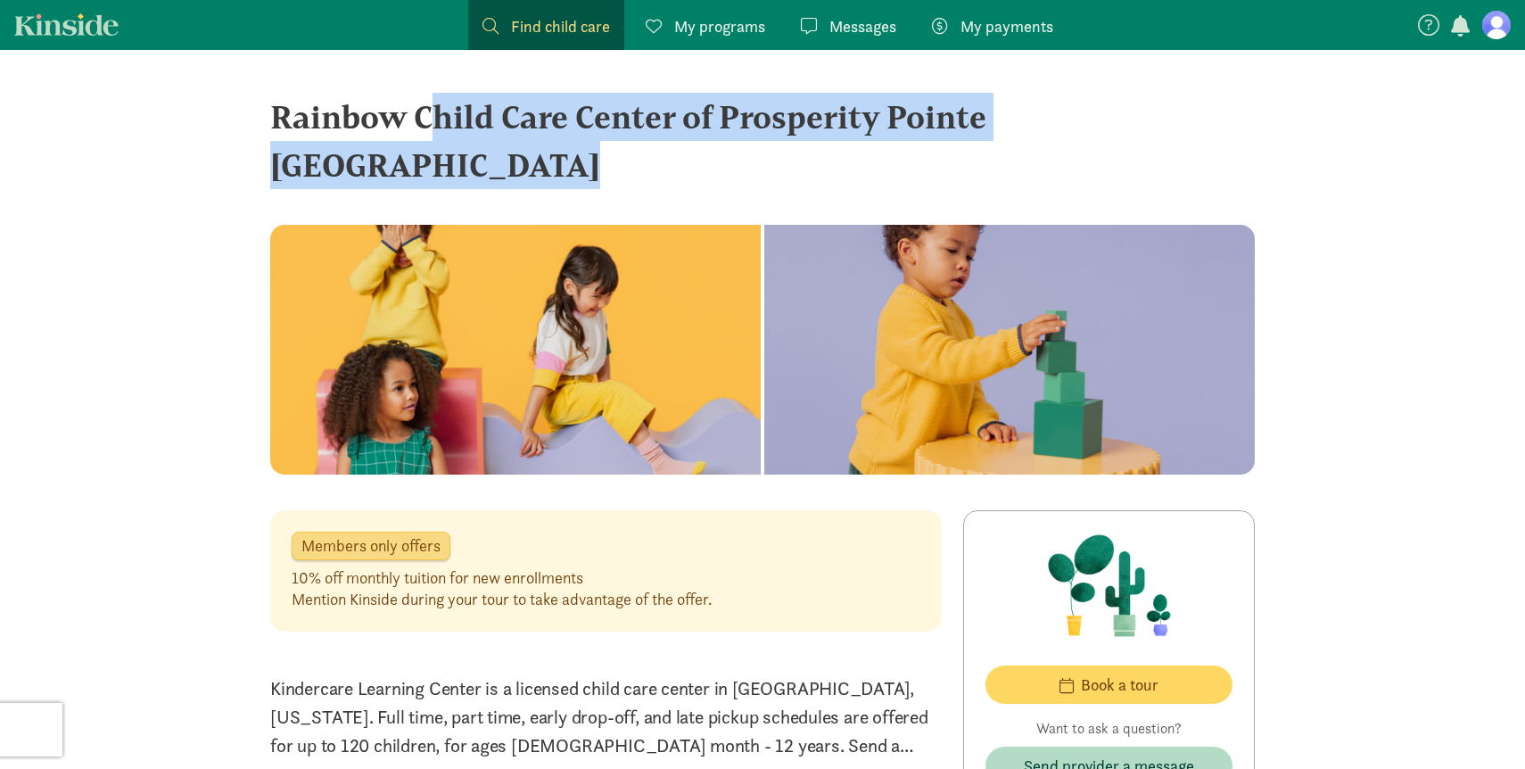
click at [487, 99] on div "Rainbow Child Care Center of Prosperity Pointe [GEOGRAPHIC_DATA]" at bounding box center [762, 141] width 984 height 96
copy div "Rainbow Child Care Center of Prosperity Pointe [GEOGRAPHIC_DATA] ‹ › ×"
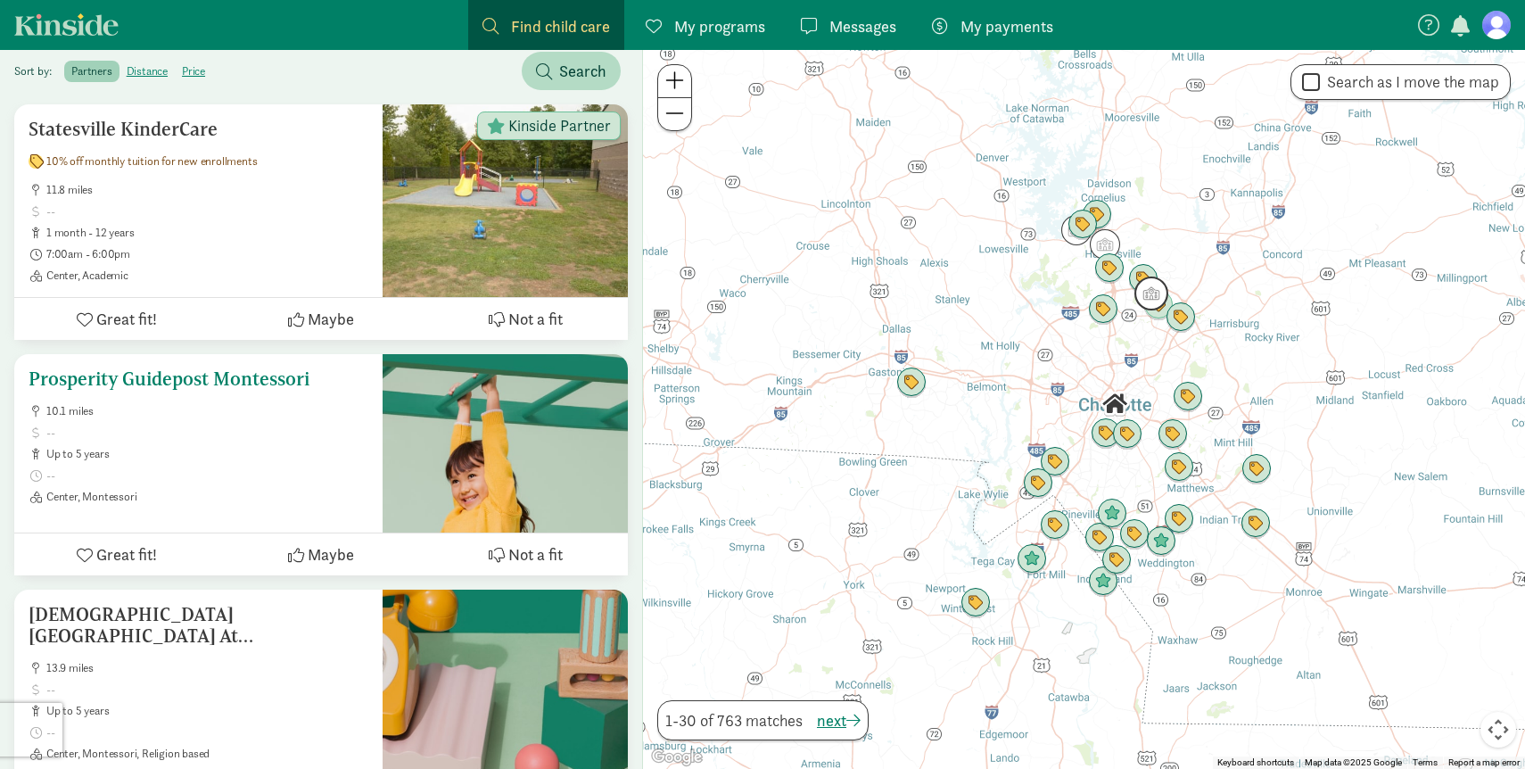
scroll to position [258, 0]
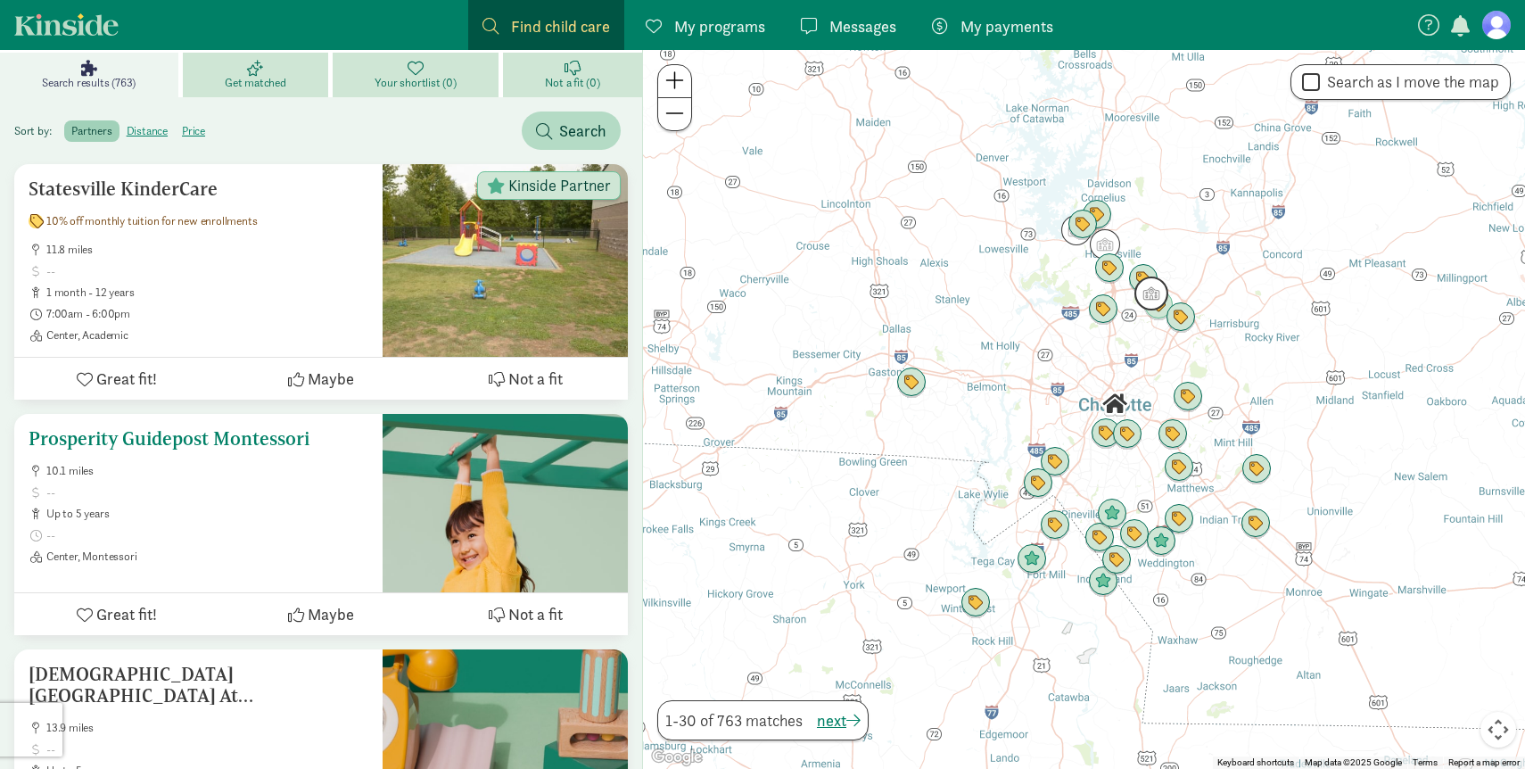
click at [262, 428] on div "Prosperity Guidepost Montessori 10.1 miles up to 5 years Center, Montessori" at bounding box center [199, 496] width 340 height 136
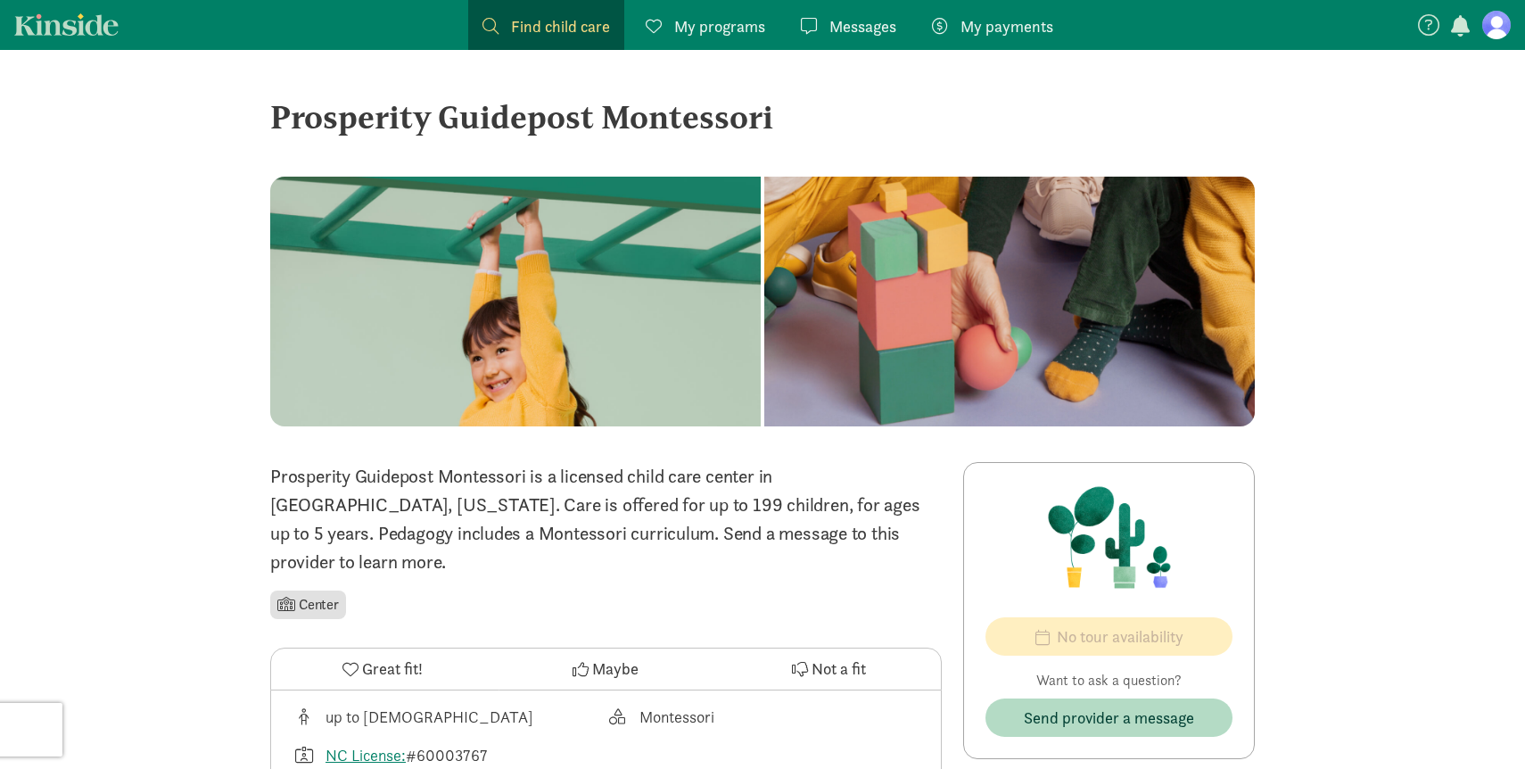
click at [526, 117] on div "Prosperity Guidepost Montessori" at bounding box center [762, 117] width 984 height 48
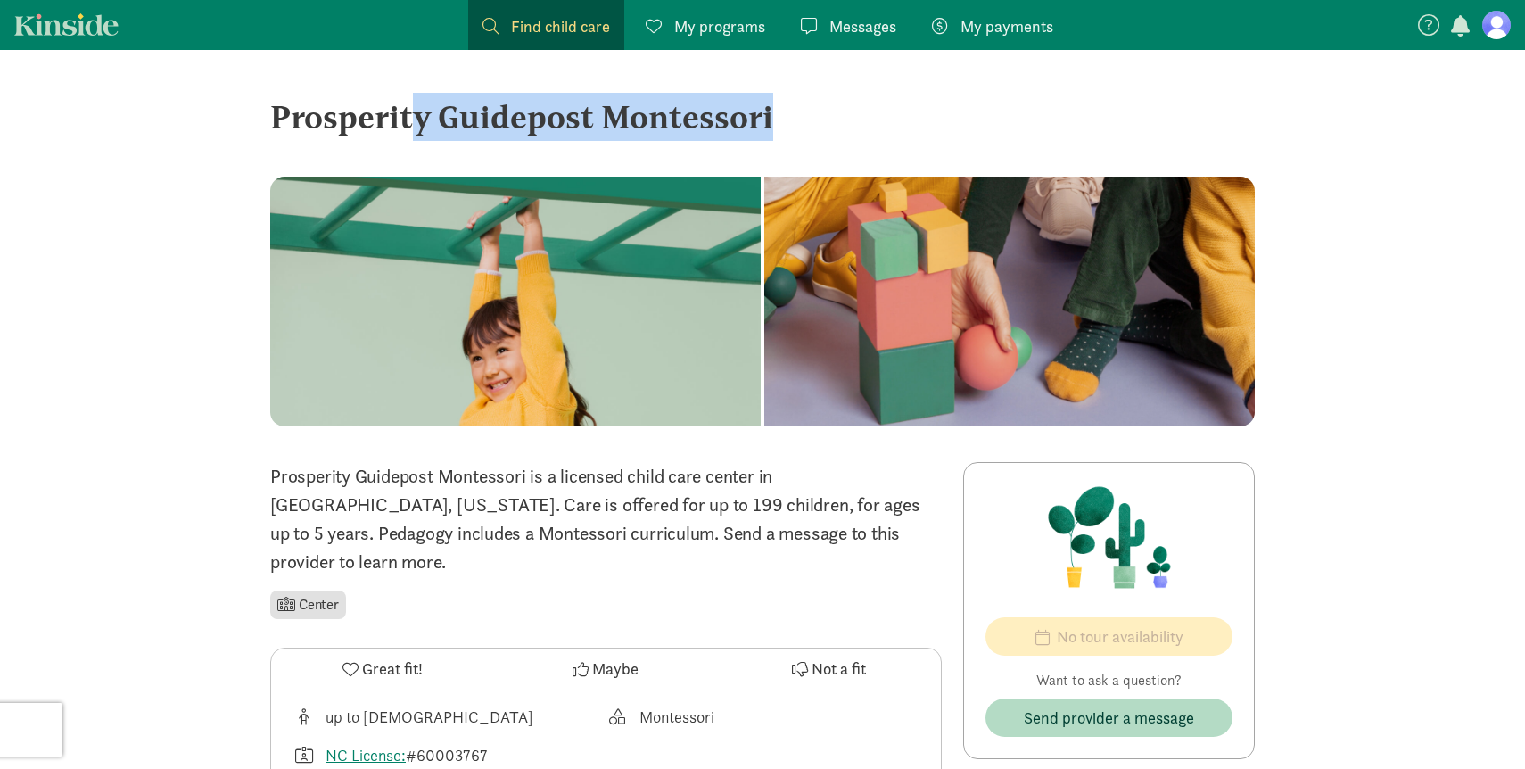
click at [526, 117] on div "Prosperity Guidepost Montessori" at bounding box center [762, 117] width 984 height 48
copy div "Prosperity Guidepost Montessori ‹ › ×"
